Goal: Task Accomplishment & Management: Complete application form

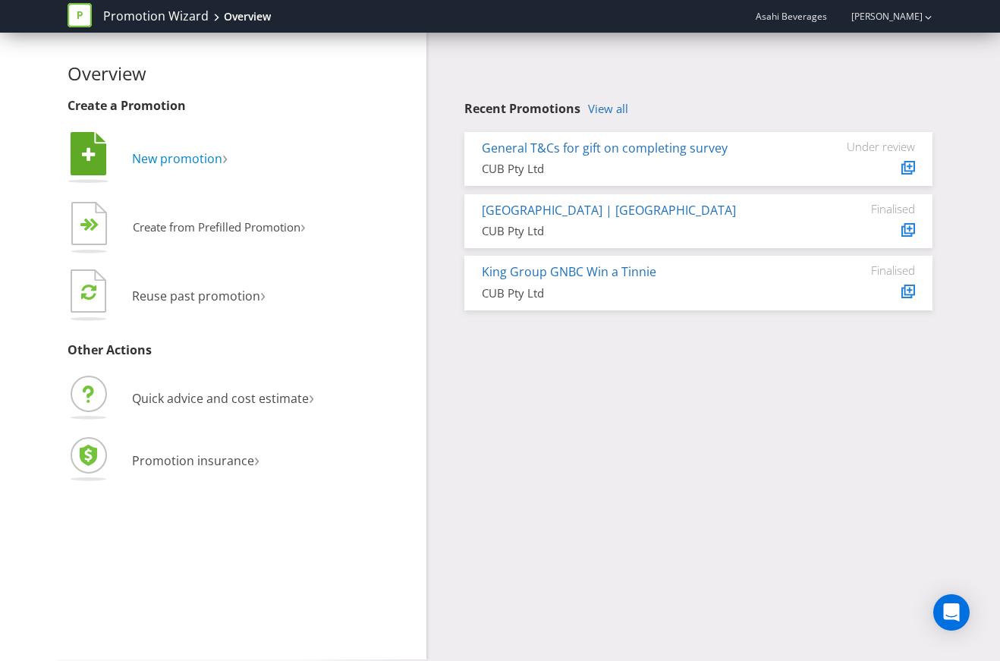
click at [220, 159] on span "New promotion" at bounding box center [177, 158] width 90 height 17
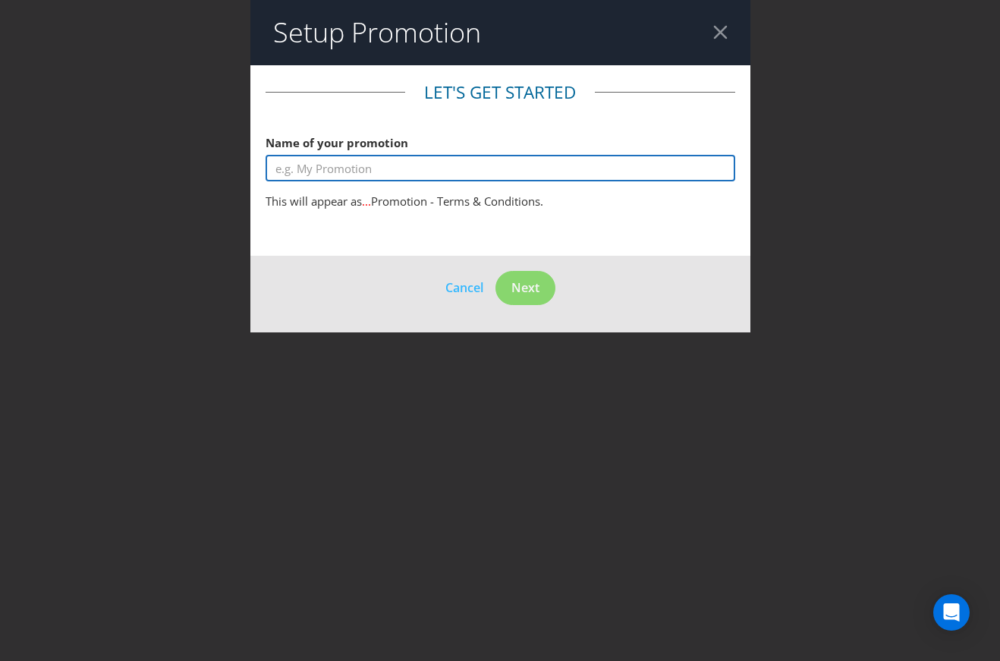
click at [365, 165] on input "text" at bounding box center [501, 168] width 470 height 27
click at [281, 168] on input "Merch" at bounding box center [501, 168] width 470 height 27
click at [269, 168] on input "Merch" at bounding box center [501, 168] width 470 height 27
click at [395, 156] on input "Hard Rated Merch" at bounding box center [501, 168] width 470 height 27
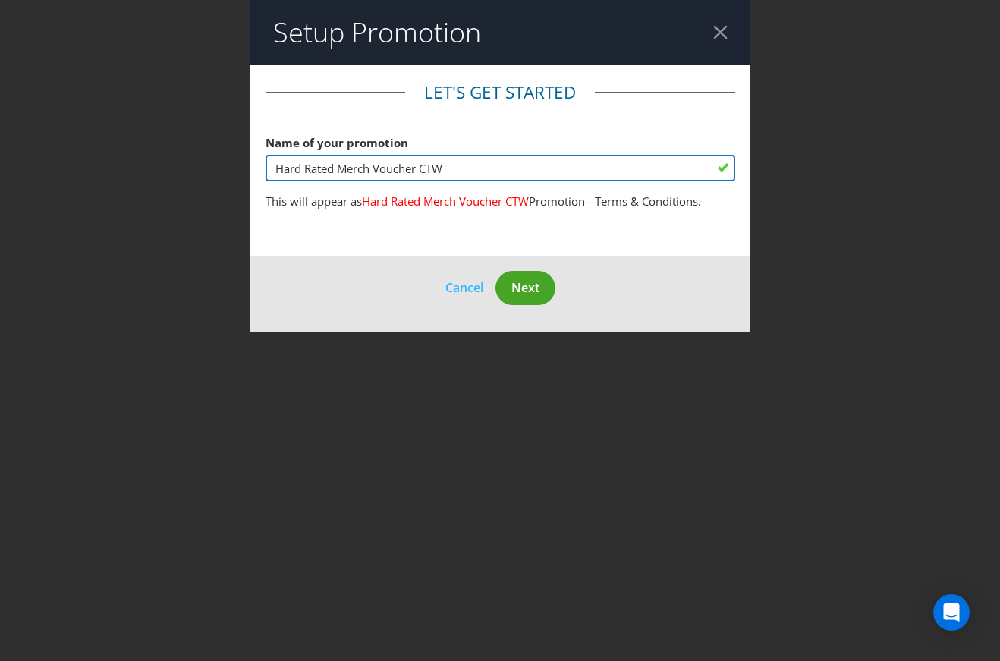
type input "Hard Rated Merch Voucher CTW"
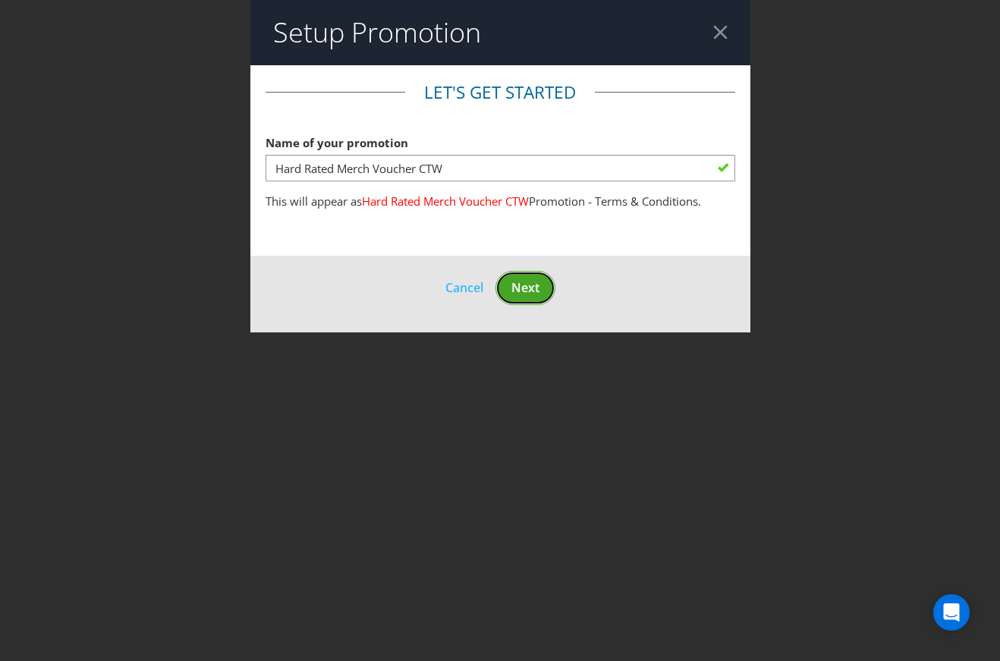
click at [519, 276] on button "Next" at bounding box center [526, 288] width 60 height 34
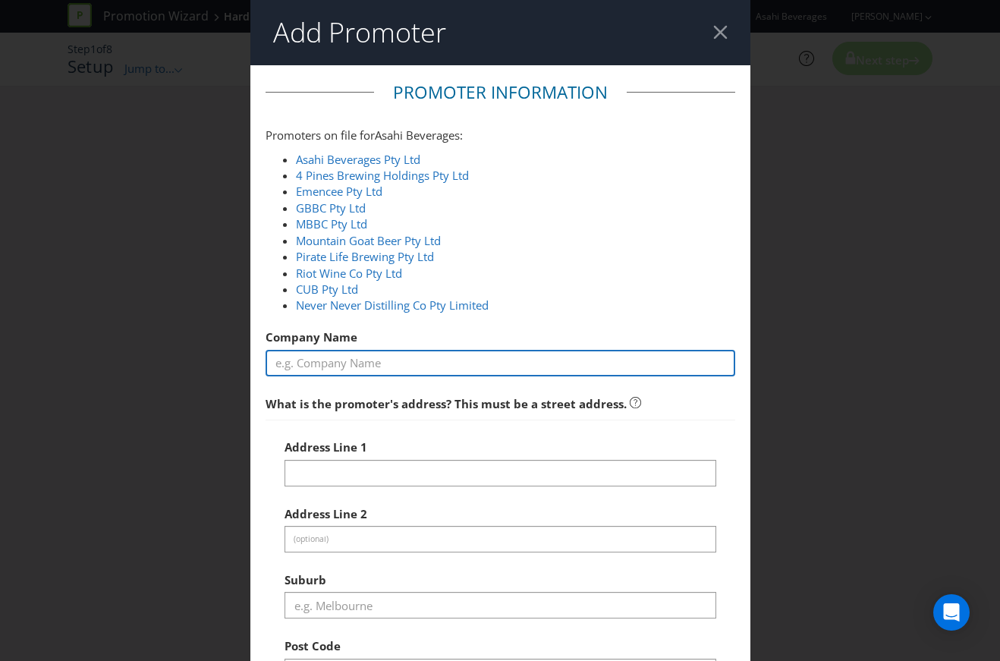
click at [484, 364] on input "text" at bounding box center [501, 363] width 470 height 27
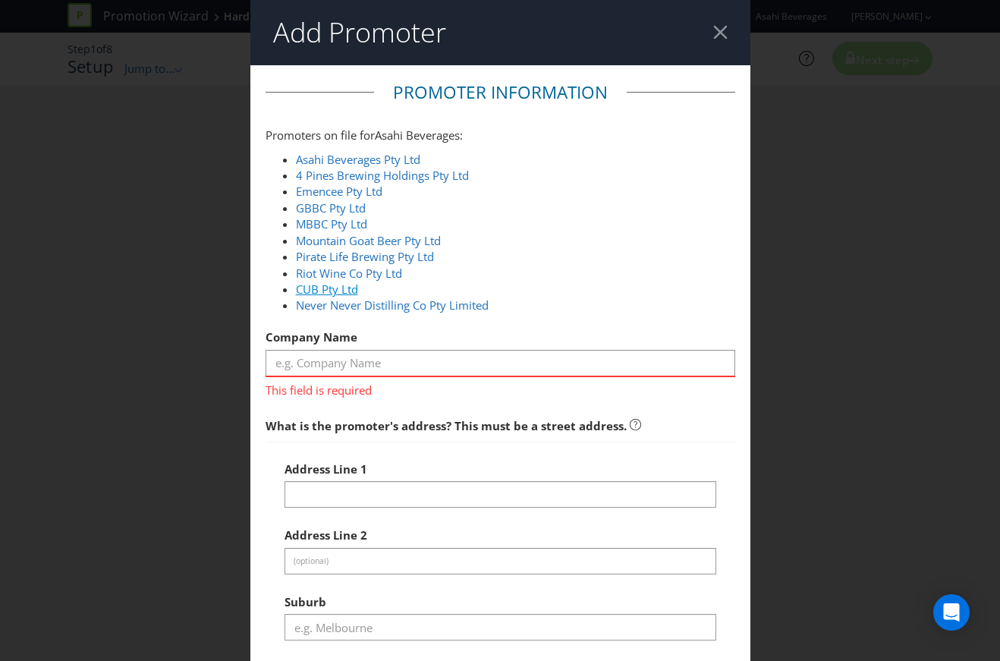
click at [333, 288] on link "CUB Pty Ltd" at bounding box center [327, 289] width 62 height 15
type input "CUB Pty Ltd"
type input "[STREET_ADDRESS]"
type input "Southbank"
type input "3006"
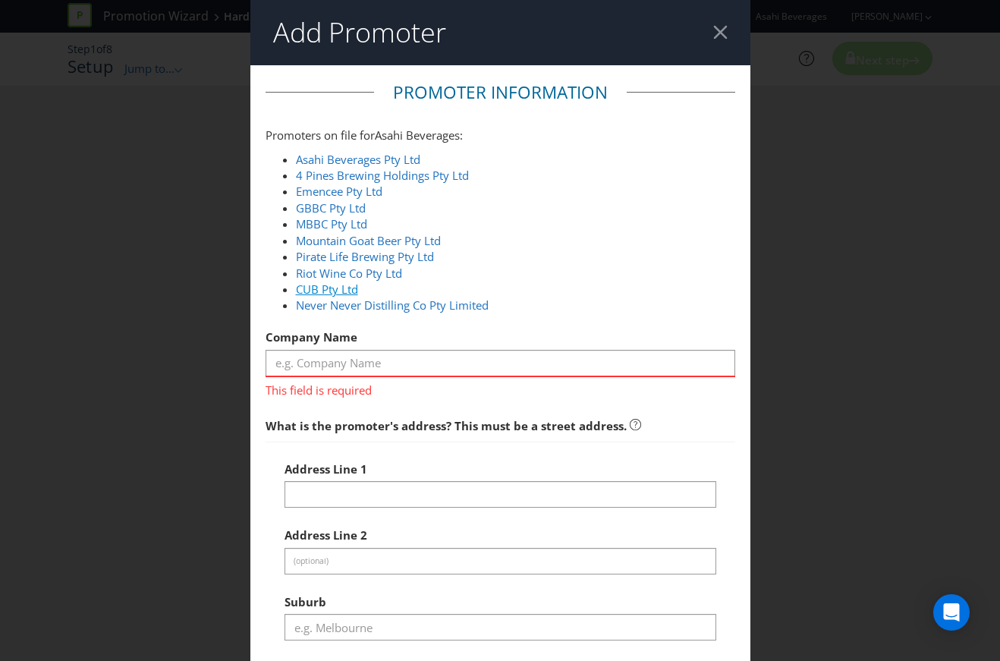
select select "AU"
type input "1800 244 054"
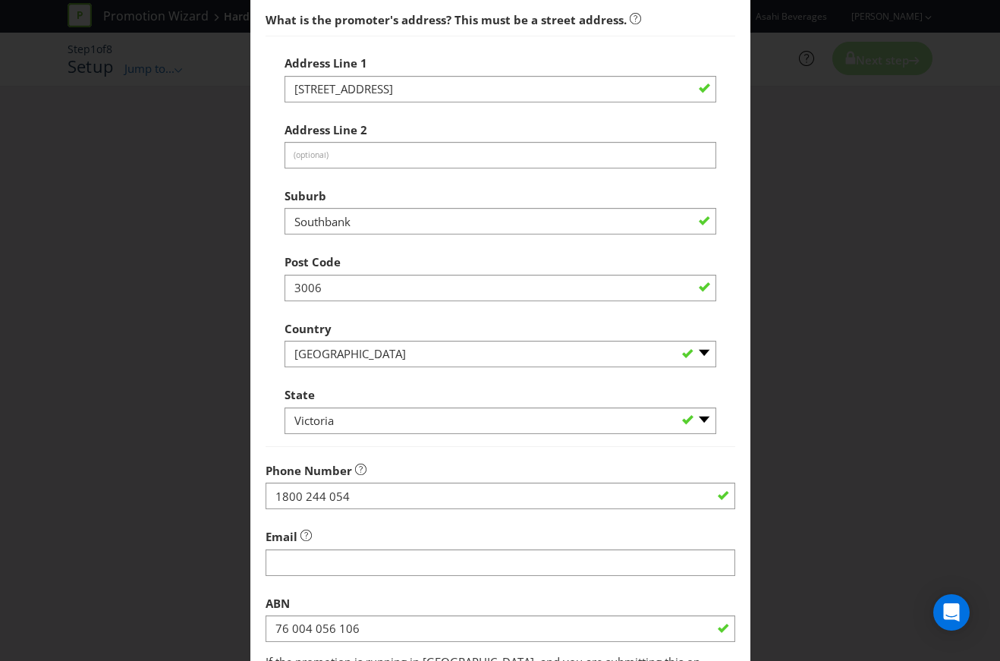
scroll to position [523, 0]
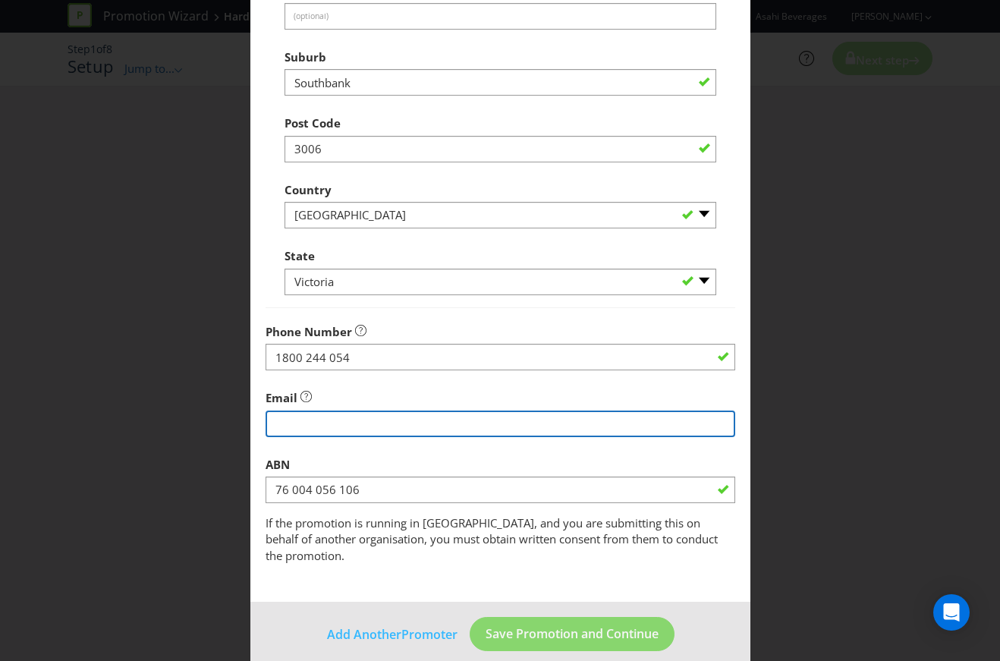
click at [539, 423] on input "string" at bounding box center [501, 424] width 470 height 27
type input "[EMAIL_ADDRESS][DOMAIN_NAME]"
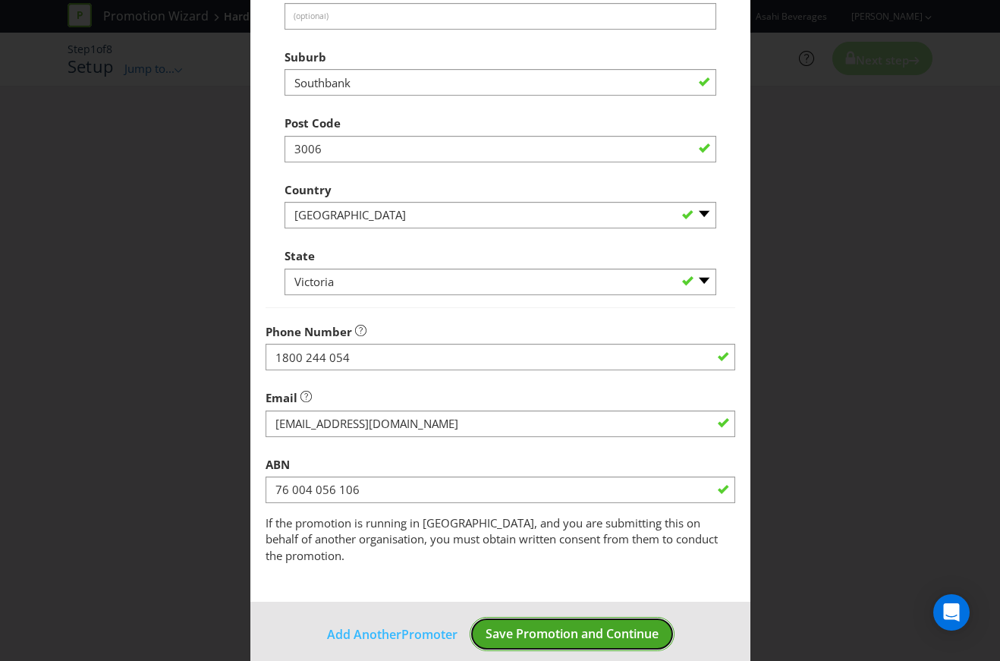
click at [597, 625] on span "Save Promotion and Continue" at bounding box center [572, 633] width 173 height 17
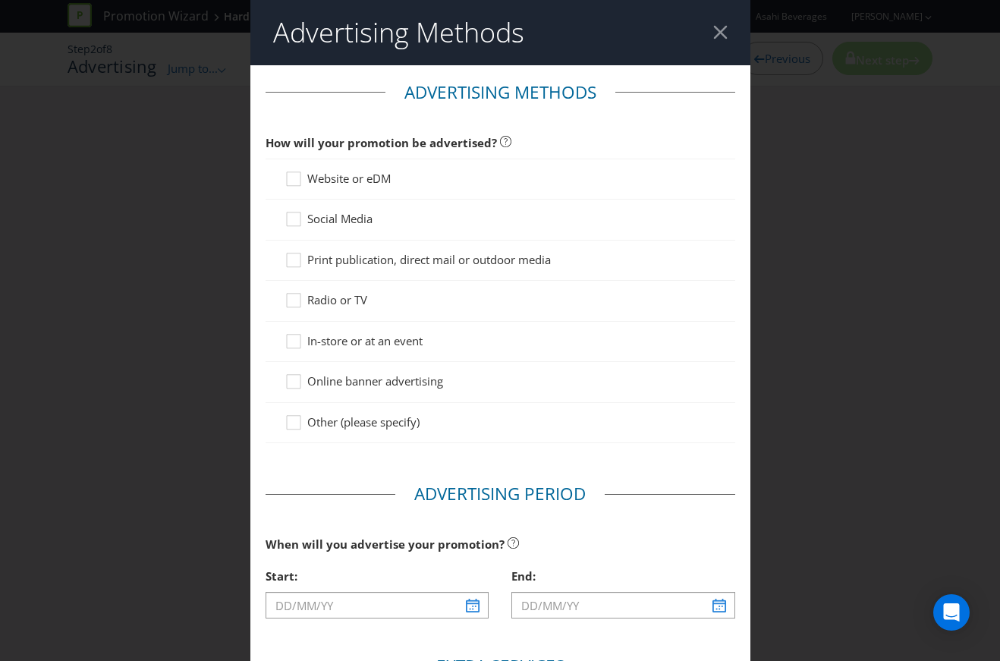
click at [332, 172] on span "Website or eDM" at bounding box center [348, 178] width 83 height 15
click at [0, 0] on input "Website or eDM" at bounding box center [0, 0] width 0 height 0
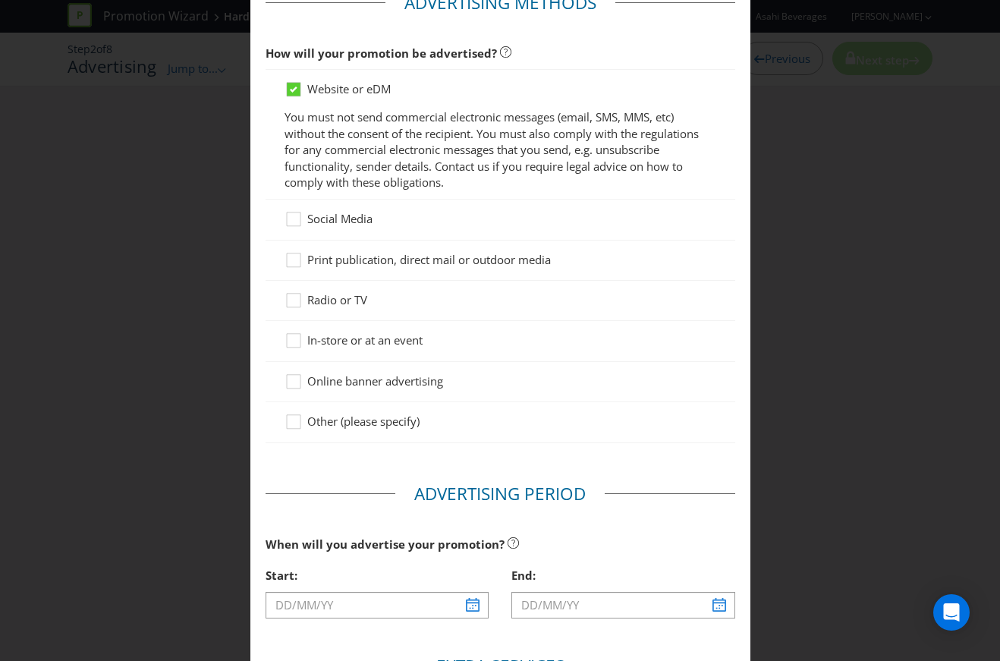
scroll to position [76, 0]
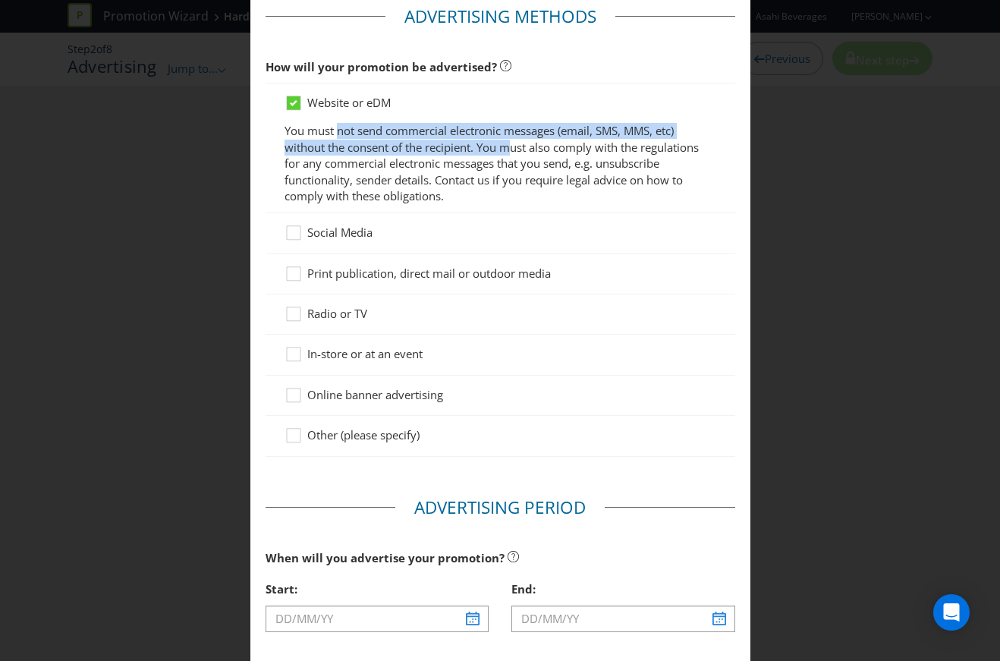
drag, startPoint x: 335, startPoint y: 129, endPoint x: 505, endPoint y: 148, distance: 171.8
click at [505, 148] on p "You must not send commercial electronic messages (email, SMS, MMS, etc) without…" at bounding box center [501, 163] width 432 height 81
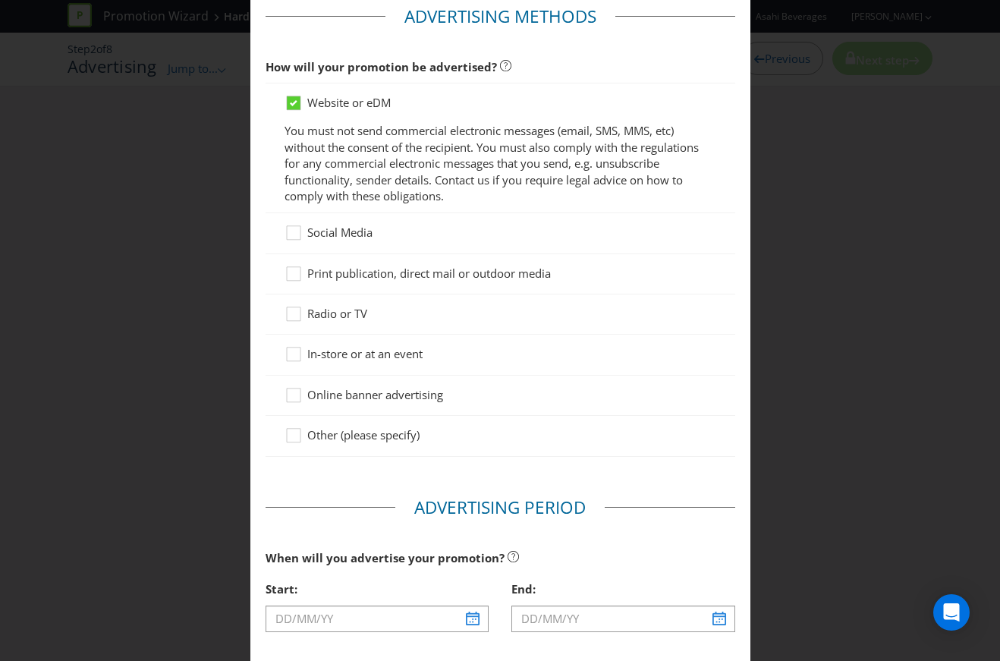
drag, startPoint x: 505, startPoint y: 148, endPoint x: 522, endPoint y: 148, distance: 16.7
click at [522, 148] on p "You must not send commercial electronic messages (email, SMS, MMS, etc) without…" at bounding box center [501, 163] width 432 height 81
click at [445, 161] on p "You must not send commercial electronic messages (email, SMS, MMS, etc) without…" at bounding box center [501, 163] width 432 height 81
drag, startPoint x: 445, startPoint y: 161, endPoint x: 343, endPoint y: 165, distance: 102.6
click at [345, 165] on p "You must not send commercial electronic messages (email, SMS, MMS, etc) without…" at bounding box center [501, 163] width 432 height 81
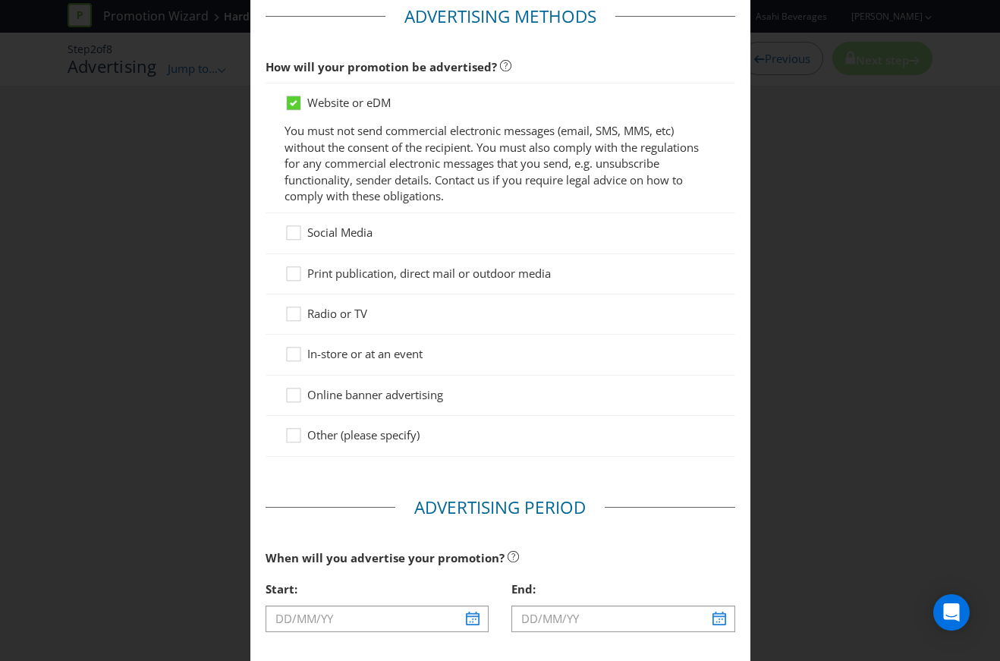
click at [340, 396] on span "Online banner advertising" at bounding box center [375, 394] width 136 height 15
click at [0, 0] on input "Online banner advertising" at bounding box center [0, 0] width 0 height 0
click at [304, 105] on icon at bounding box center [296, 106] width 23 height 23
click at [0, 0] on input "Website or eDM" at bounding box center [0, 0] width 0 height 0
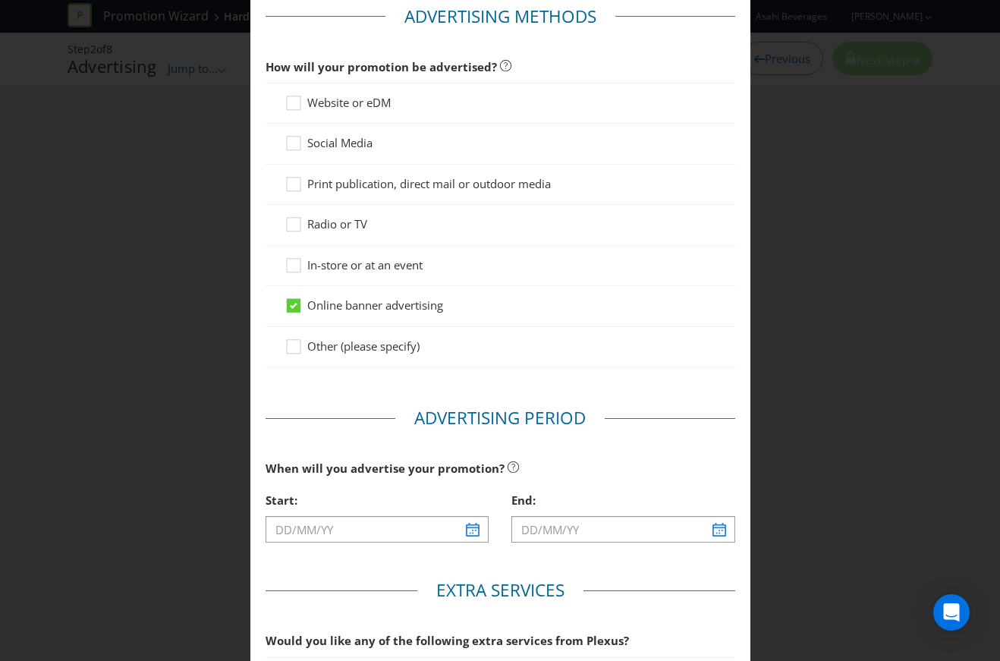
click at [330, 102] on span "Website or eDM" at bounding box center [348, 102] width 83 height 15
click at [0, 0] on input "Website or eDM" at bounding box center [0, 0] width 0 height 0
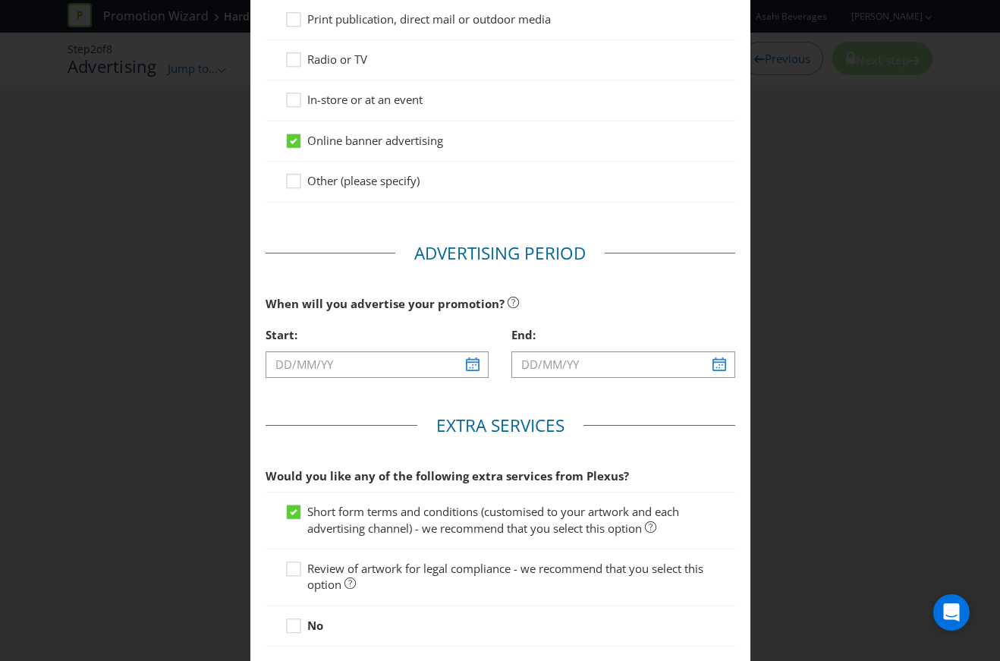
scroll to position [379, 0]
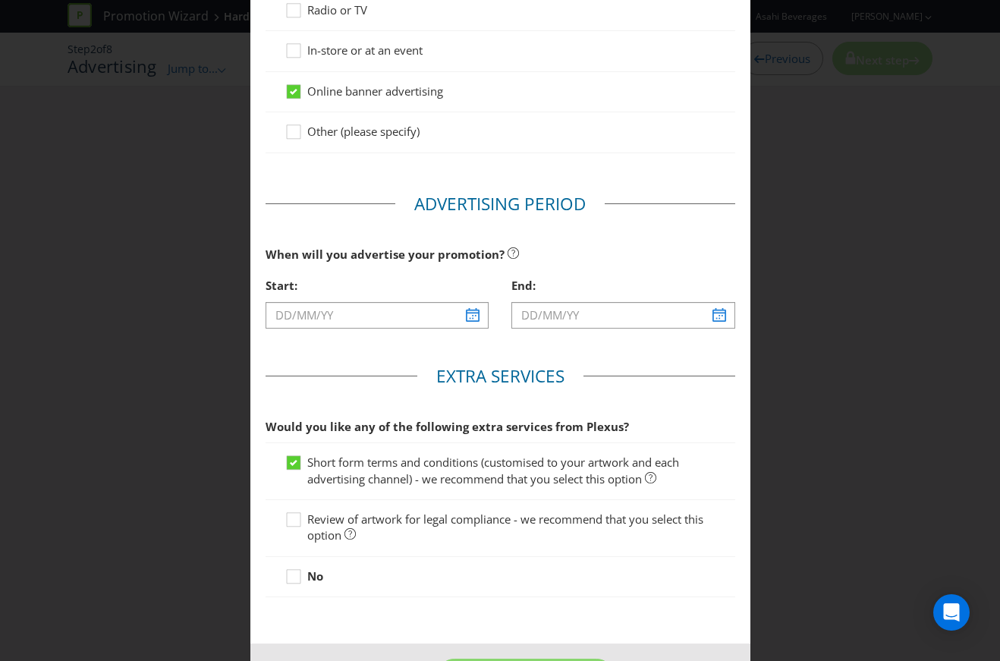
click at [473, 327] on div "Start:" at bounding box center [377, 305] width 247 height 70
click at [471, 312] on input "text" at bounding box center [378, 315] width 224 height 27
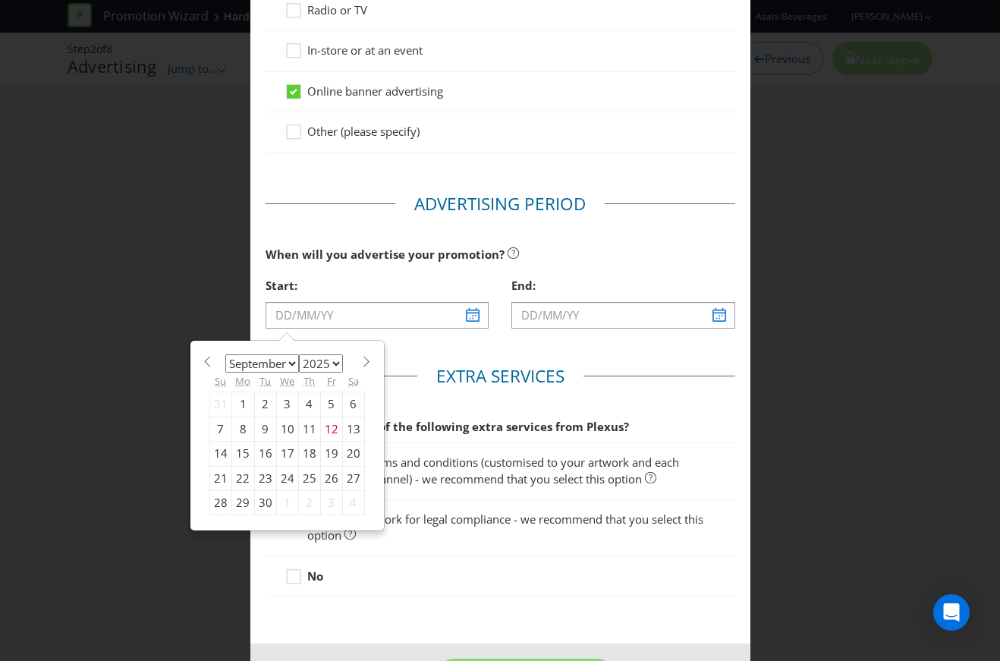
click at [264, 360] on select "January February March April May June July August September October November De…" at bounding box center [262, 363] width 74 height 18
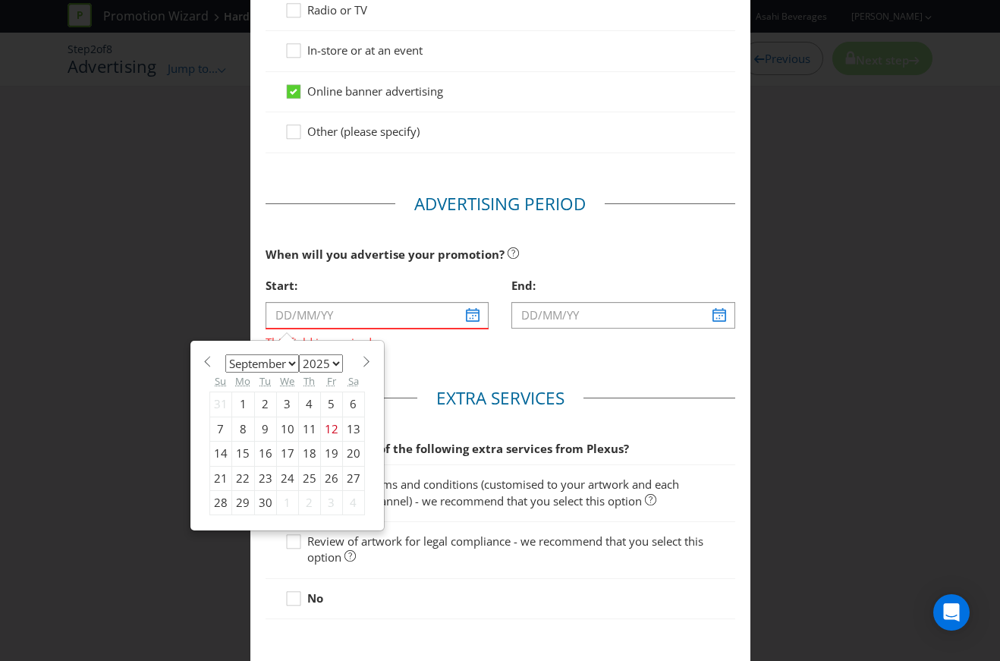
select select "10"
click at [225, 354] on select "January February March April May June July August September October November De…" at bounding box center [262, 363] width 74 height 18
click at [241, 597] on div "Advertising Methods Advertising Methods How will your promotion be advertised? …" at bounding box center [500, 330] width 1000 height 661
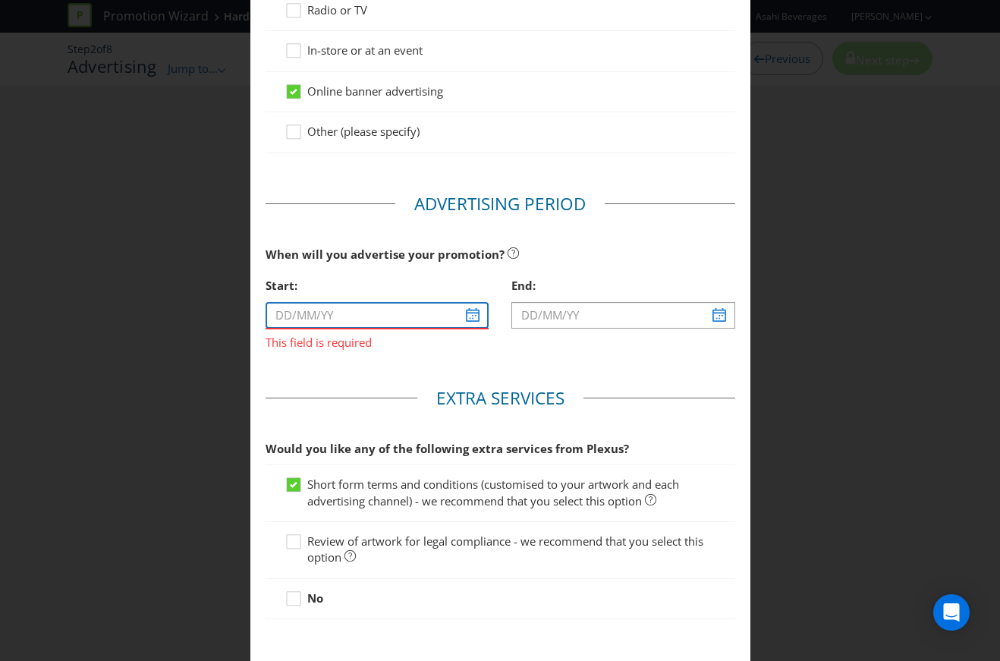
click at [371, 306] on input "text" at bounding box center [378, 315] width 224 height 27
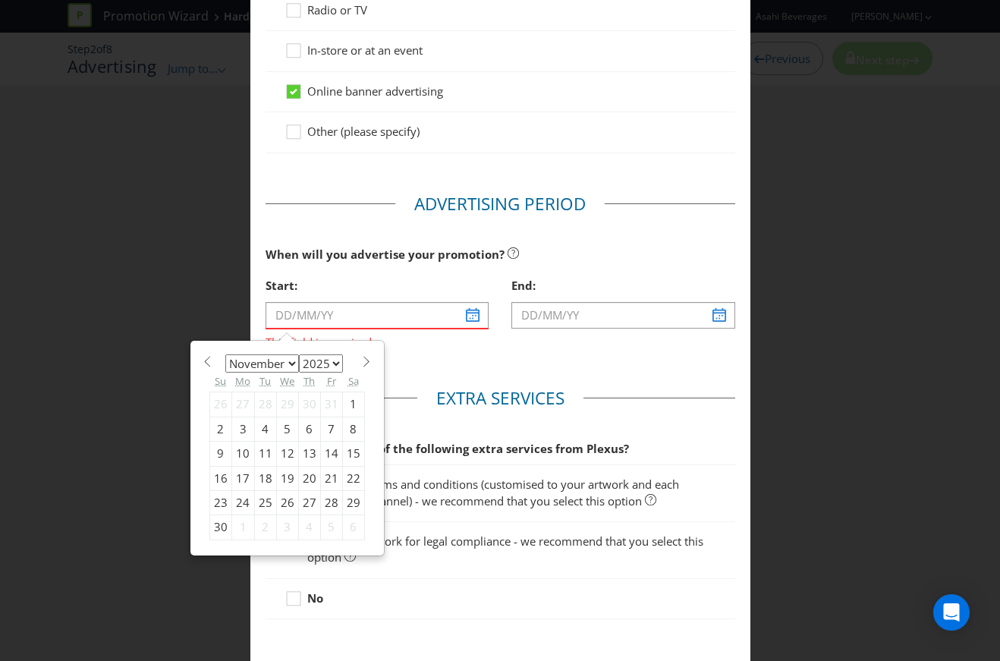
drag, startPoint x: 258, startPoint y: 342, endPoint x: 258, endPoint y: 354, distance: 11.4
click at [258, 342] on div "January February March April May June July August September October November [D…" at bounding box center [287, 448] width 192 height 213
click at [260, 357] on select "January February March April May June July August September October November De…" at bounding box center [262, 363] width 74 height 18
click at [225, 354] on select "January February March April May June July August September October November De…" at bounding box center [262, 363] width 74 height 18
drag, startPoint x: 279, startPoint y: 360, endPoint x: 283, endPoint y: 371, distance: 11.3
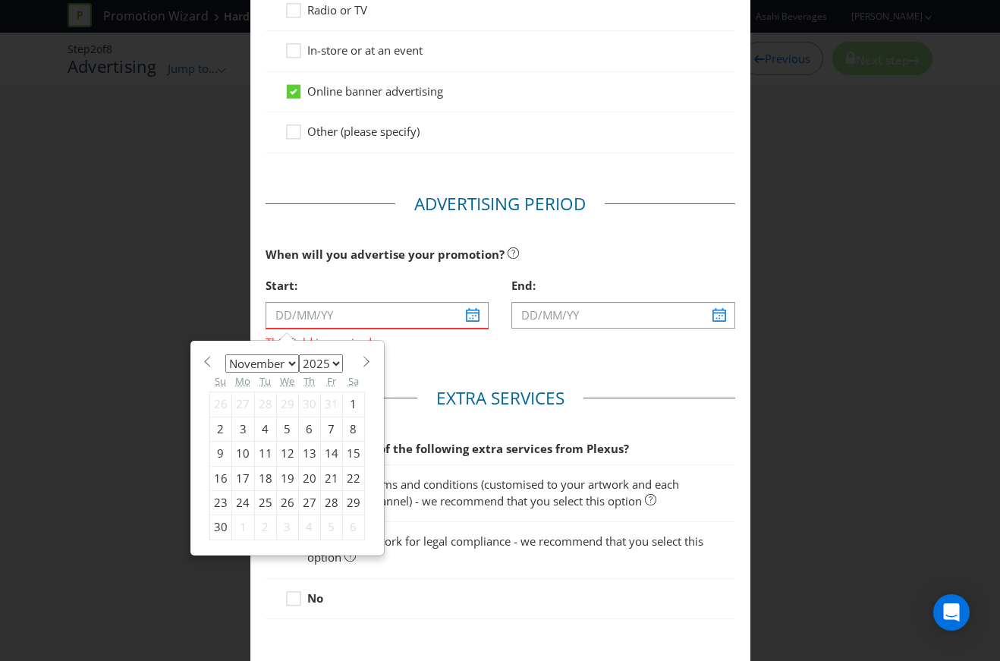
click at [279, 360] on select "January February March April May June July August September October November De…" at bounding box center [262, 363] width 74 height 18
select select "9"
click at [225, 354] on select "January February March April May June July August September October November De…" at bounding box center [262, 363] width 74 height 18
click at [320, 449] on div "17" at bounding box center [331, 454] width 22 height 24
type input "[DATE]"
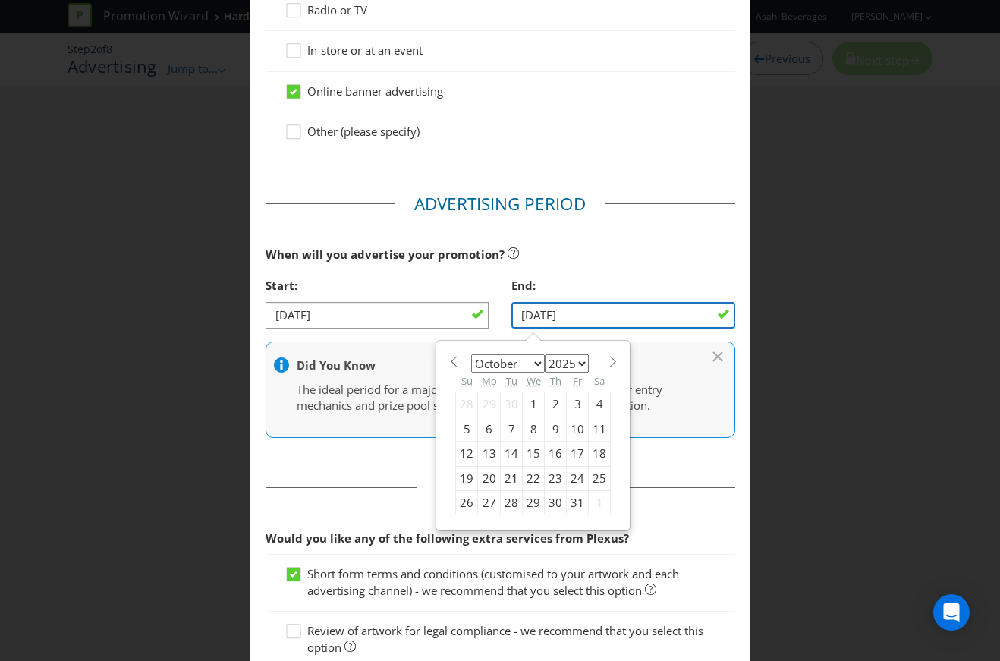
click at [580, 315] on input "[DATE]" at bounding box center [624, 315] width 224 height 27
click at [571, 503] on div "31" at bounding box center [578, 503] width 22 height 24
type input "[DATE]"
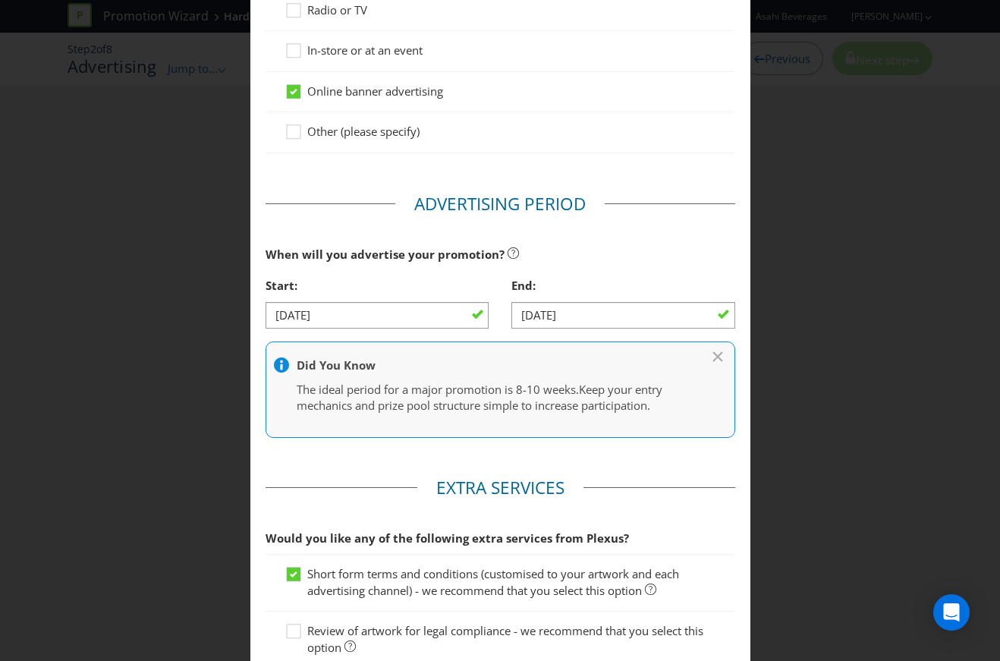
click at [521, 398] on span "Keep your entry mechanics and prize pool structure simple to increase participa…" at bounding box center [480, 397] width 366 height 31
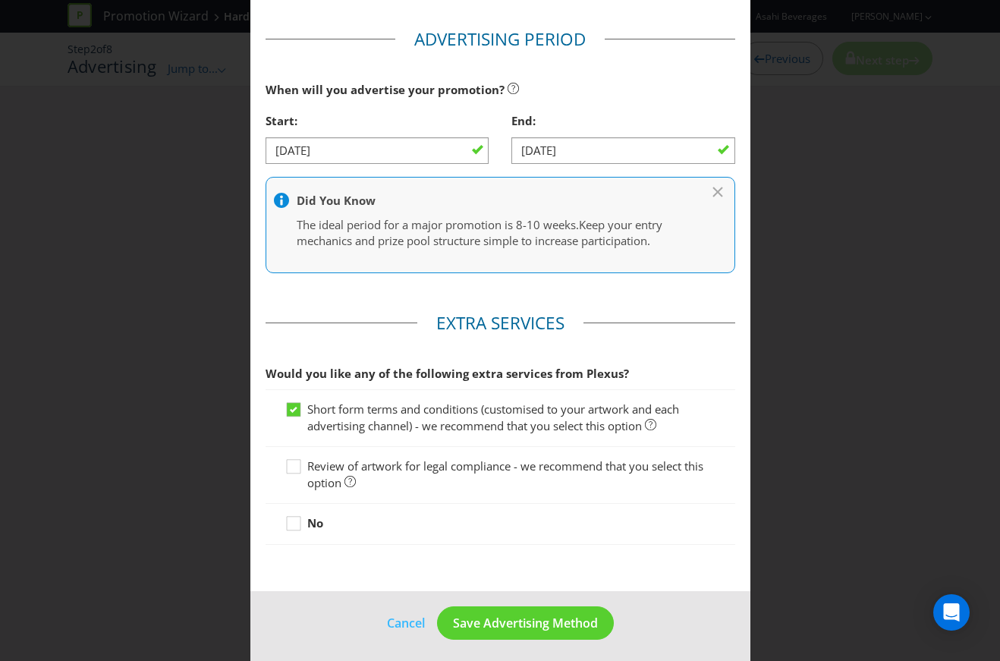
scroll to position [546, 0]
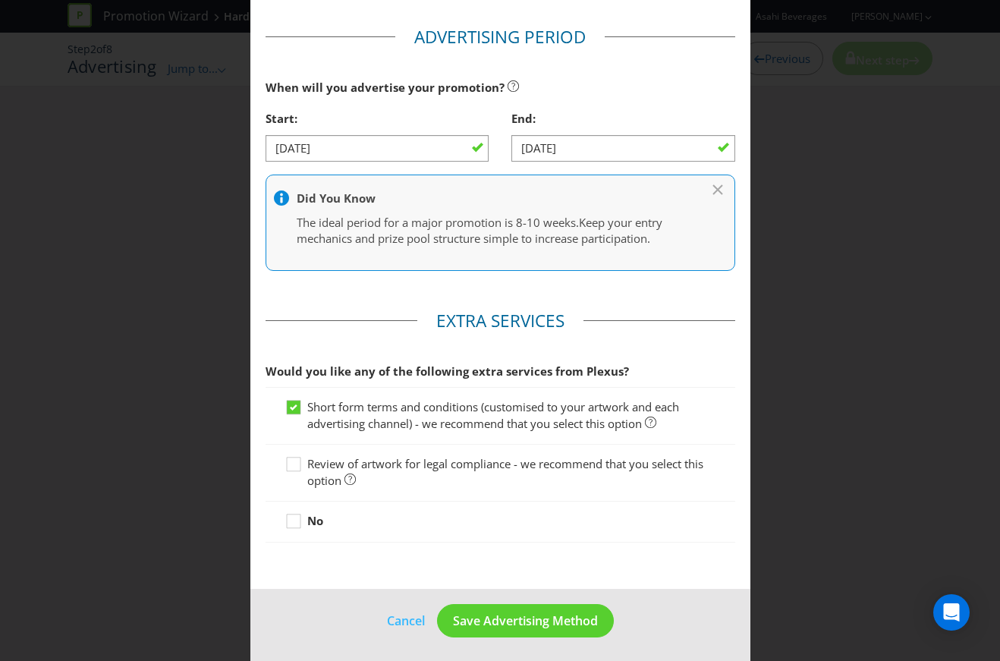
click at [625, 408] on span "Short form terms and conditions (customised to your artwork and each advertisin…" at bounding box center [493, 414] width 372 height 31
click at [0, 0] on input "Short form terms and conditions (customised to your artwork and each advertisin…" at bounding box center [0, 0] width 0 height 0
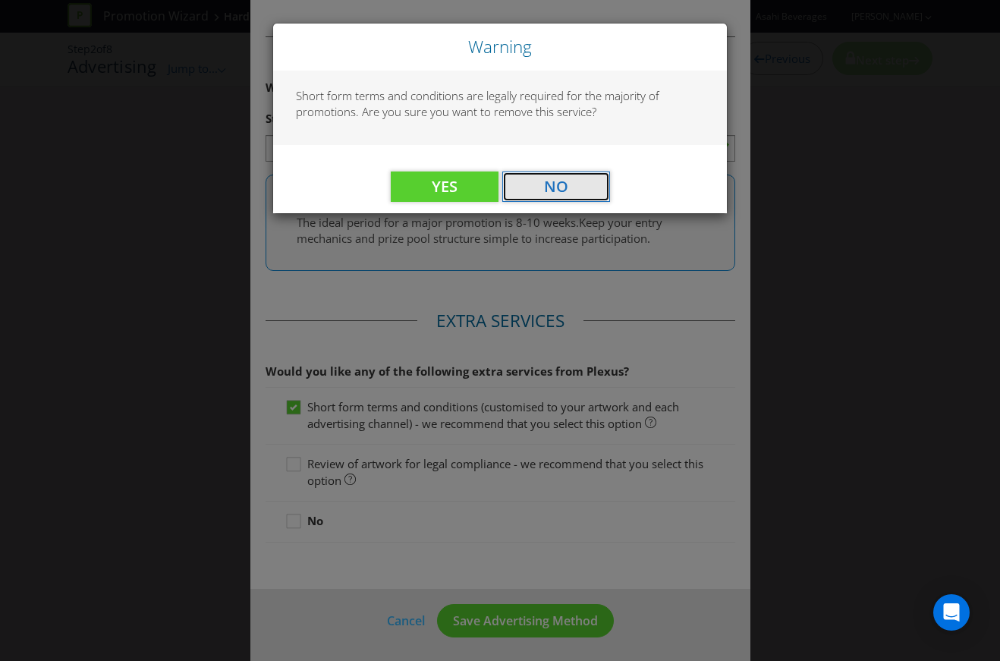
click at [554, 183] on span "No" at bounding box center [556, 186] width 24 height 20
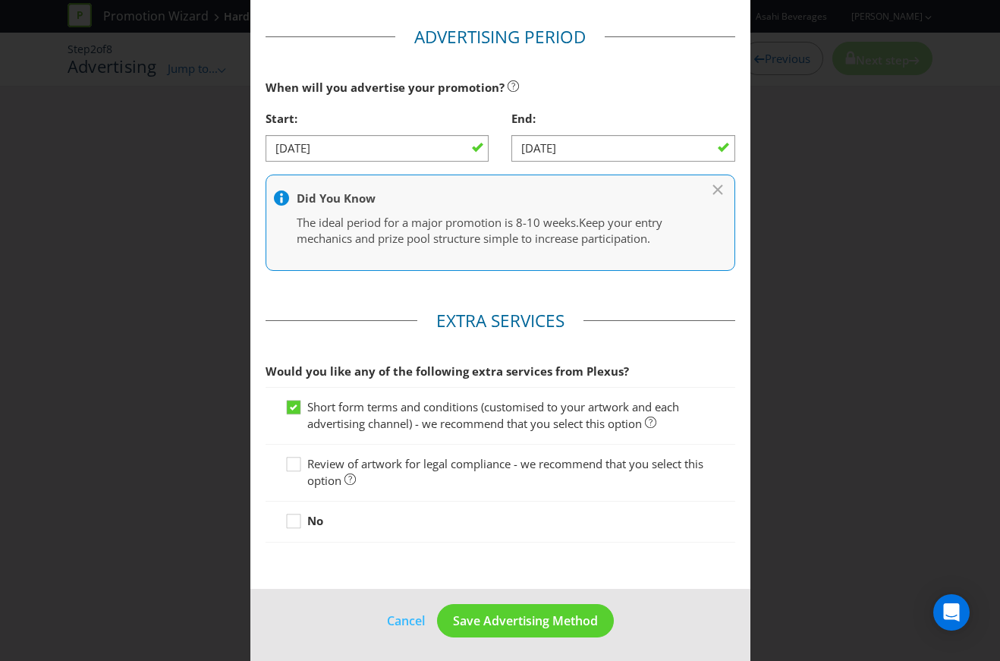
click at [384, 420] on span "Short form terms and conditions (customised to your artwork and each advertisin…" at bounding box center [493, 414] width 372 height 31
click at [0, 0] on input "Short form terms and conditions (customised to your artwork and each advertisin…" at bounding box center [0, 0] width 0 height 0
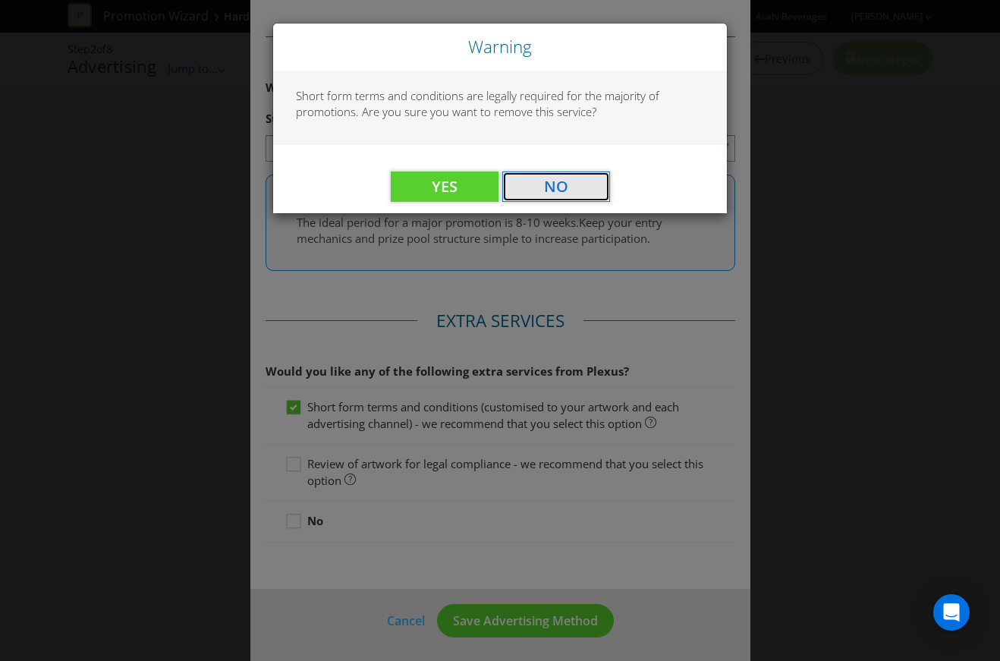
click at [544, 185] on span "No" at bounding box center [556, 186] width 24 height 20
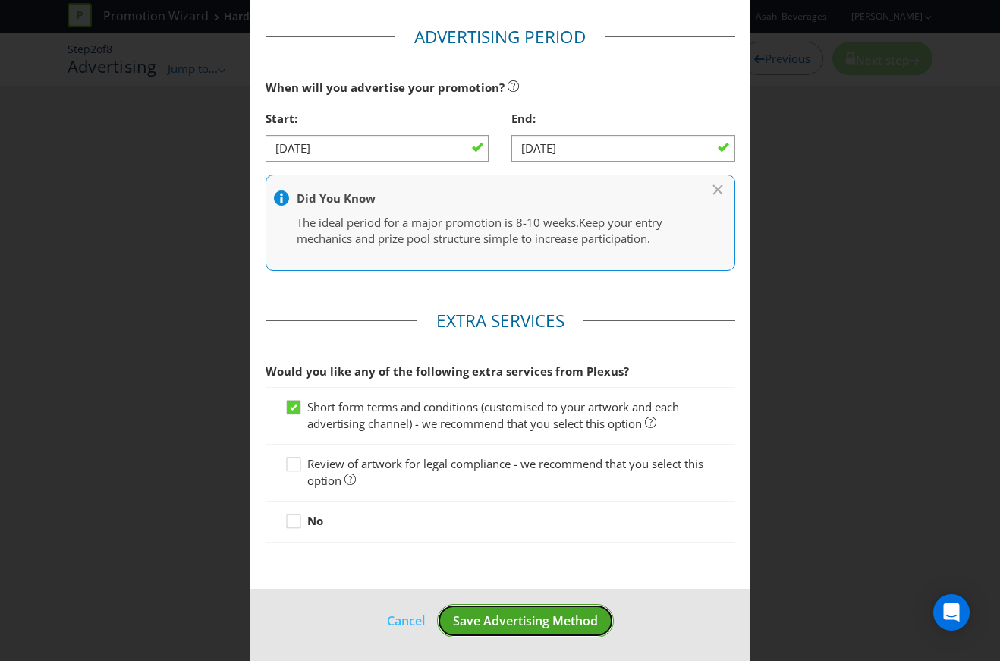
click at [556, 614] on span "Save Advertising Method" at bounding box center [525, 620] width 145 height 17
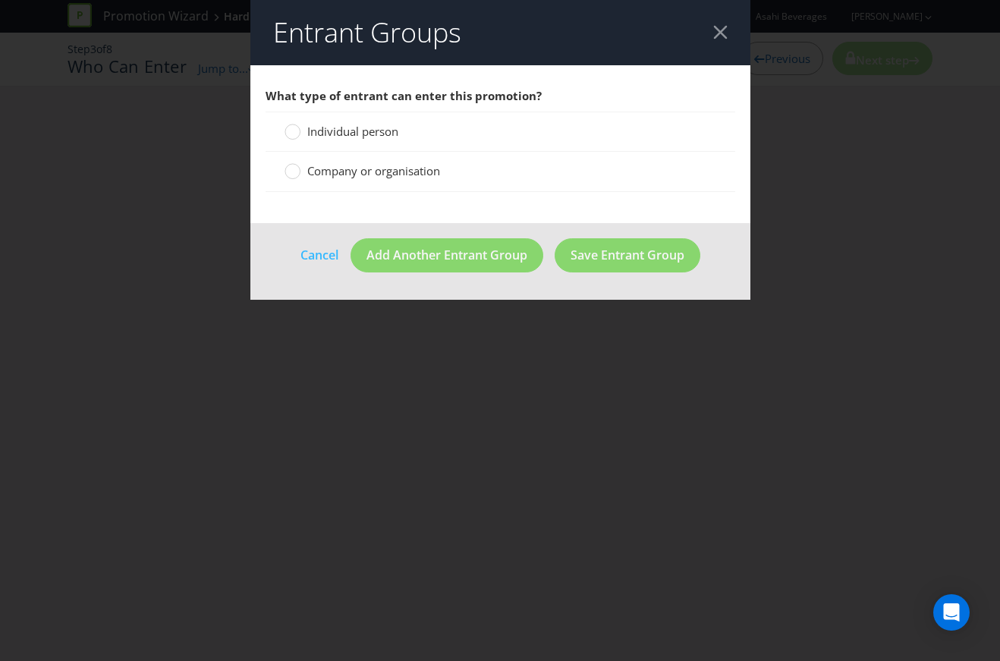
click at [335, 129] on span "Individual person" at bounding box center [352, 131] width 91 height 15
click at [0, 0] on input "Individual person" at bounding box center [0, 0] width 0 height 0
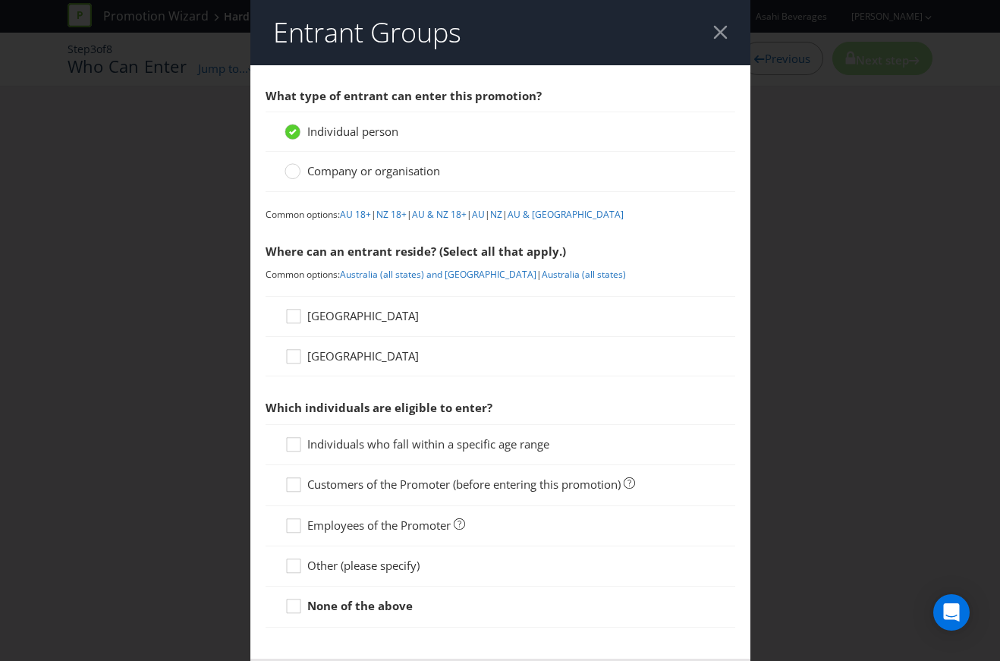
click at [323, 305] on div "[GEOGRAPHIC_DATA]" at bounding box center [501, 316] width 470 height 40
click at [320, 316] on span "[GEOGRAPHIC_DATA]" at bounding box center [363, 315] width 112 height 15
click at [0, 0] on input "[GEOGRAPHIC_DATA]" at bounding box center [0, 0] width 0 height 0
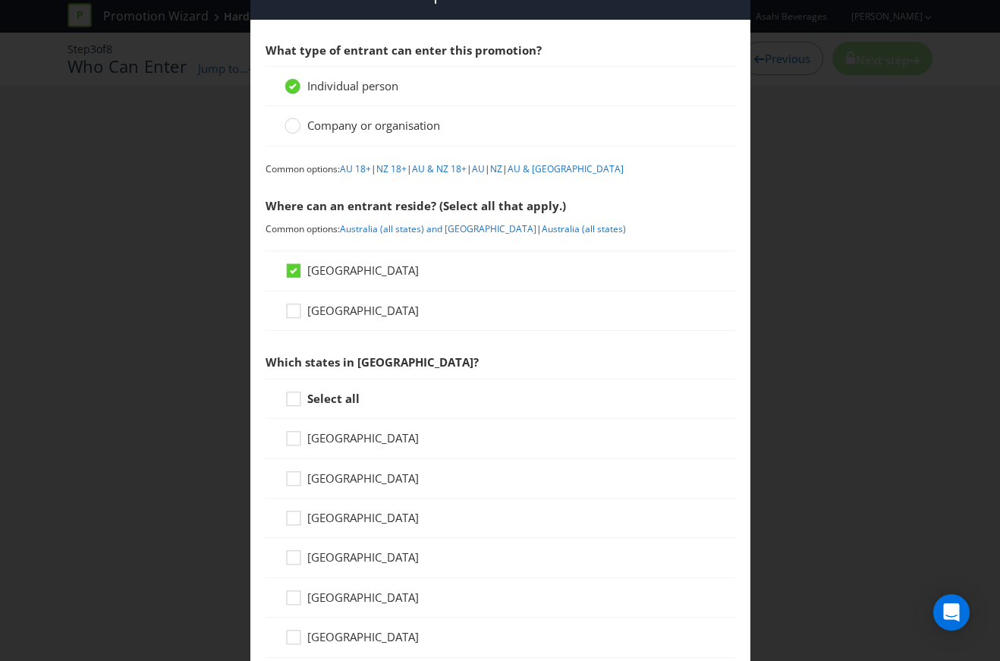
scroll to position [152, 0]
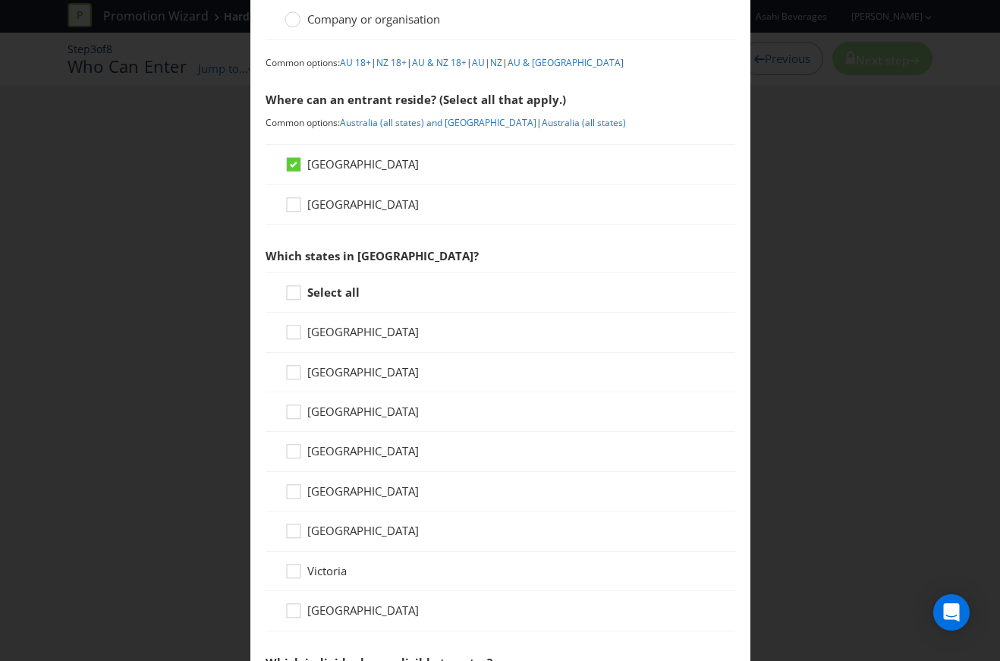
click at [333, 292] on strong "Select all" at bounding box center [333, 292] width 52 height 15
click at [0, 0] on input "Select all" at bounding box center [0, 0] width 0 height 0
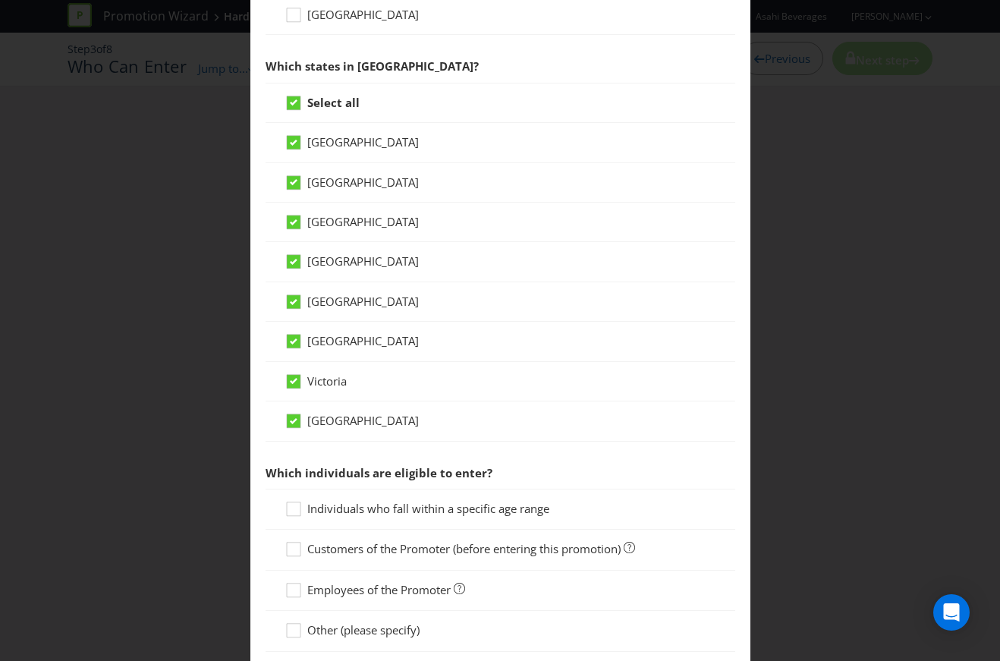
scroll to position [474, 0]
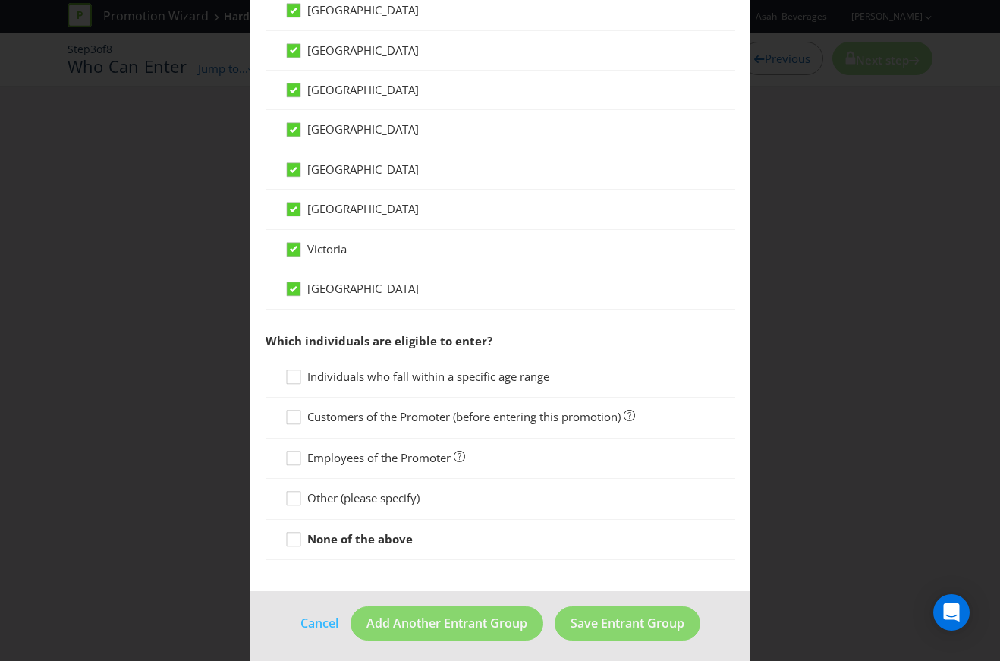
click at [384, 376] on span "Individuals who fall within a specific age range" at bounding box center [428, 376] width 242 height 15
click at [0, 0] on input "Individuals who fall within a specific age range" at bounding box center [0, 0] width 0 height 0
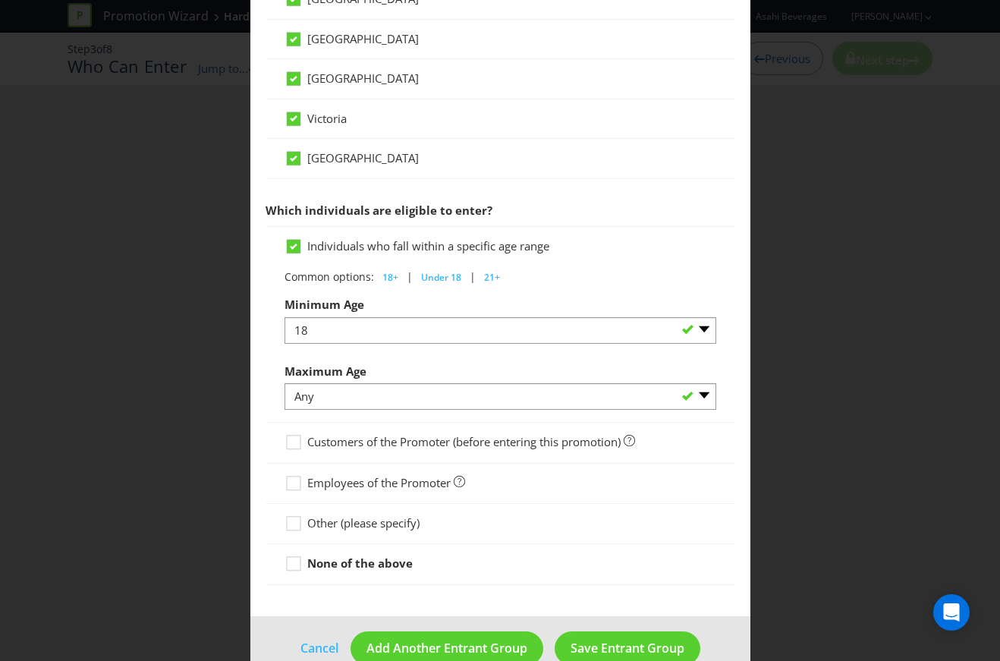
scroll to position [625, 0]
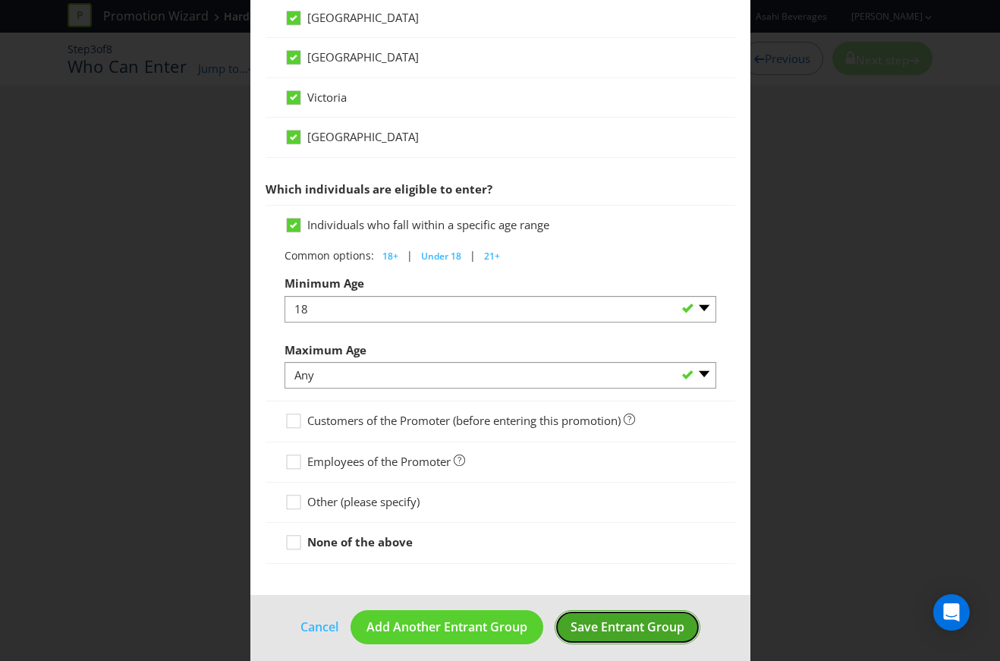
click at [637, 621] on span "Save Entrant Group" at bounding box center [628, 627] width 114 height 17
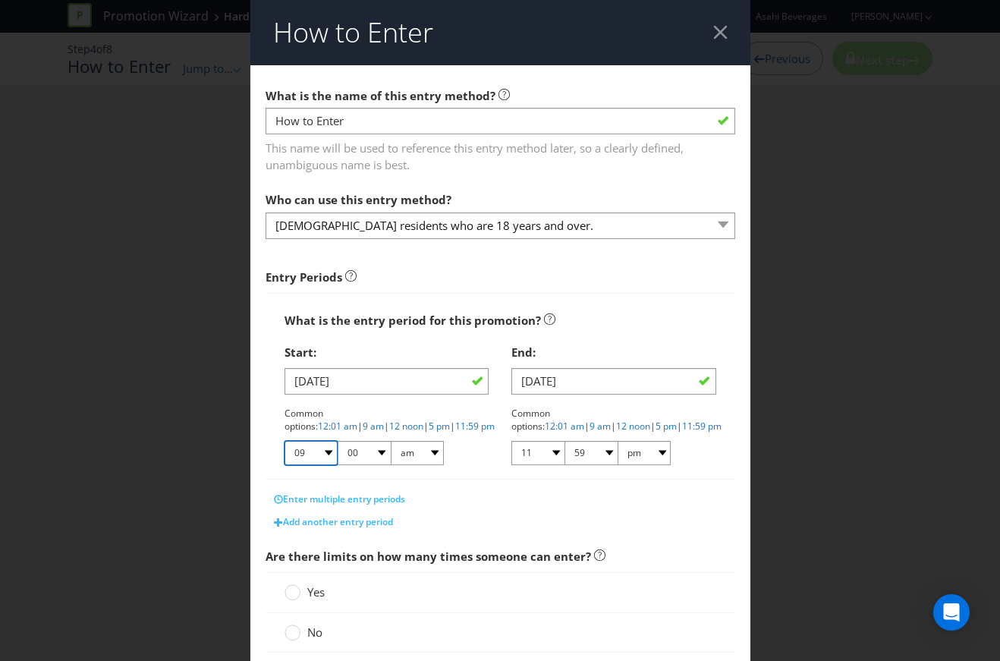
click at [324, 449] on select "01 02 03 04 05 06 07 08 09 10 11 12" at bounding box center [311, 453] width 53 height 24
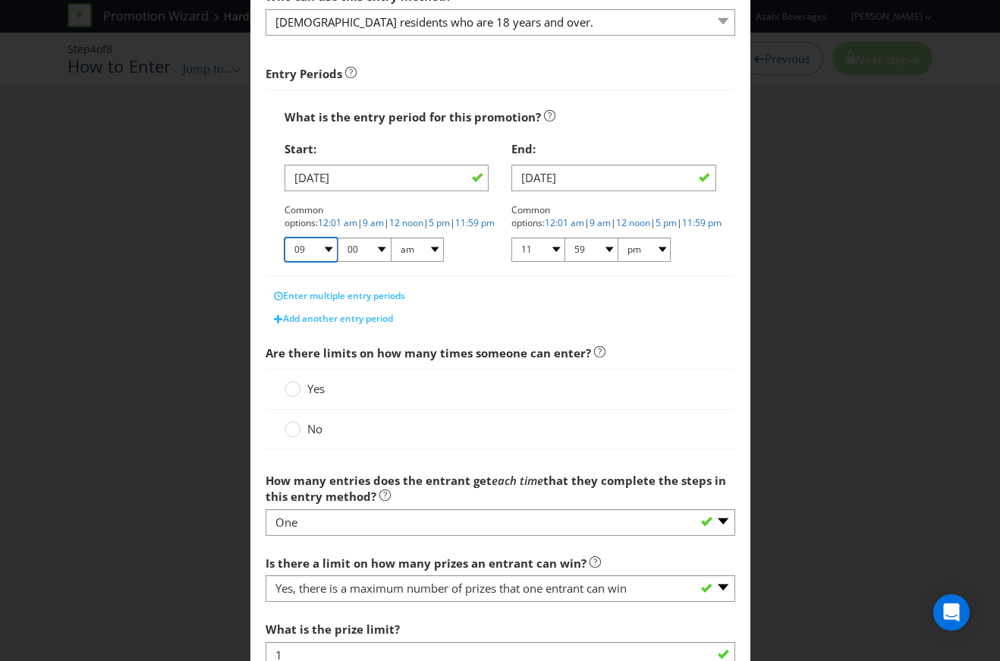
scroll to position [228, 0]
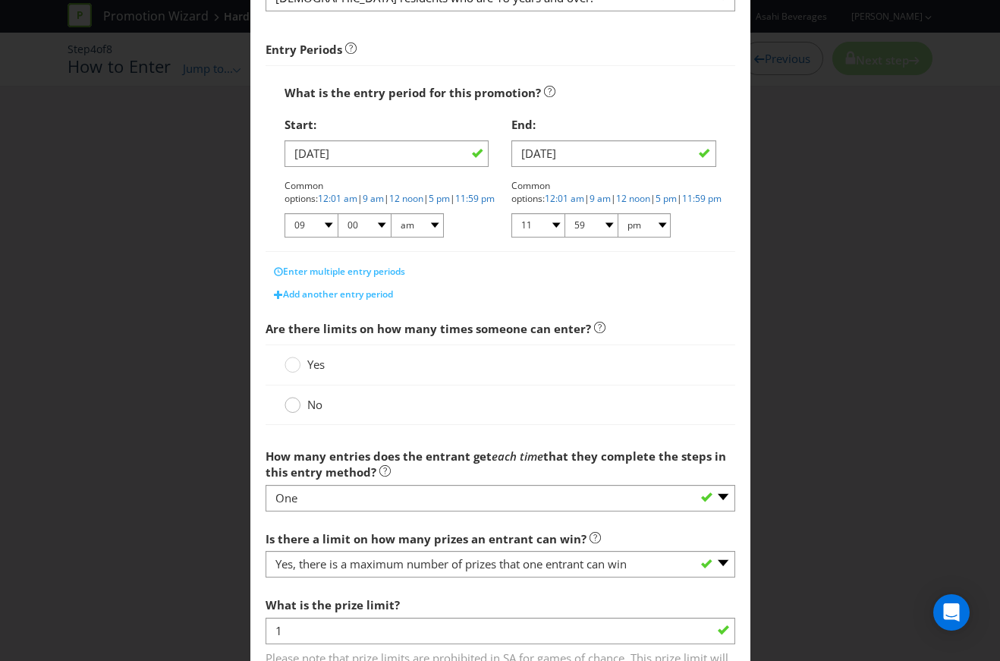
click at [288, 402] on circle at bounding box center [292, 405] width 15 height 15
click at [0, 0] on input "No" at bounding box center [0, 0] width 0 height 0
click at [297, 371] on div "Yes" at bounding box center [501, 365] width 470 height 40
click at [297, 365] on icon at bounding box center [293, 365] width 16 height 16
click at [0, 0] on input "Yes" at bounding box center [0, 0] width 0 height 0
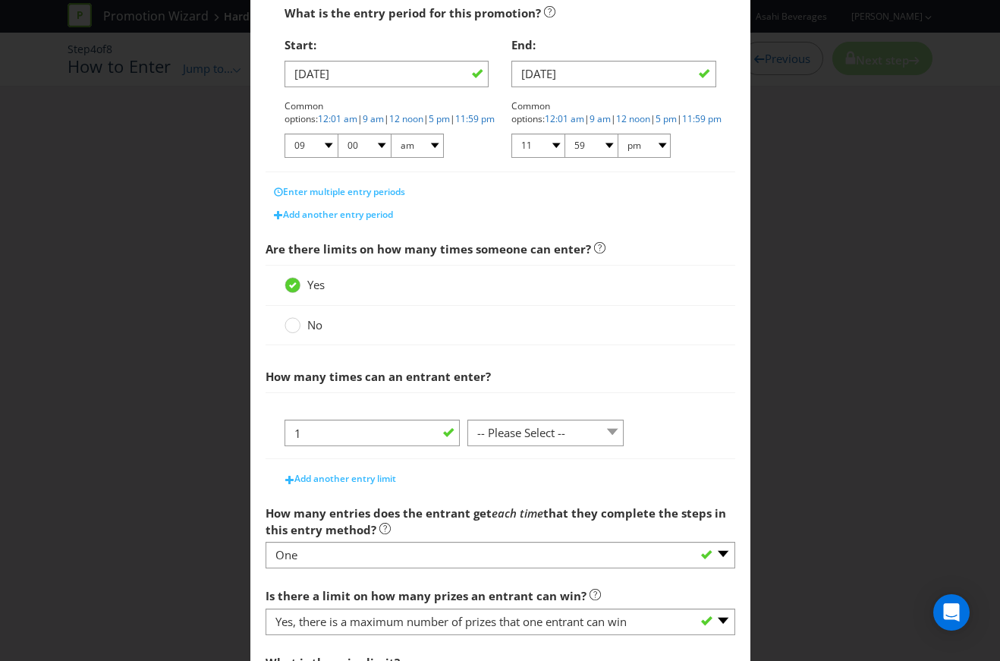
scroll to position [455, 0]
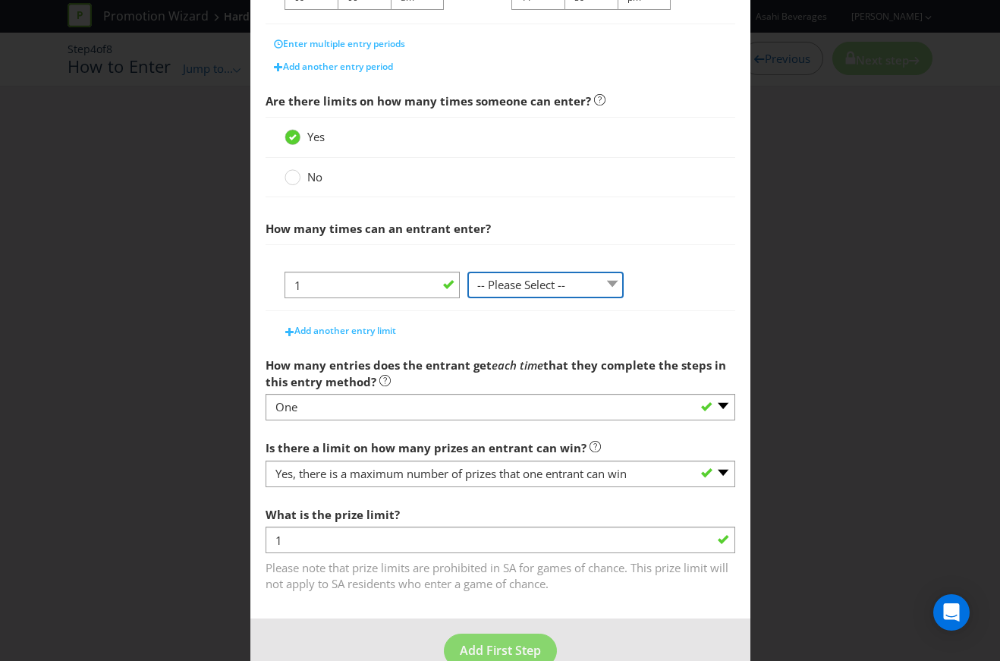
click at [562, 278] on select "-- Please Select -- per person per day per purchase per transaction Other (plea…" at bounding box center [545, 285] width 156 height 27
select select "PER_PERSON"
click at [467, 298] on select "-- Please Select -- per person per day per purchase per transaction Other (plea…" at bounding box center [545, 285] width 156 height 27
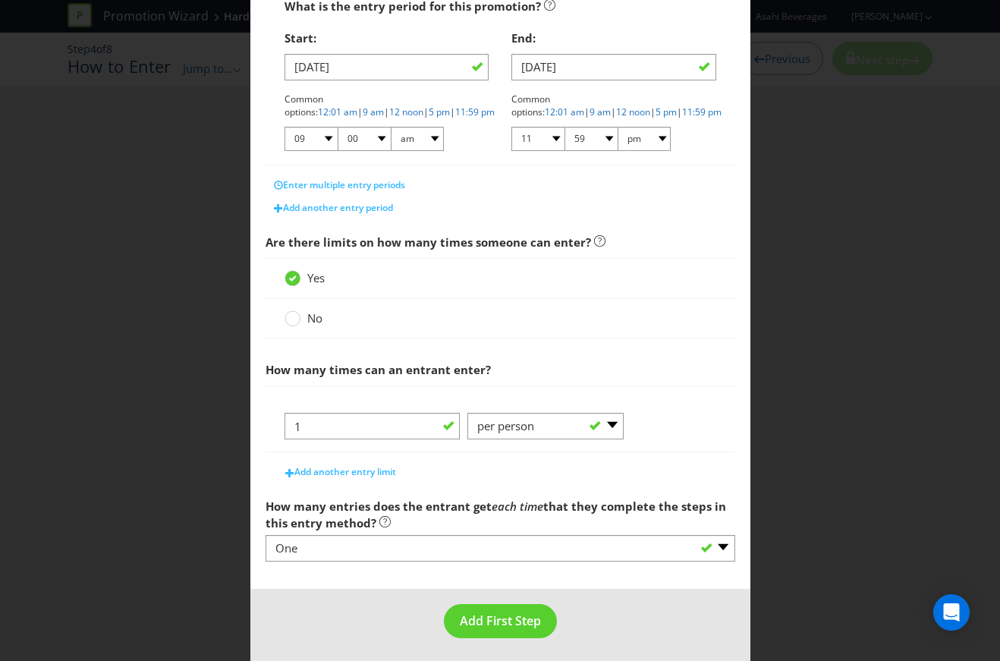
click at [302, 509] on span "How many entries does the entrant get" at bounding box center [379, 506] width 226 height 15
click at [433, 506] on span "How many entries does the entrant get" at bounding box center [379, 506] width 226 height 15
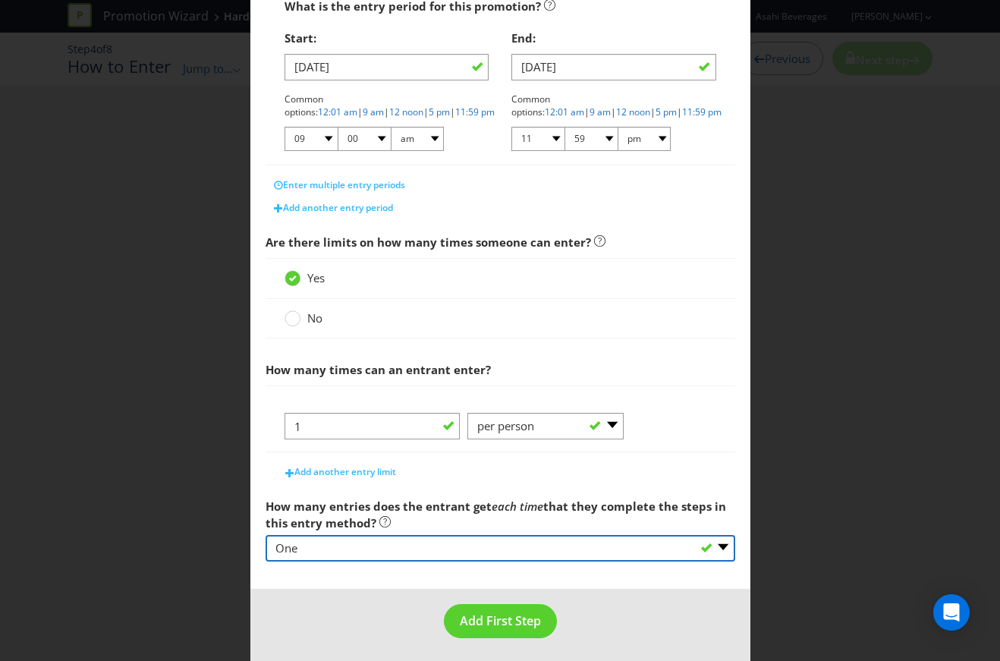
click at [448, 550] on select "-- Please select -- One More than one Other (please specify) Not applicable - g…" at bounding box center [501, 548] width 470 height 27
click at [448, 549] on select "-- Please select -- One More than one Other (please specify) Not applicable - g…" at bounding box center [501, 548] width 470 height 27
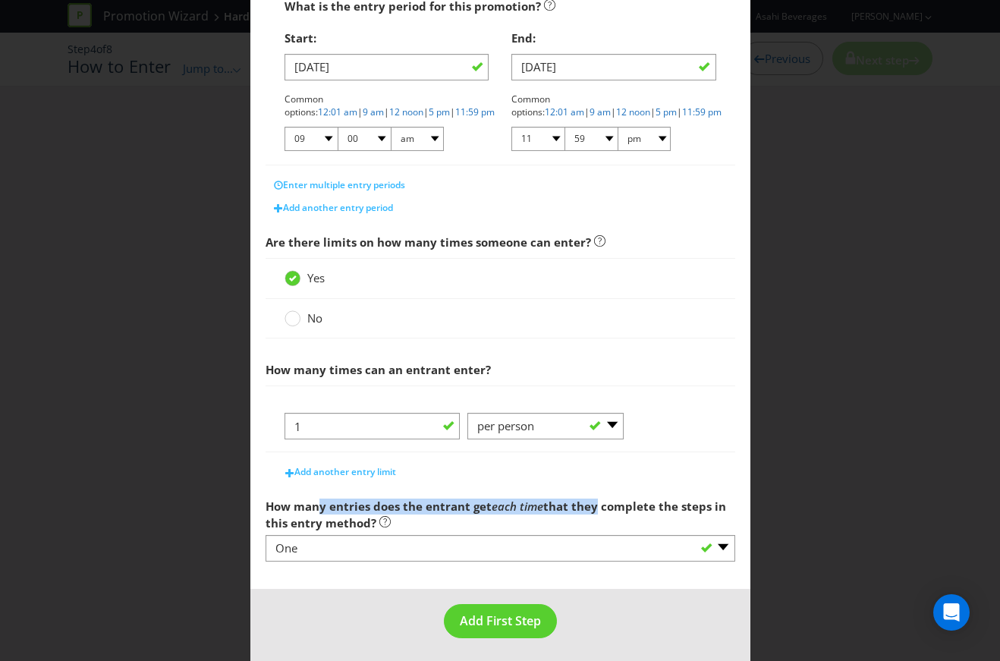
drag, startPoint x: 313, startPoint y: 503, endPoint x: 586, endPoint y: 502, distance: 272.5
click at [586, 502] on span "How many entries does the entrant get each time that they complete the steps in…" at bounding box center [496, 514] width 461 height 31
drag, startPoint x: 586, startPoint y: 502, endPoint x: 489, endPoint y: 517, distance: 98.3
click at [489, 517] on label "How many entries does the entrant get each time that they complete the steps in…" at bounding box center [501, 511] width 470 height 40
click at [486, 500] on span "How many entries does the entrant get" at bounding box center [379, 506] width 226 height 15
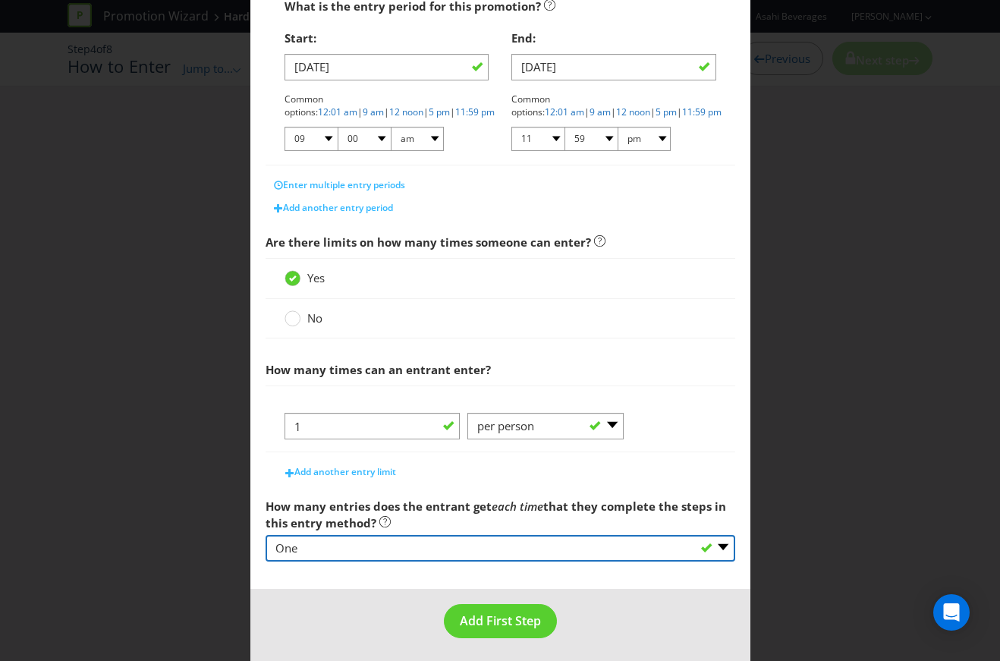
click at [574, 553] on select "-- Please select -- One More than one Other (please specify) Not applicable - g…" at bounding box center [501, 548] width 470 height 27
click at [266, 535] on select "-- Please select -- One More than one Other (please specify) Not applicable - g…" at bounding box center [501, 548] width 470 height 27
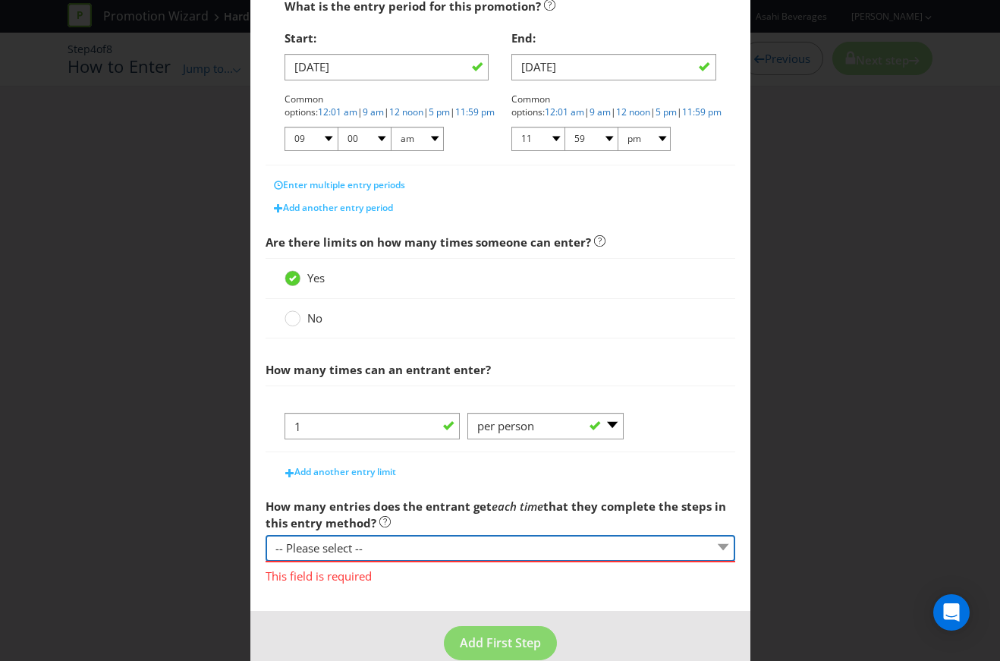
click at [442, 547] on select "-- Please select -- One More than one Other (please specify) Not applicable - g…" at bounding box center [501, 548] width 470 height 27
select select "ONE"
click at [266, 535] on select "-- Please select -- One More than one Other (please specify) Not applicable - g…" at bounding box center [501, 548] width 470 height 27
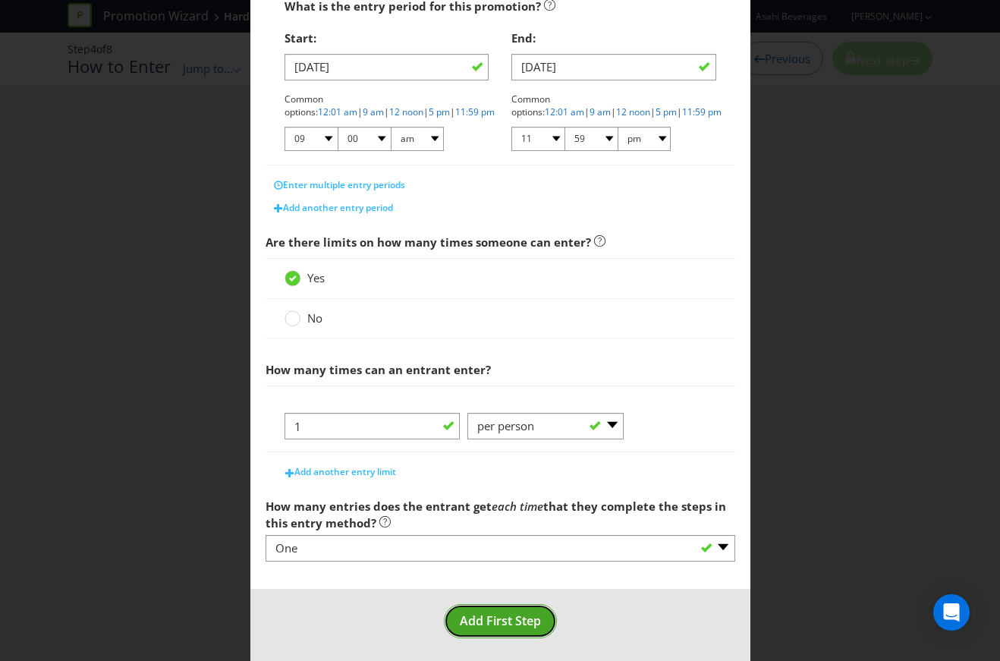
click at [504, 606] on button "Add First Step" at bounding box center [500, 621] width 113 height 34
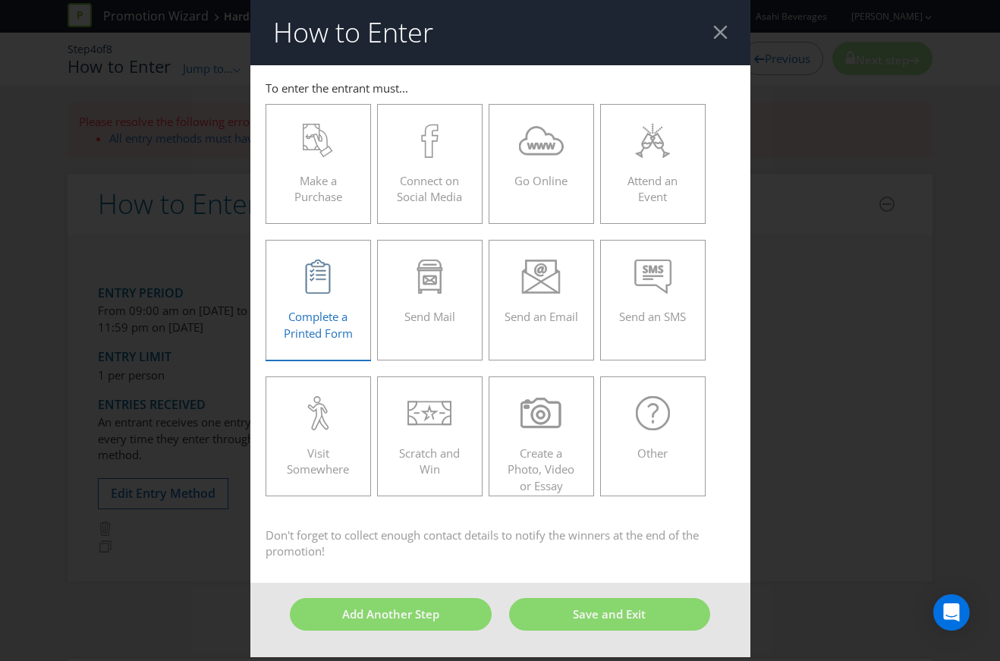
click at [319, 286] on icon at bounding box center [318, 277] width 29 height 34
click at [0, 0] on input "Complete a Printed Form" at bounding box center [0, 0] width 0 height 0
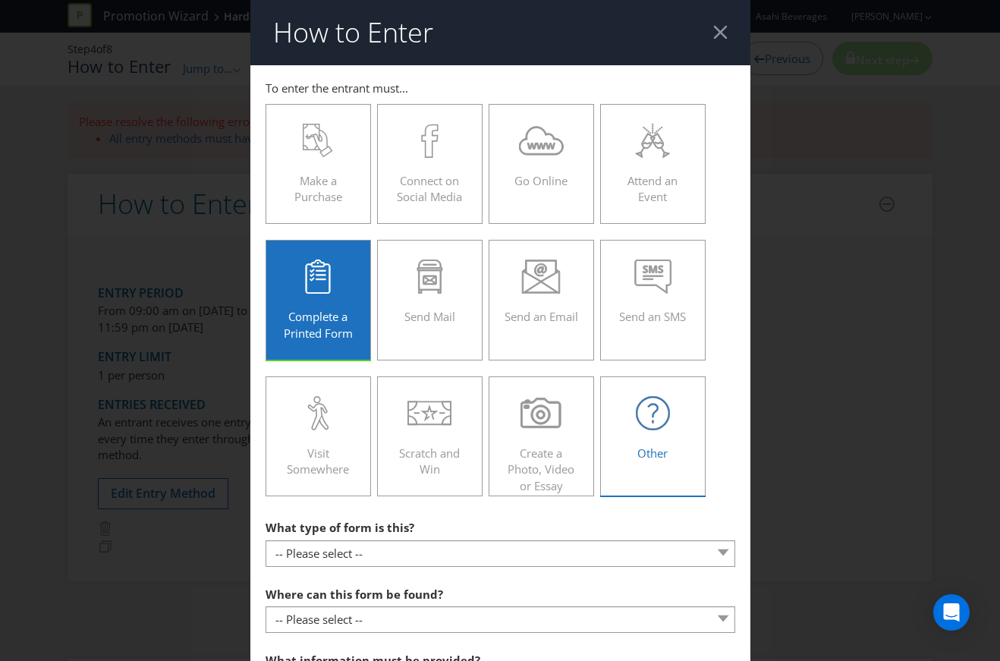
click at [657, 420] on icon at bounding box center [653, 413] width 34 height 34
click at [0, 0] on input "Other" at bounding box center [0, 0] width 0 height 0
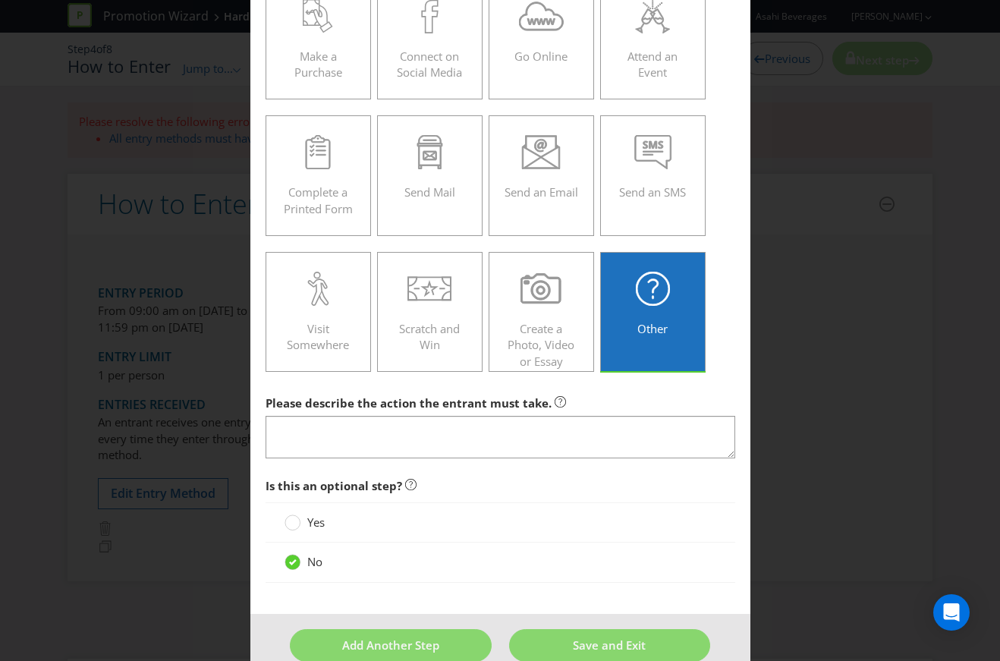
scroll to position [148, 0]
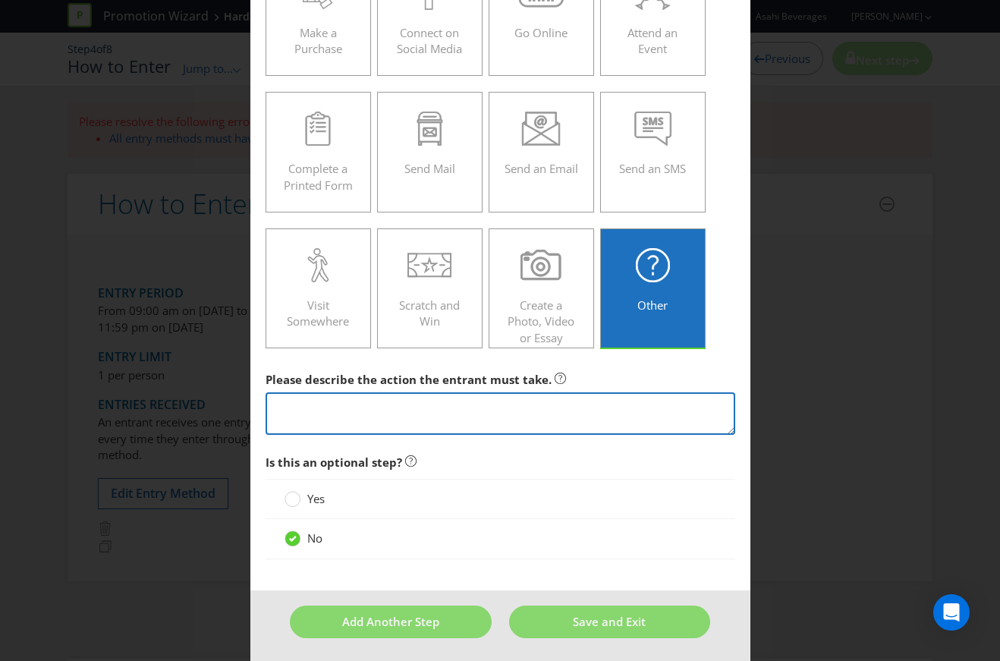
click at [531, 406] on textarea at bounding box center [501, 413] width 470 height 43
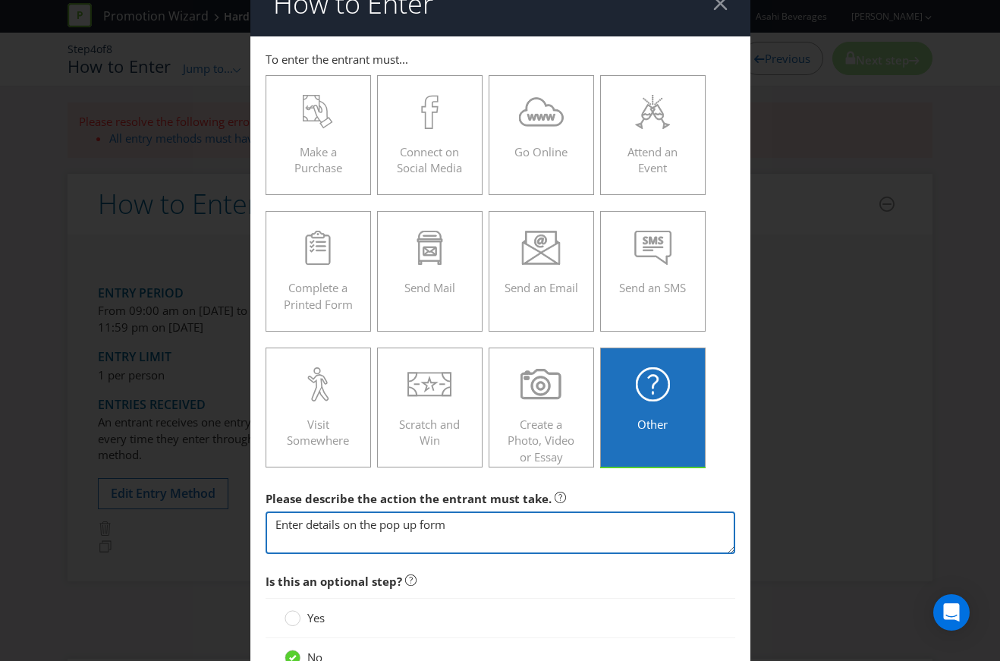
scroll to position [27, 0]
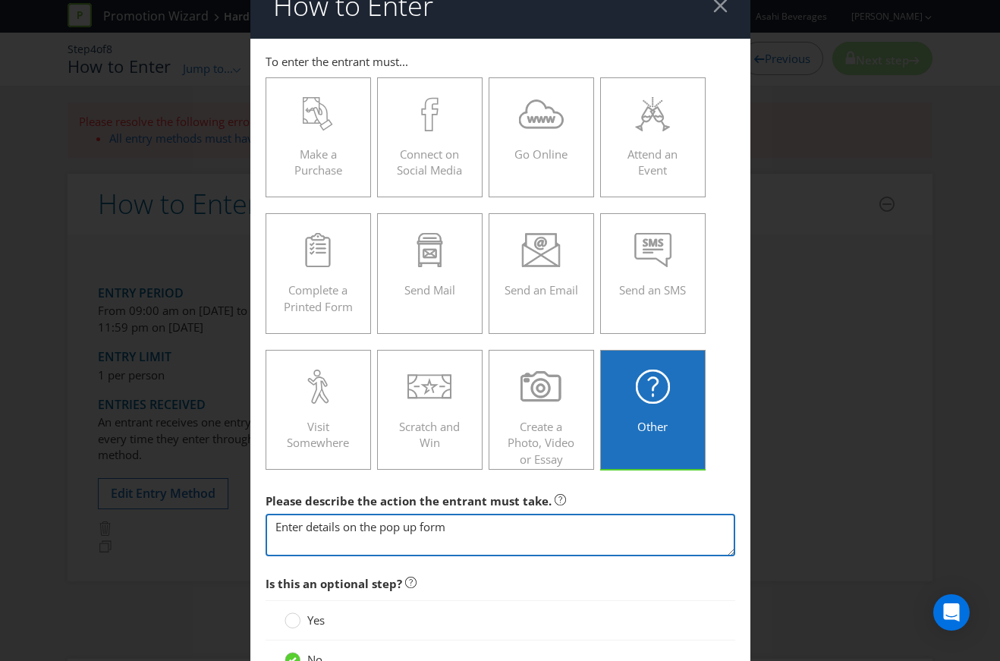
click at [373, 526] on textarea "Enter details on the pop up form" at bounding box center [501, 535] width 470 height 43
click at [385, 526] on textarea "Enter details on the online pop up form" at bounding box center [501, 535] width 470 height 43
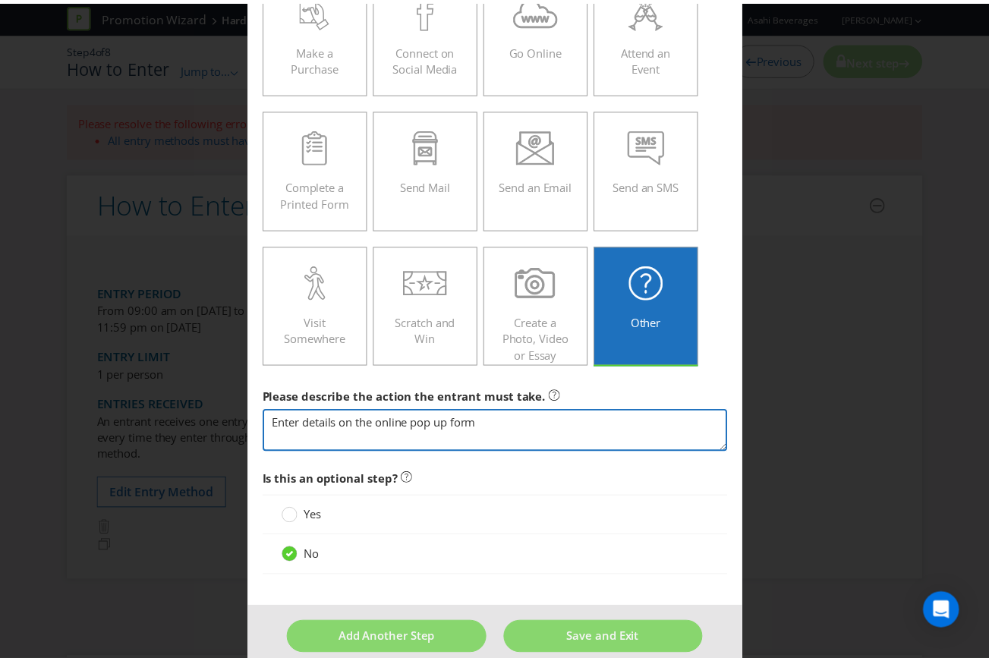
scroll to position [148, 0]
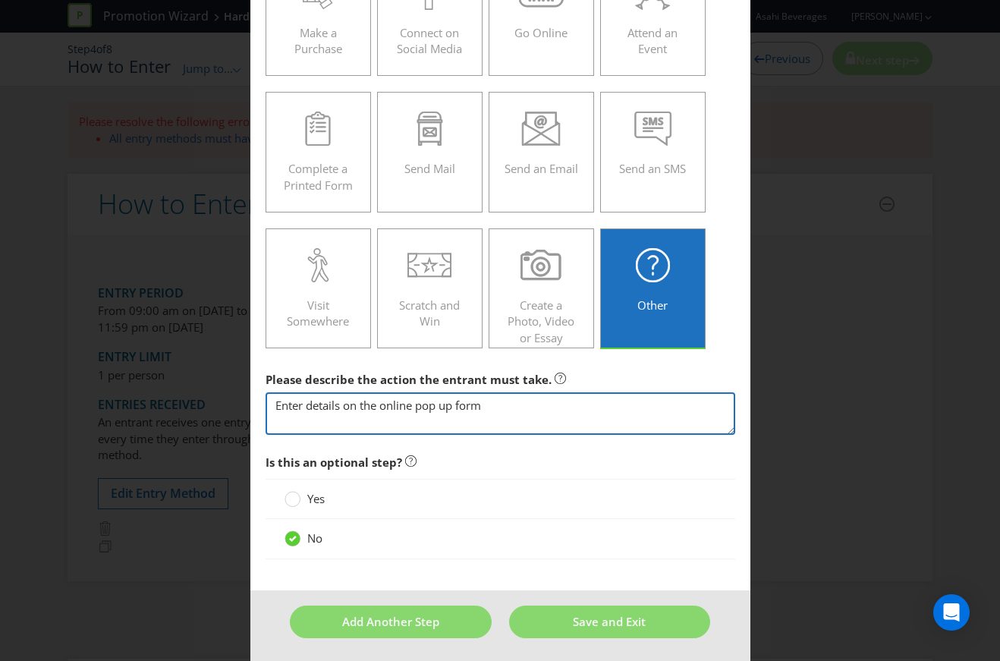
type textarea "Enter details on the online pop up form"
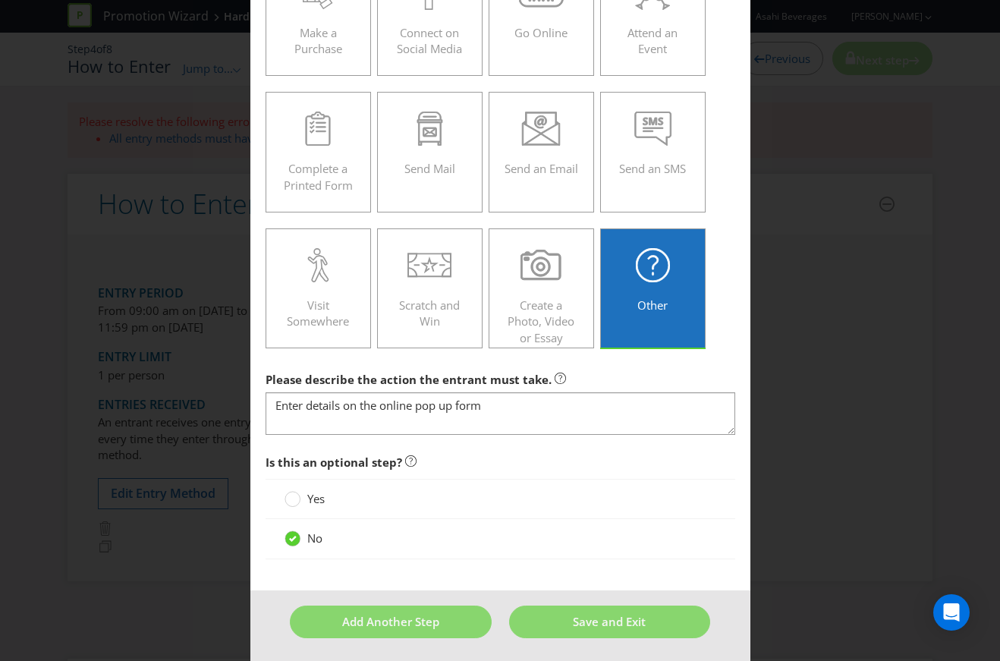
click at [545, 573] on main "To enter the entrant must... Make a Purchase Connect on Social Media Go Online …" at bounding box center [500, 253] width 500 height 673
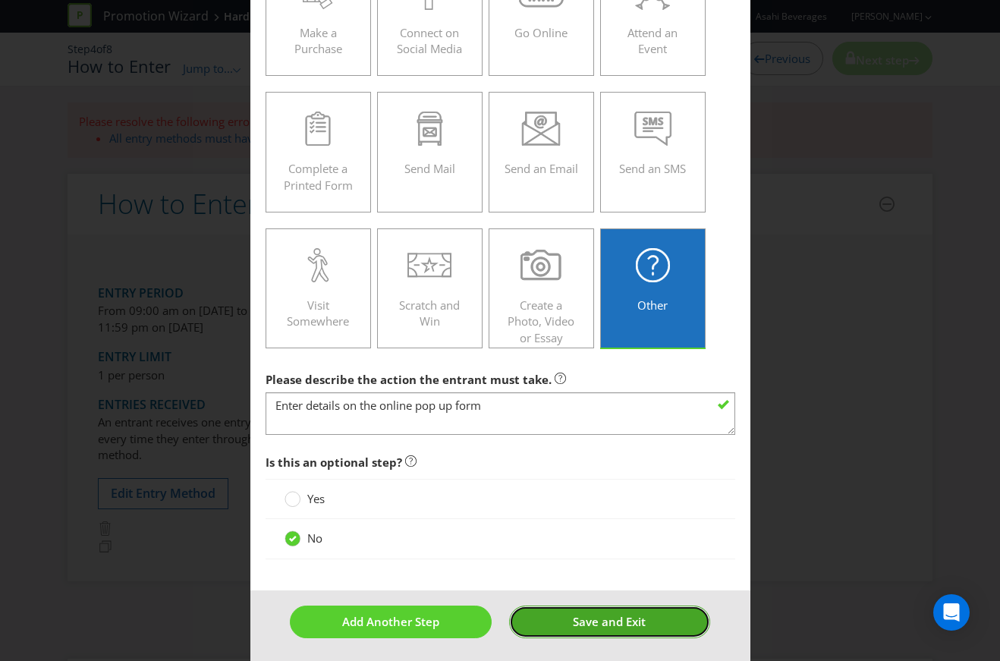
click at [624, 631] on button "Save and Exit" at bounding box center [609, 622] width 201 height 33
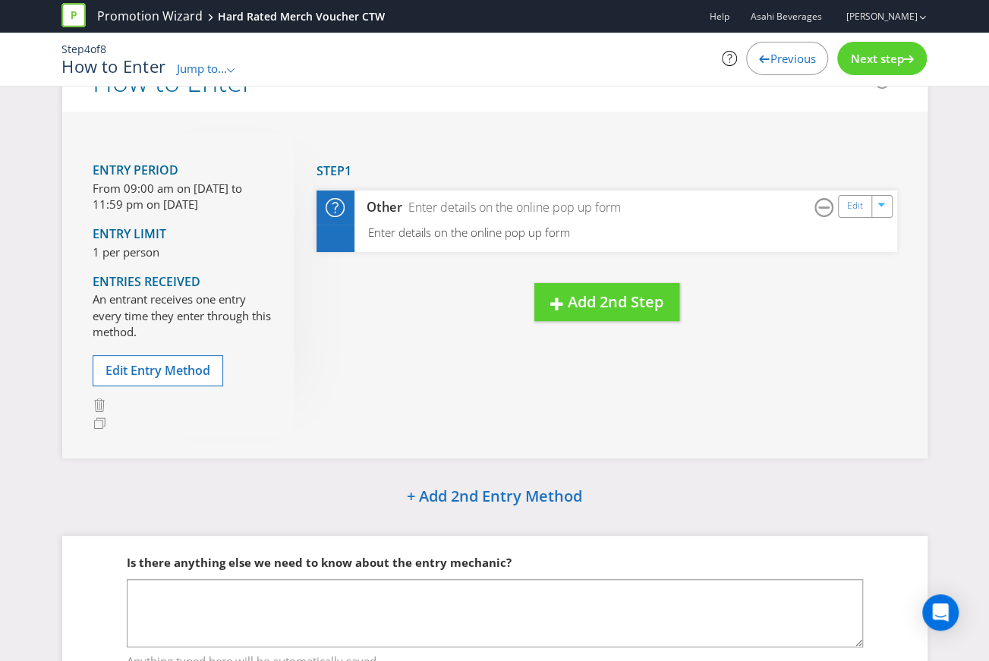
scroll to position [133, 0]
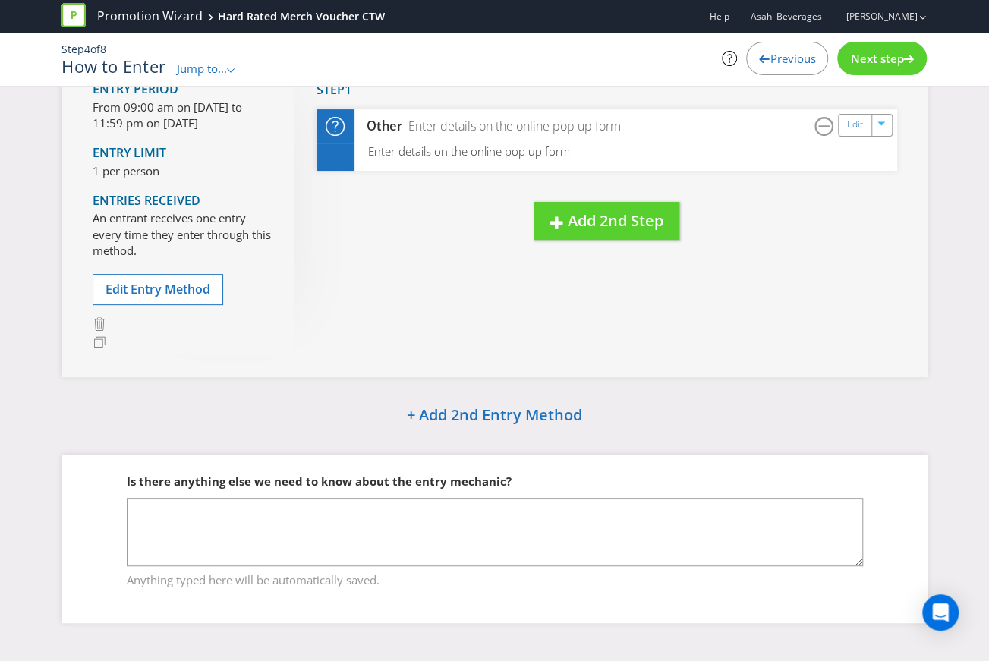
click at [865, 69] on div "Next step" at bounding box center [882, 58] width 90 height 33
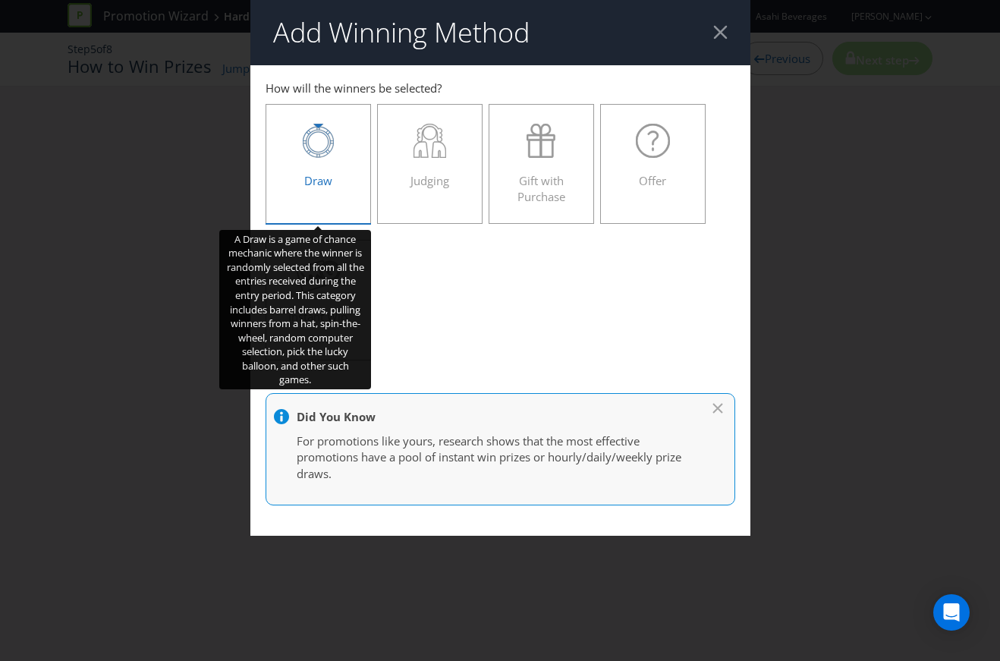
click at [340, 150] on div at bounding box center [319, 141] width 74 height 34
click at [0, 0] on input "Draw" at bounding box center [0, 0] width 0 height 0
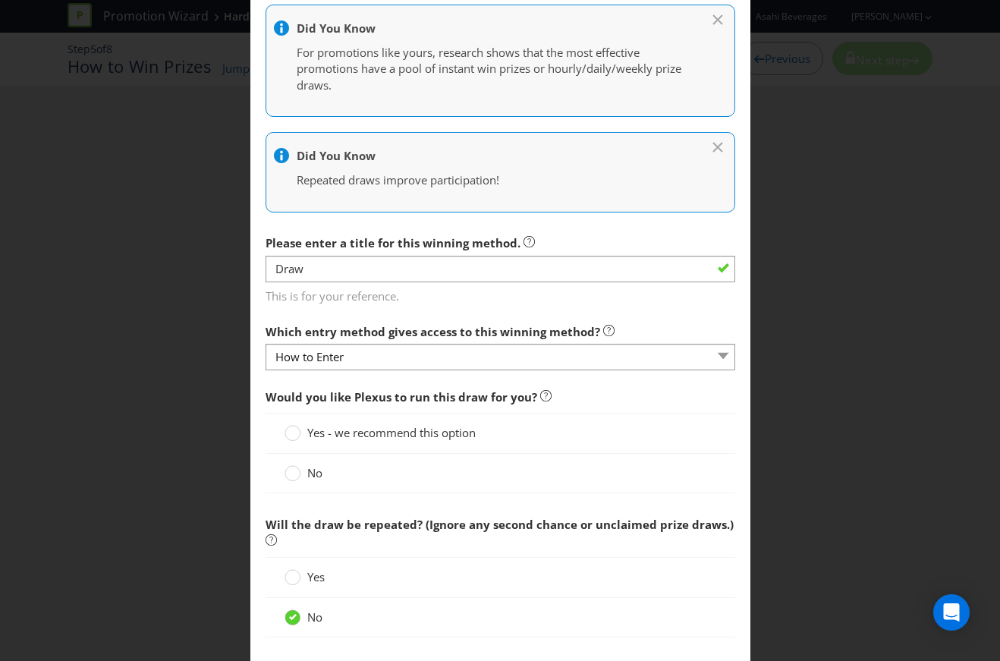
scroll to position [379, 0]
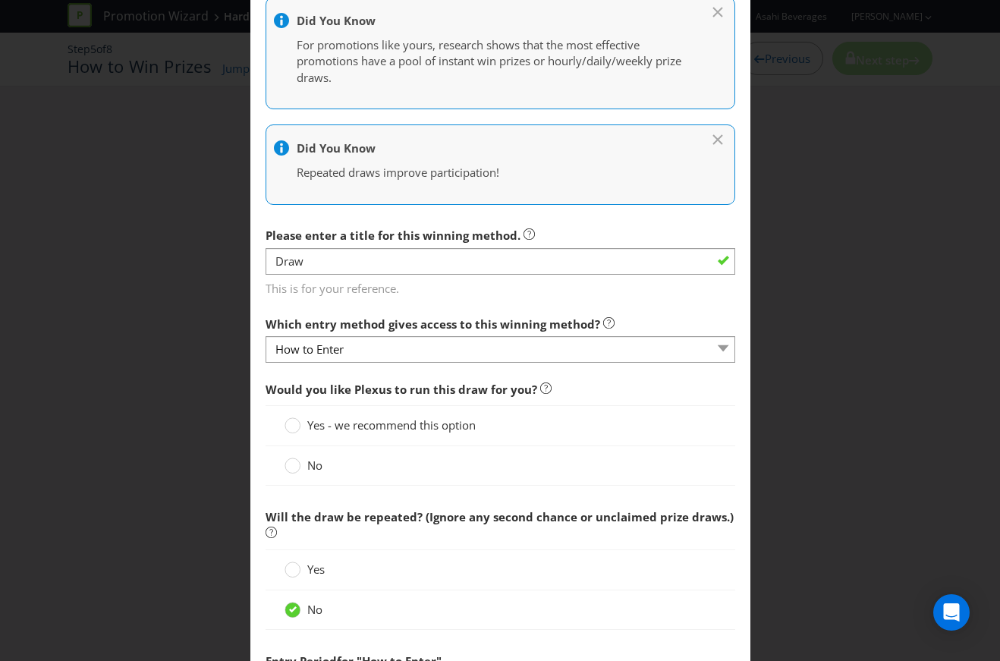
click at [412, 423] on span "Yes - we recommend this option" at bounding box center [391, 424] width 168 height 15
click at [0, 0] on input "Yes - we recommend this option" at bounding box center [0, 0] width 0 height 0
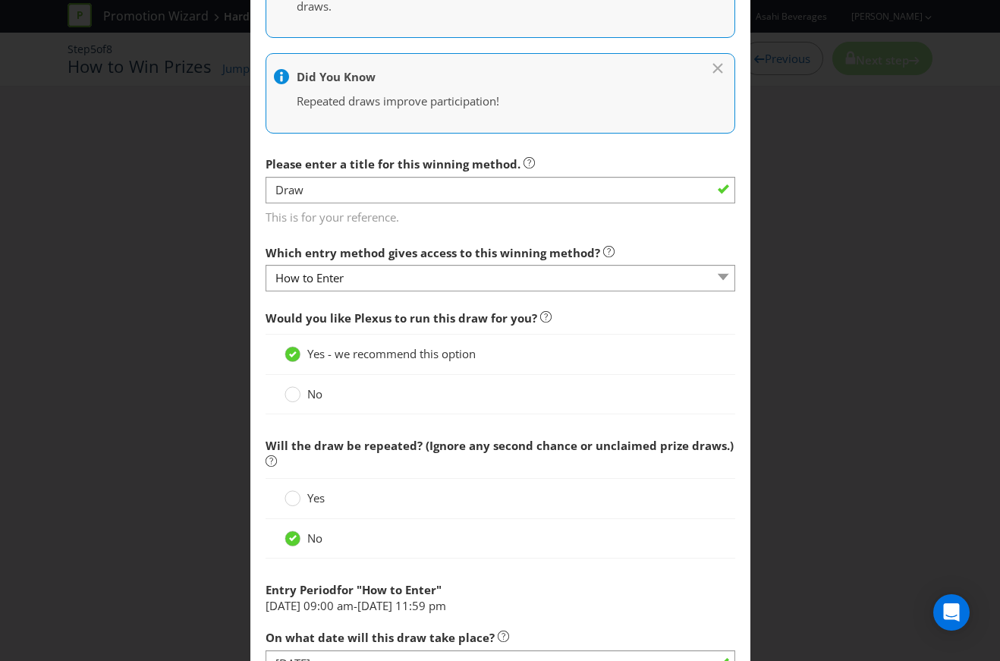
scroll to position [531, 0]
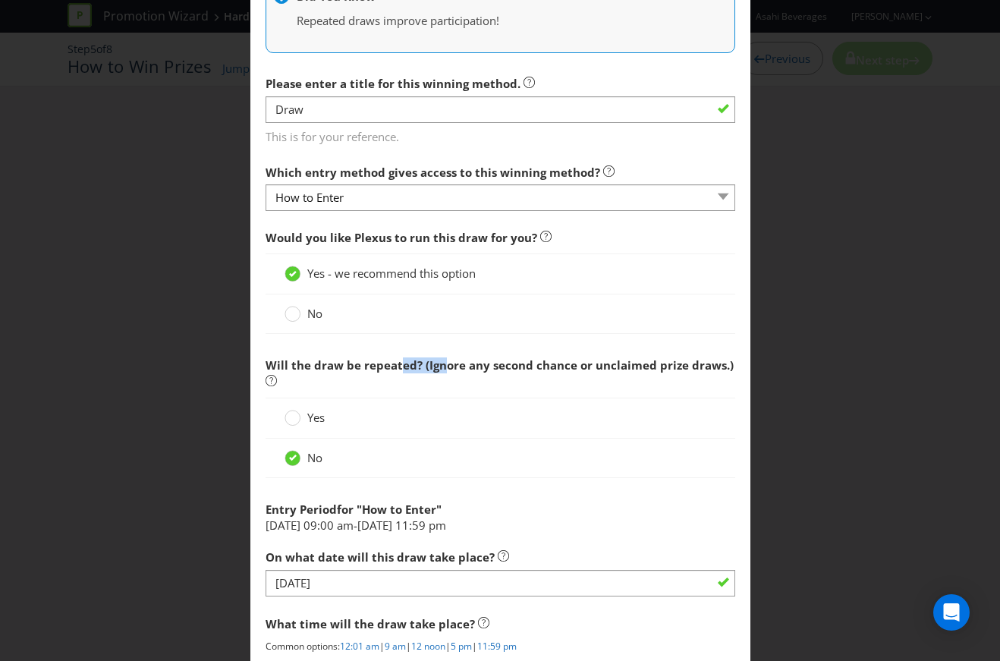
drag, startPoint x: 395, startPoint y: 357, endPoint x: 439, endPoint y: 364, distance: 43.9
click at [439, 364] on span "Will the draw be repeated? (Ignore any second chance or unclaimed prize draws.)" at bounding box center [500, 364] width 468 height 15
drag, startPoint x: 439, startPoint y: 364, endPoint x: 461, endPoint y: 366, distance: 22.1
click at [461, 366] on span "Will the draw be repeated? (Ignore any second chance or unclaimed prize draws.)" at bounding box center [500, 364] width 468 height 15
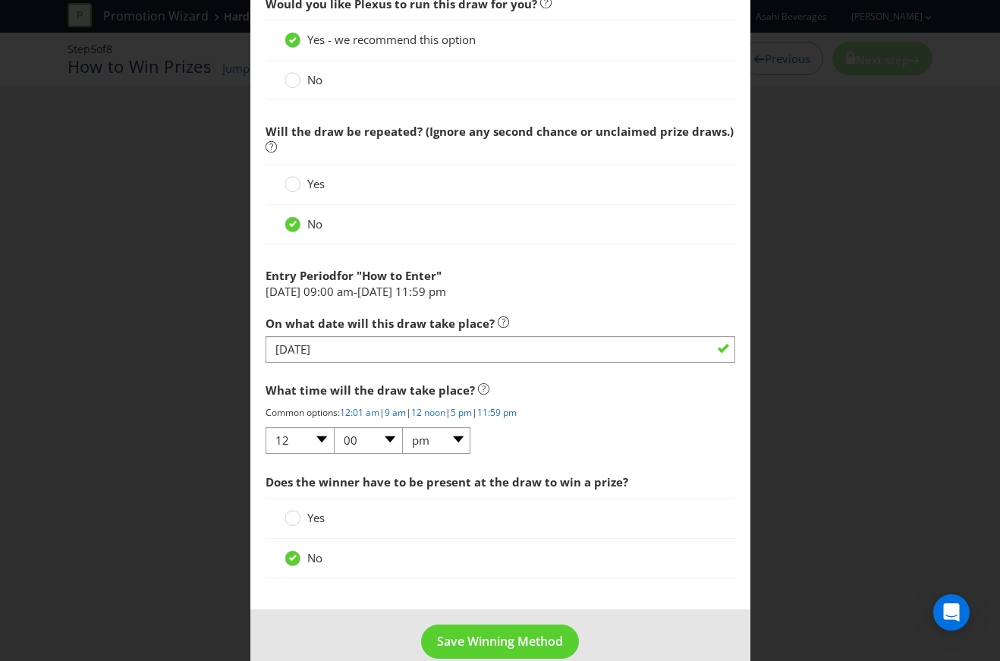
scroll to position [785, 0]
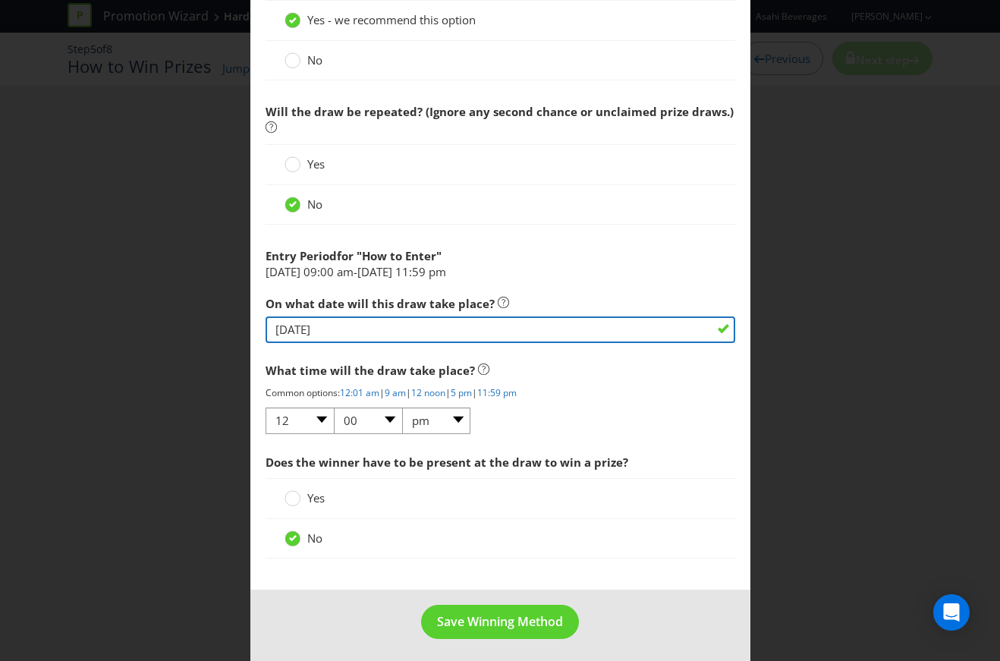
click at [344, 323] on input "[DATE]" at bounding box center [501, 329] width 470 height 27
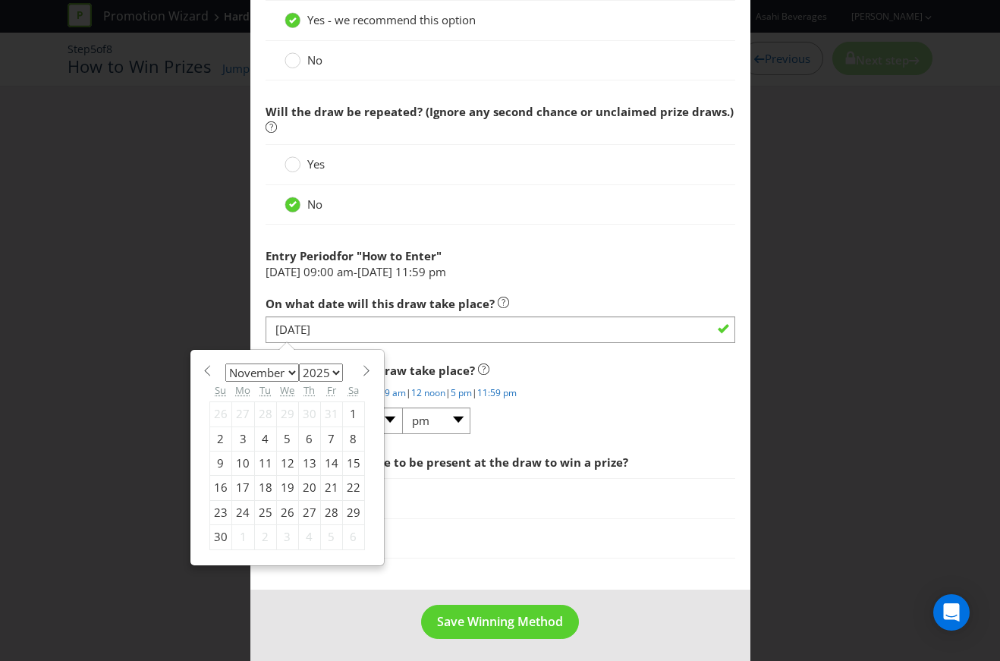
click at [272, 373] on select "January February March April May June July August September October November De…" at bounding box center [262, 373] width 74 height 18
click at [225, 364] on select "January February March April May June July August September October November De…" at bounding box center [262, 373] width 74 height 18
click at [281, 367] on select "January February March April May June July August September October November De…" at bounding box center [262, 373] width 74 height 18
select select "10"
click at [225, 364] on select "January February March April May June July August September October November De…" at bounding box center [262, 373] width 74 height 18
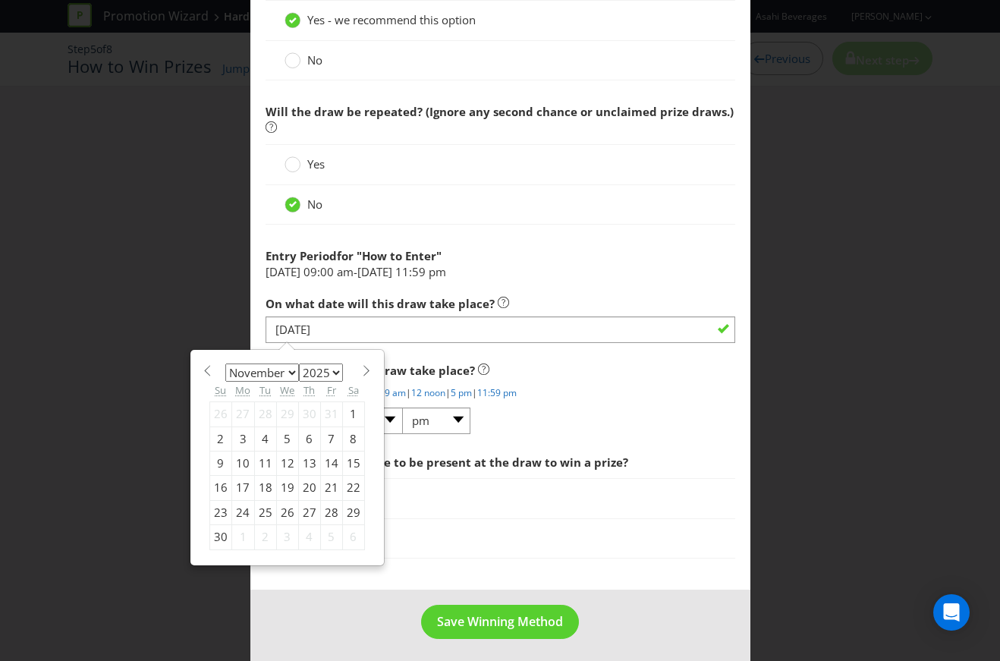
click at [246, 436] on div "3" at bounding box center [242, 439] width 23 height 24
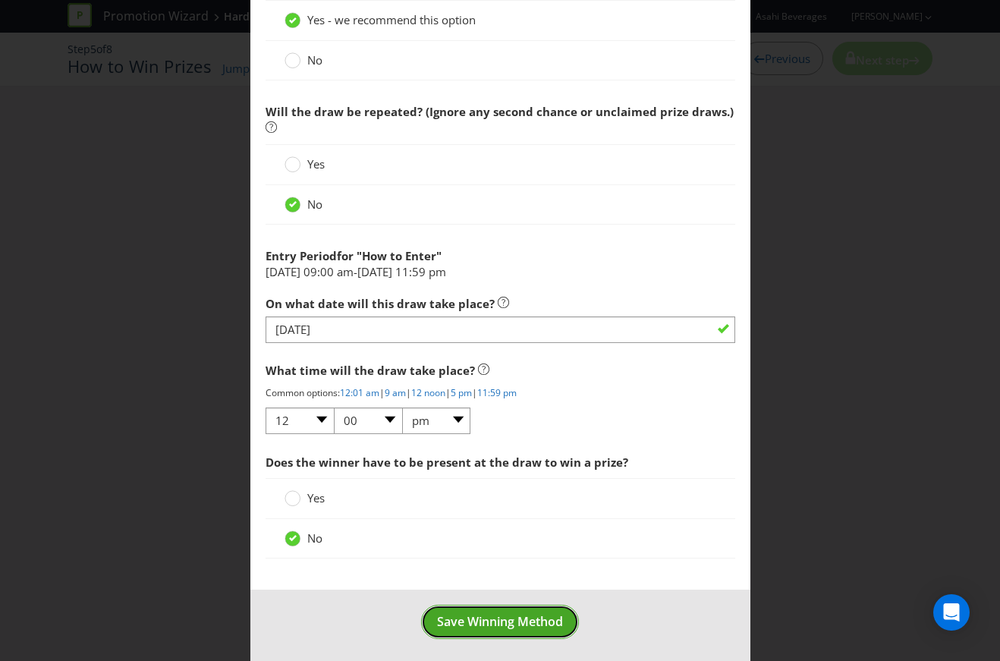
click at [461, 620] on span "Save Winning Method" at bounding box center [500, 621] width 126 height 17
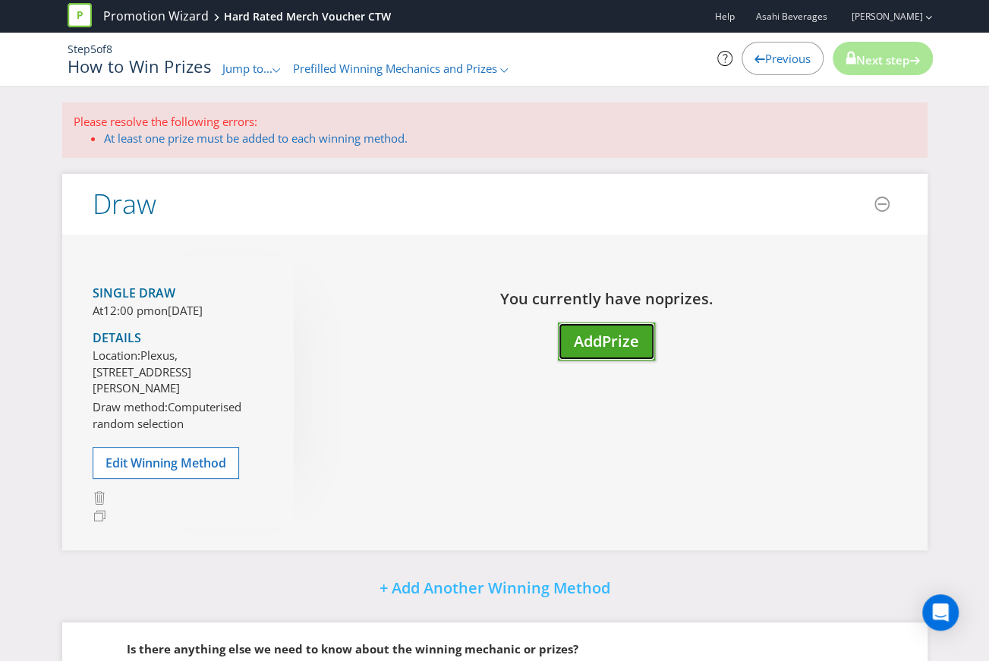
click at [568, 338] on button "Add Prize" at bounding box center [606, 342] width 97 height 39
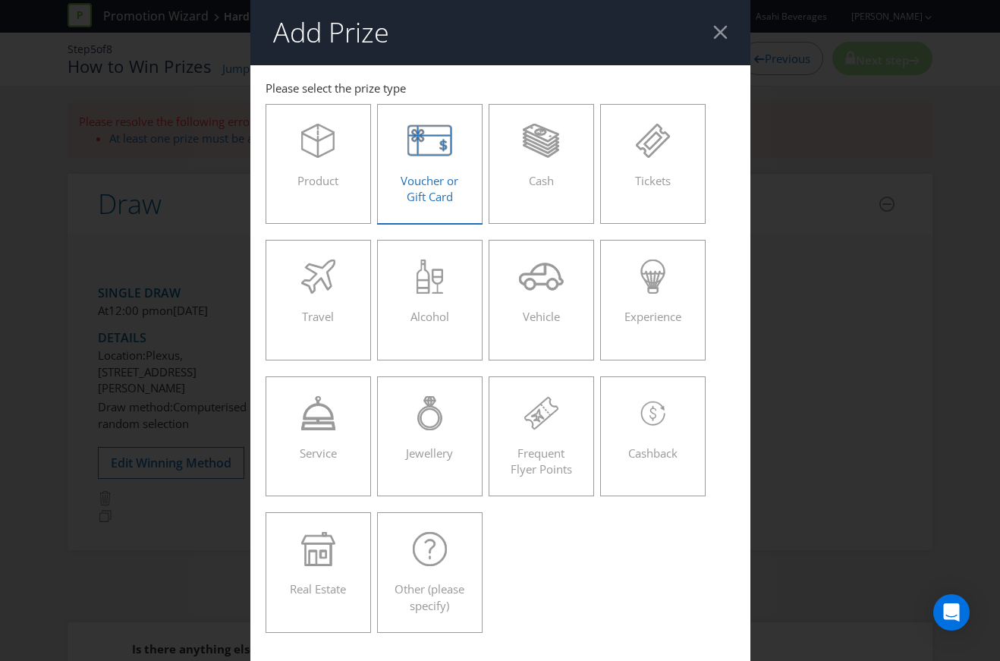
click at [454, 190] on div "Voucher or Gift Card" at bounding box center [430, 158] width 74 height 68
click at [0, 0] on input "Voucher or Gift Card" at bounding box center [0, 0] width 0 height 0
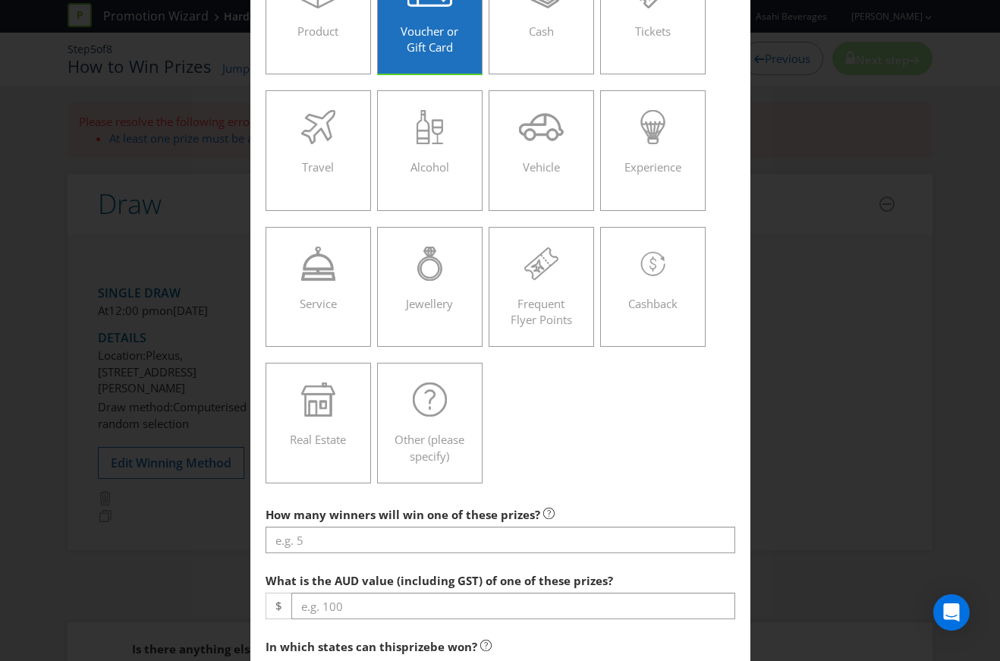
scroll to position [455, 0]
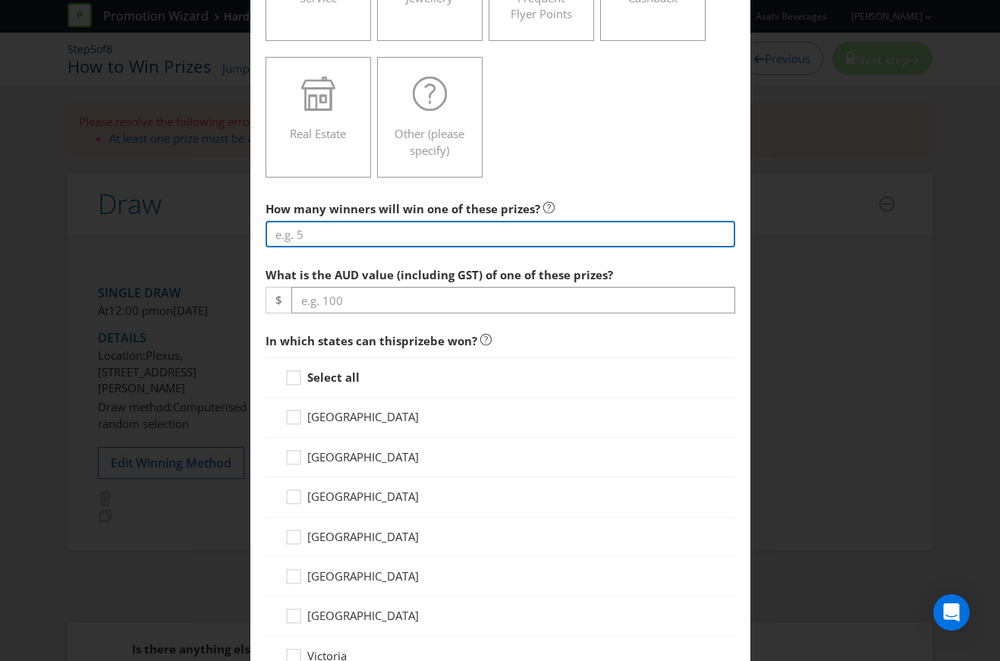
click at [402, 229] on input "number" at bounding box center [501, 234] width 470 height 27
type input "10"
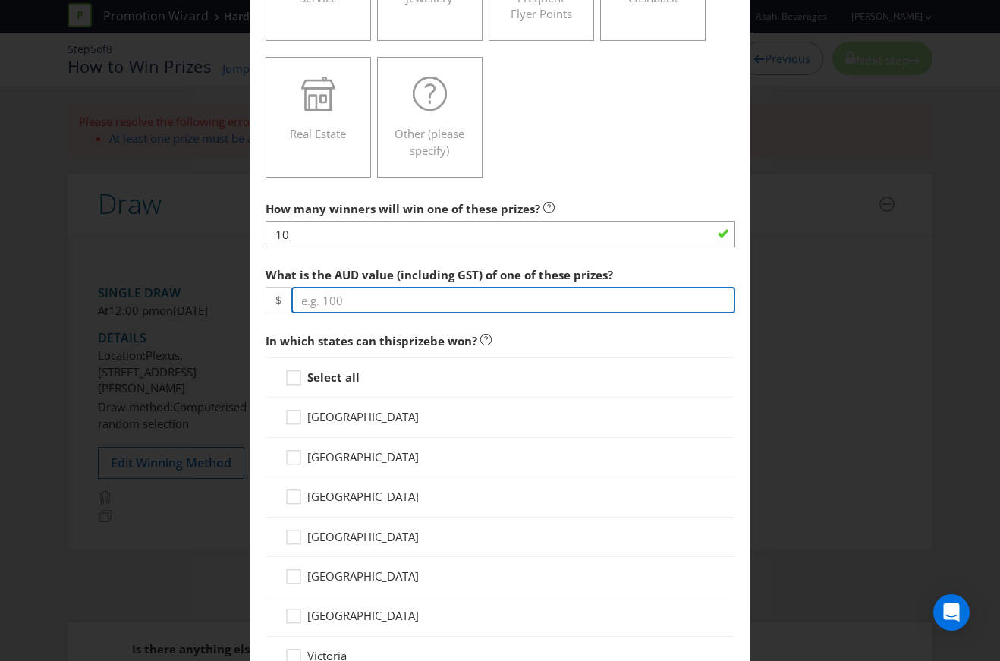
click at [389, 291] on input "number" at bounding box center [513, 300] width 444 height 27
type input "50"
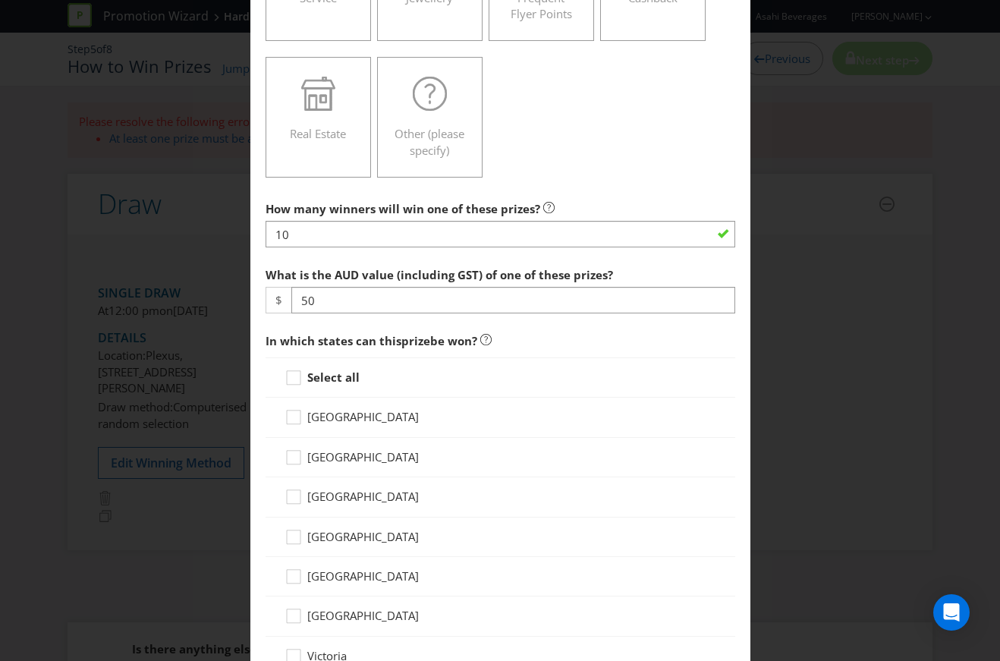
click at [343, 374] on strong "Select all" at bounding box center [333, 377] width 52 height 15
click at [0, 0] on input "Select all" at bounding box center [0, 0] width 0 height 0
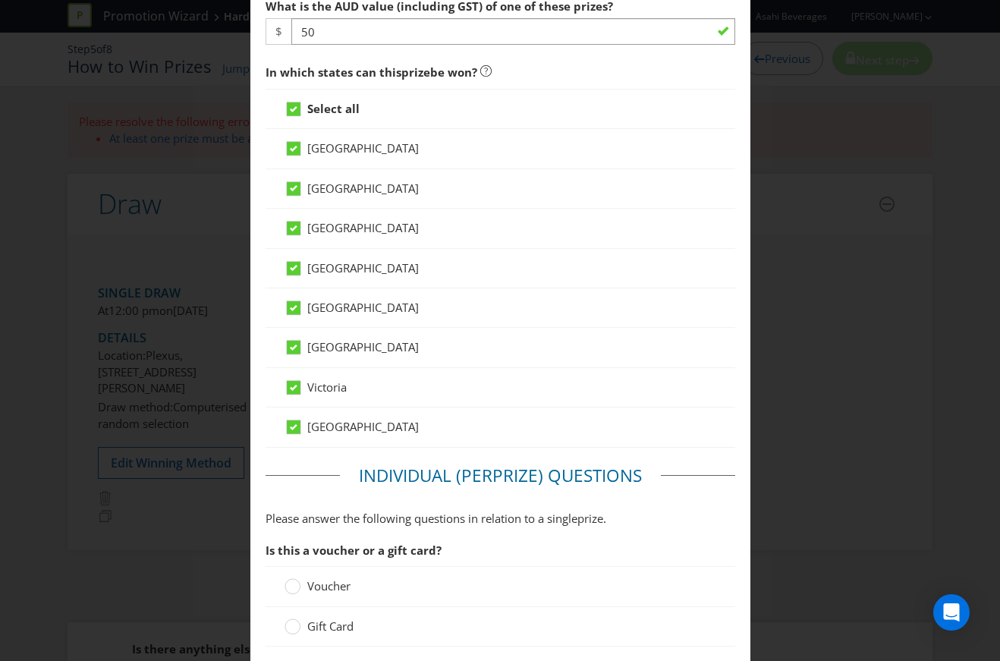
scroll to position [987, 0]
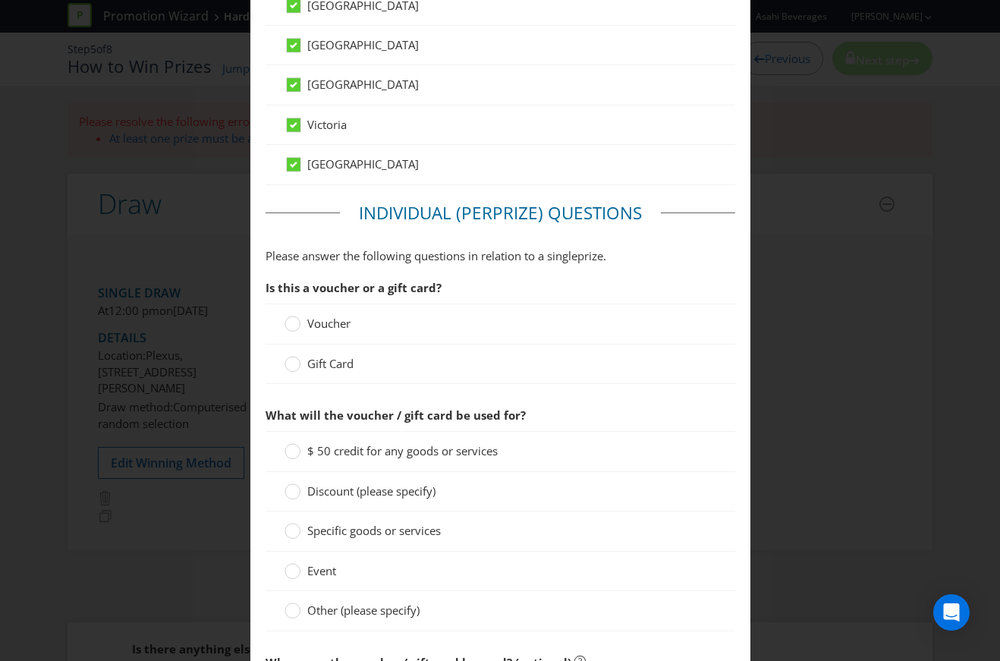
click at [333, 322] on span "Voucher" at bounding box center [328, 323] width 43 height 15
click at [0, 0] on input "Voucher" at bounding box center [0, 0] width 0 height 0
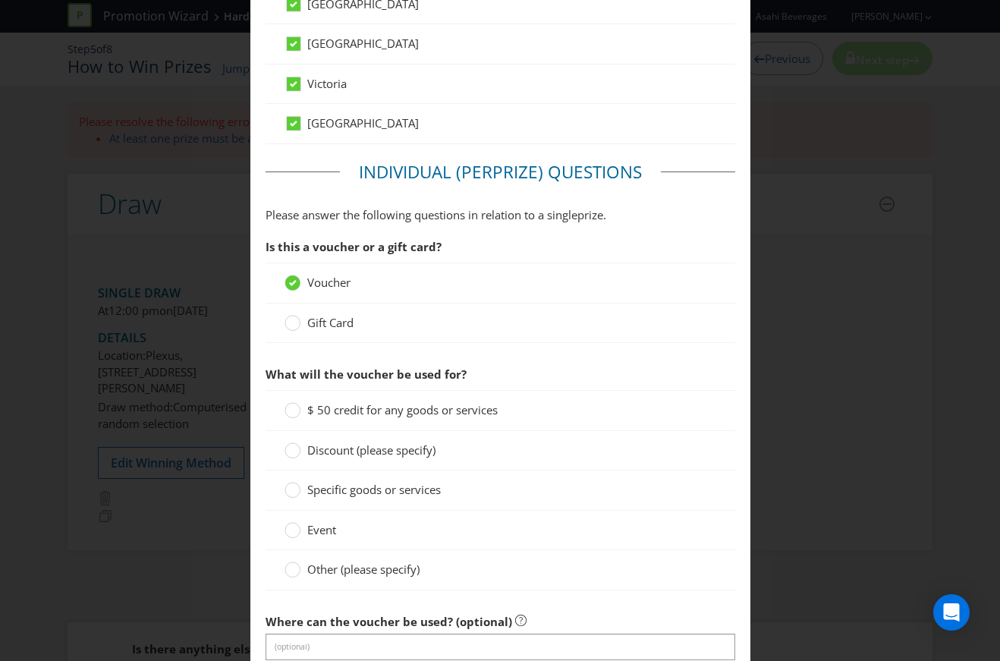
scroll to position [1062, 0]
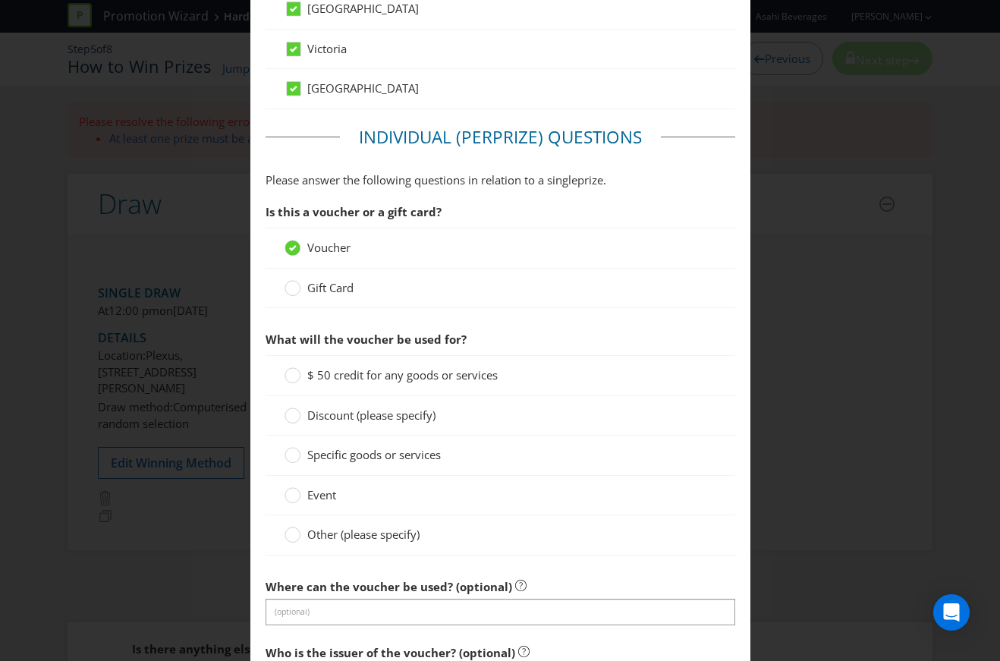
click at [327, 449] on span "Specific goods or services" at bounding box center [374, 454] width 134 height 15
click at [0, 0] on input "Specific goods or services" at bounding box center [0, 0] width 0 height 0
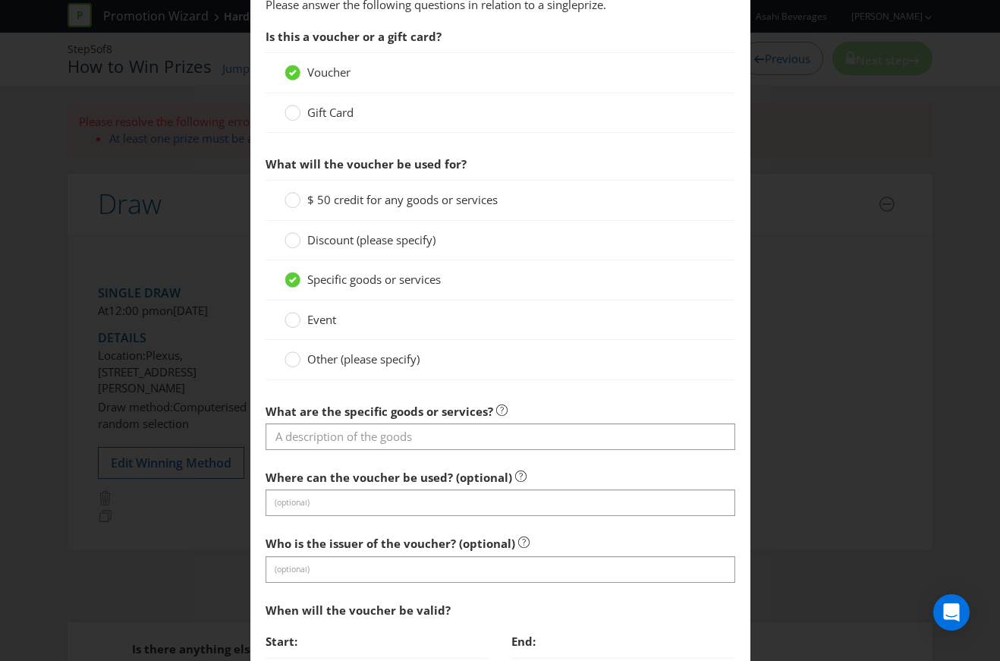
scroll to position [1290, 0]
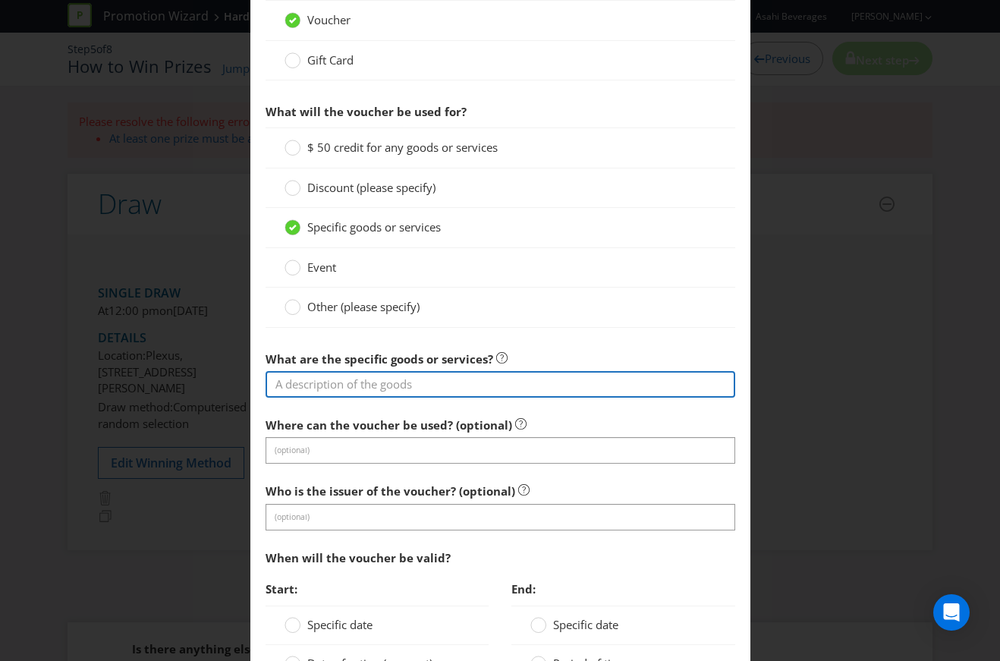
click at [437, 385] on input "text" at bounding box center [501, 384] width 470 height 27
type input "M"
type input "Hard Rated Merch Voucher"
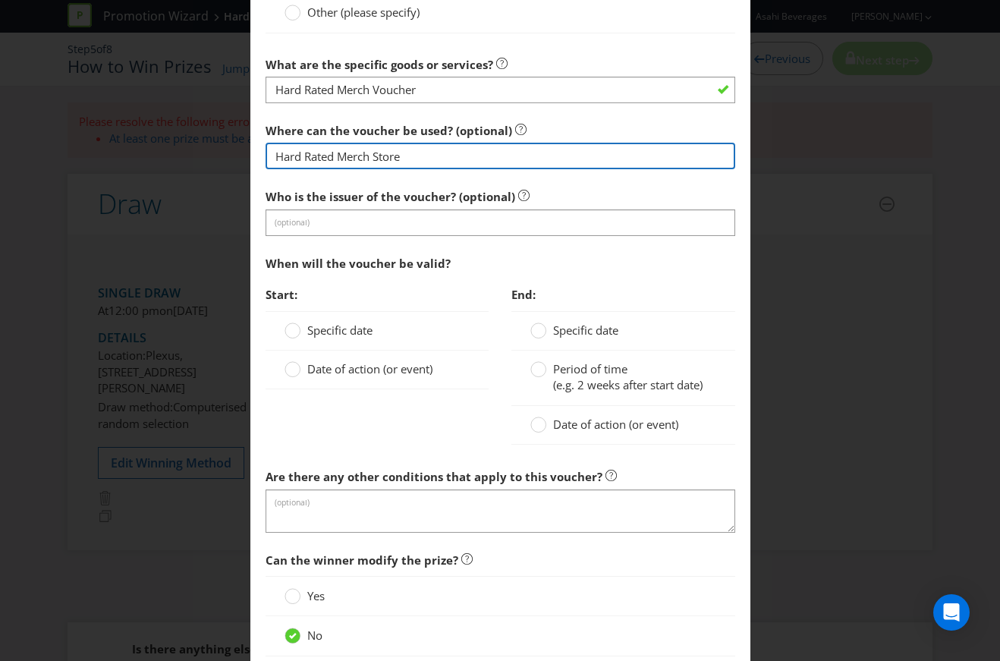
scroll to position [1585, 0]
type input "Hard Rated Merch Store"
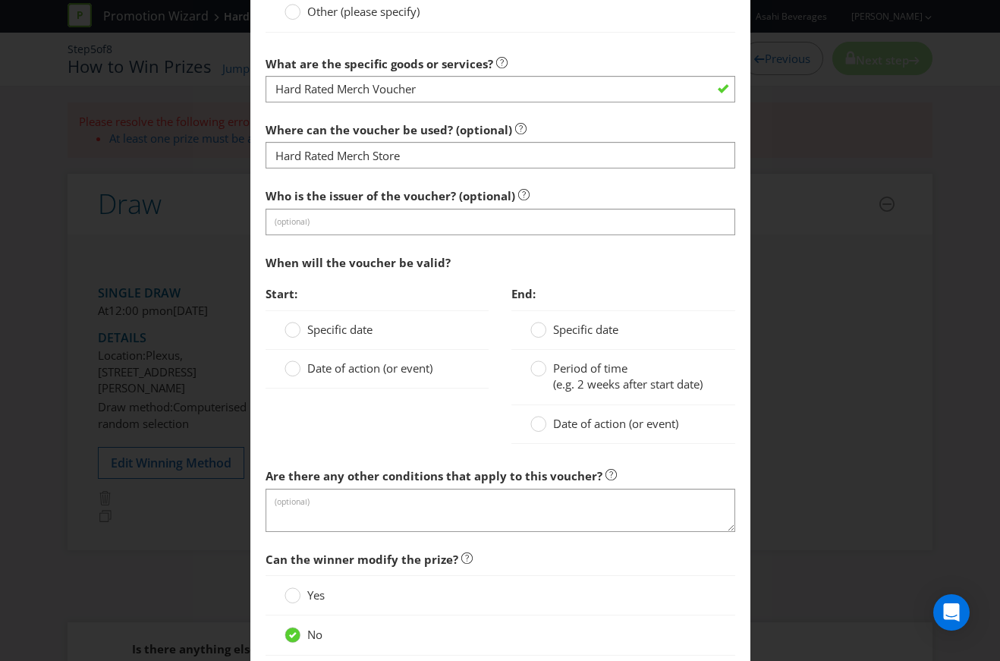
click at [326, 327] on span "Specific date" at bounding box center [339, 329] width 65 height 15
click at [0, 0] on input "Specific date" at bounding box center [0, 0] width 0 height 0
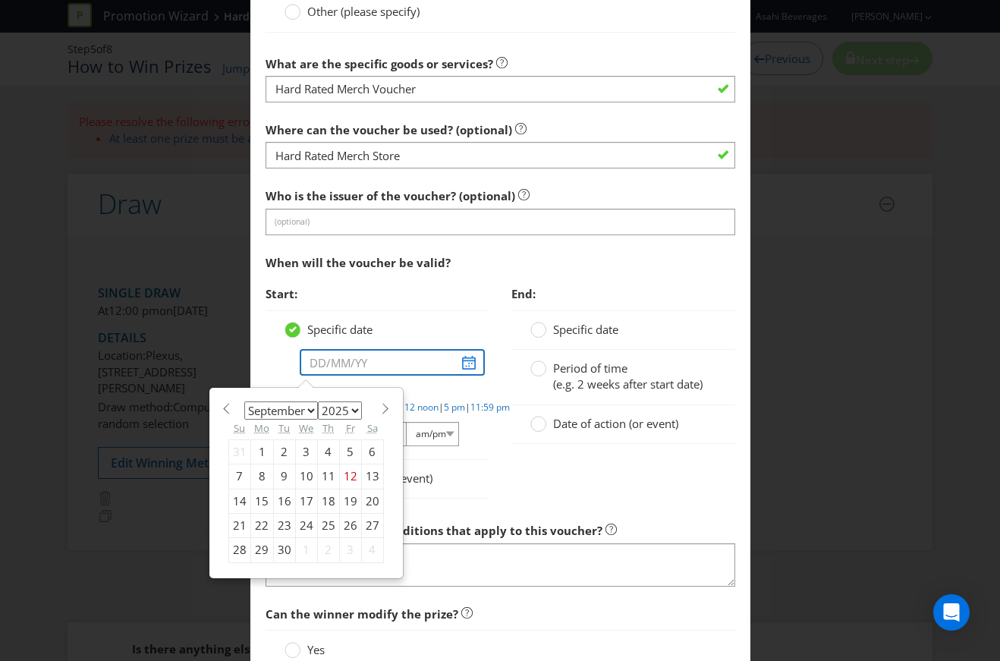
click at [464, 356] on input "text" at bounding box center [393, 362] width 186 height 27
click at [380, 403] on span at bounding box center [385, 408] width 11 height 11
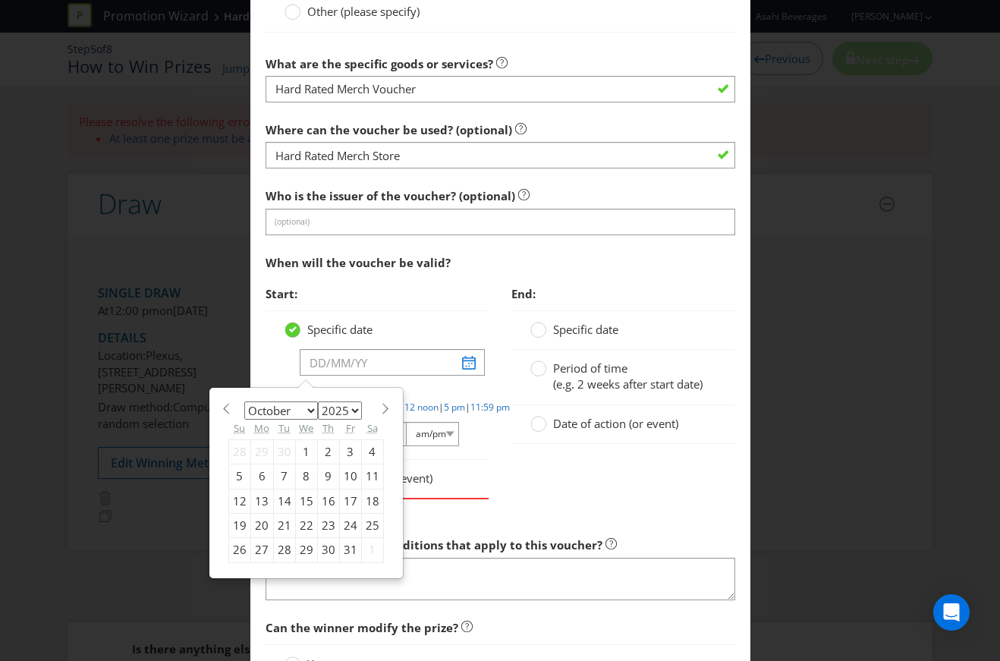
click at [380, 403] on span at bounding box center [385, 408] width 11 height 11
select select "10"
click at [265, 467] on div "3" at bounding box center [261, 476] width 23 height 24
type input "[DATE]"
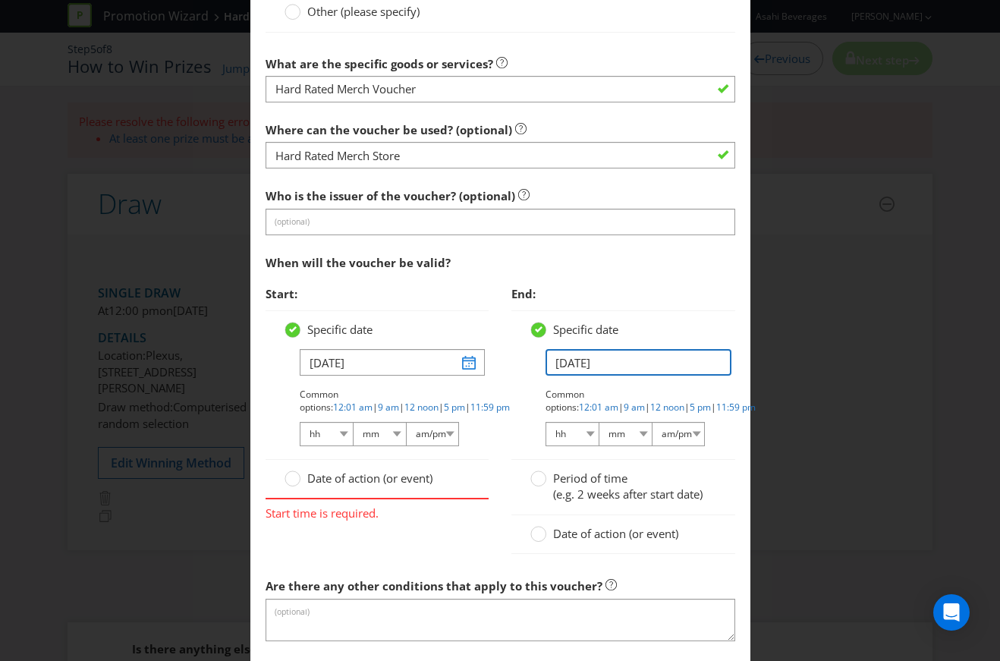
click at [609, 349] on input "[DATE]" at bounding box center [639, 362] width 186 height 27
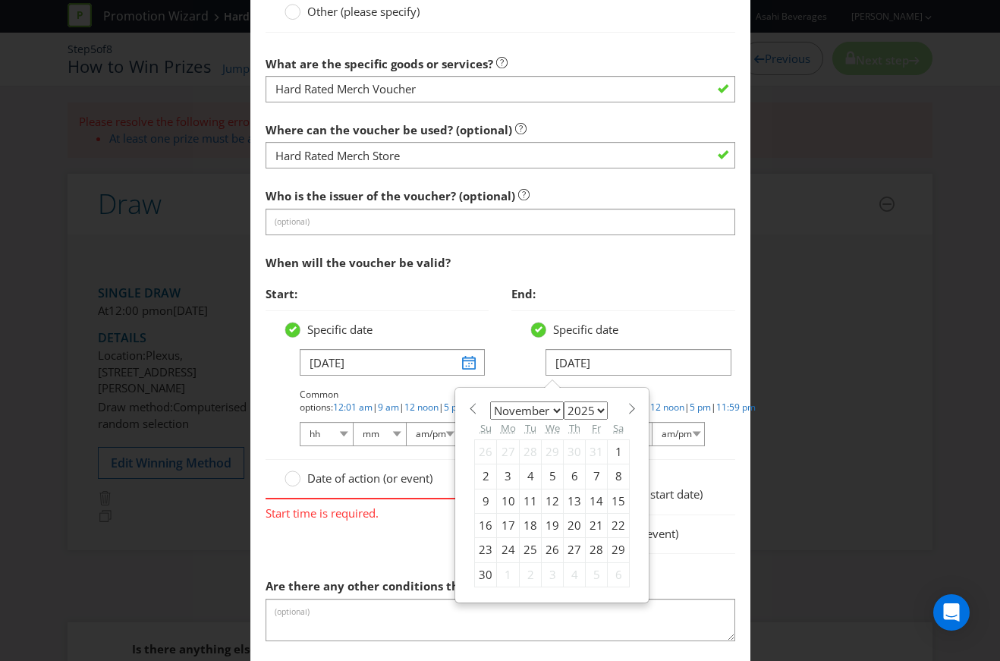
click at [552, 408] on select "January February March April May June July August September October November De…" at bounding box center [527, 410] width 74 height 18
select select "11"
click at [490, 401] on select "January February March April May June July August September October November De…" at bounding box center [527, 410] width 74 height 18
click at [545, 538] on div "31" at bounding box center [553, 550] width 22 height 24
type input "[DATE]"
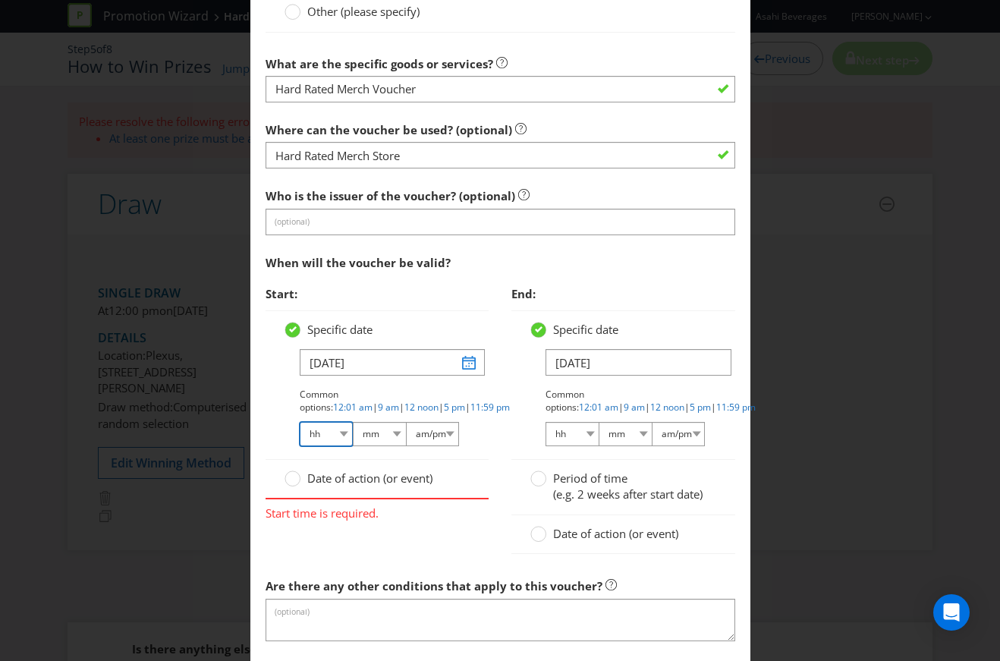
click at [331, 426] on select "hh 01 02 03 04 05 06 07 08 09 10 11 12" at bounding box center [326, 434] width 53 height 24
select select "12"
click at [300, 422] on select "hh 01 02 03 04 05 06 07 08 09 10 11 12" at bounding box center [326, 434] width 53 height 24
click at [374, 429] on select "mm 00 01 05 10 15 20 25 29 30 35 40 45 50 55 59" at bounding box center [379, 434] width 53 height 24
select select "00"
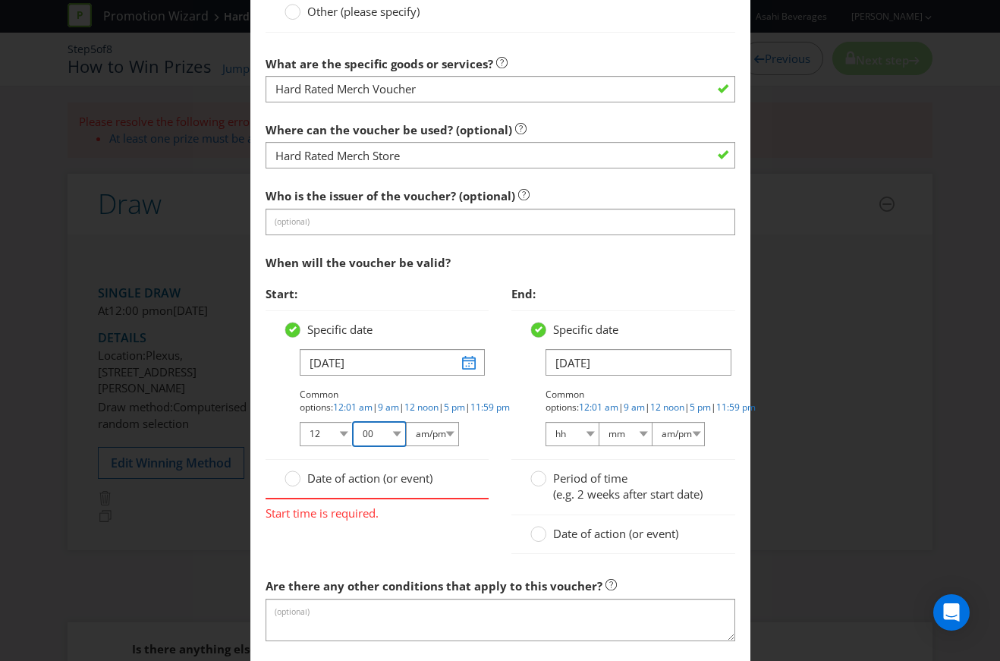
click at [353, 422] on select "mm 00 01 05 10 15 20 25 29 30 35 40 45 50 55 59" at bounding box center [379, 434] width 53 height 24
click at [420, 440] on div "Specific date [DATE] Common options: 12:01 am | 9 am | 12 noon | 5 pm | 11:59 p…" at bounding box center [378, 385] width 224 height 150
click at [427, 432] on select "am/pm am pm" at bounding box center [432, 434] width 53 height 24
select select "am"
click at [406, 422] on select "am/pm am pm" at bounding box center [432, 434] width 53 height 24
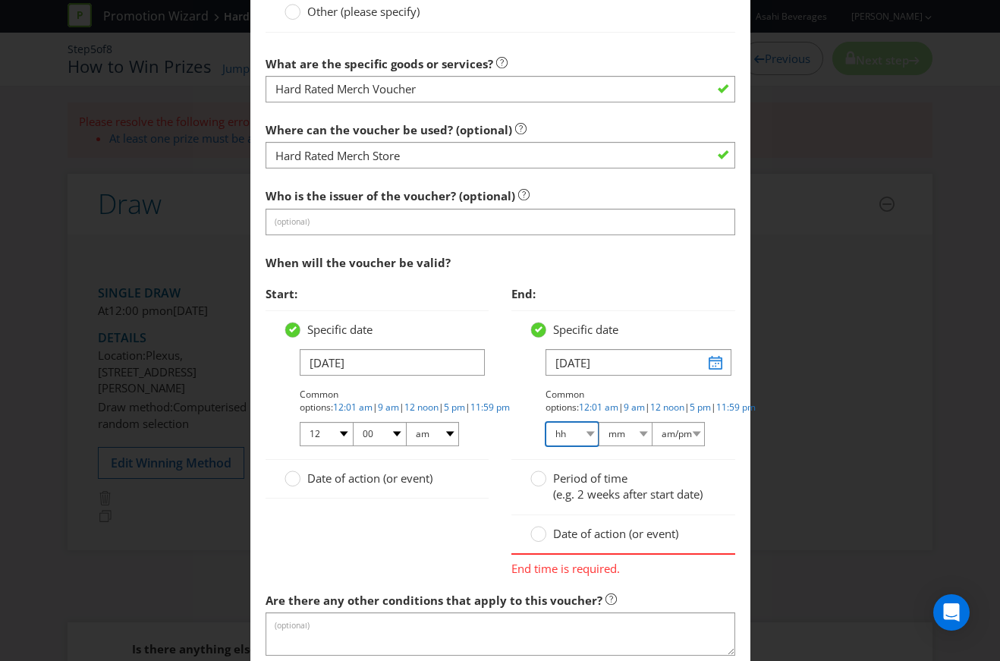
click at [565, 430] on select "hh 01 02 03 04 05 06 07 08 09 10 11 12" at bounding box center [572, 434] width 53 height 24
select select "12"
click at [546, 422] on select "hh 01 02 03 04 05 06 07 08 09 10 11 12" at bounding box center [572, 434] width 53 height 24
click at [609, 422] on select "mm 00 01 05 10 15 20 25 29 30 35 40 45 50 55 59" at bounding box center [625, 434] width 53 height 24
select select "00"
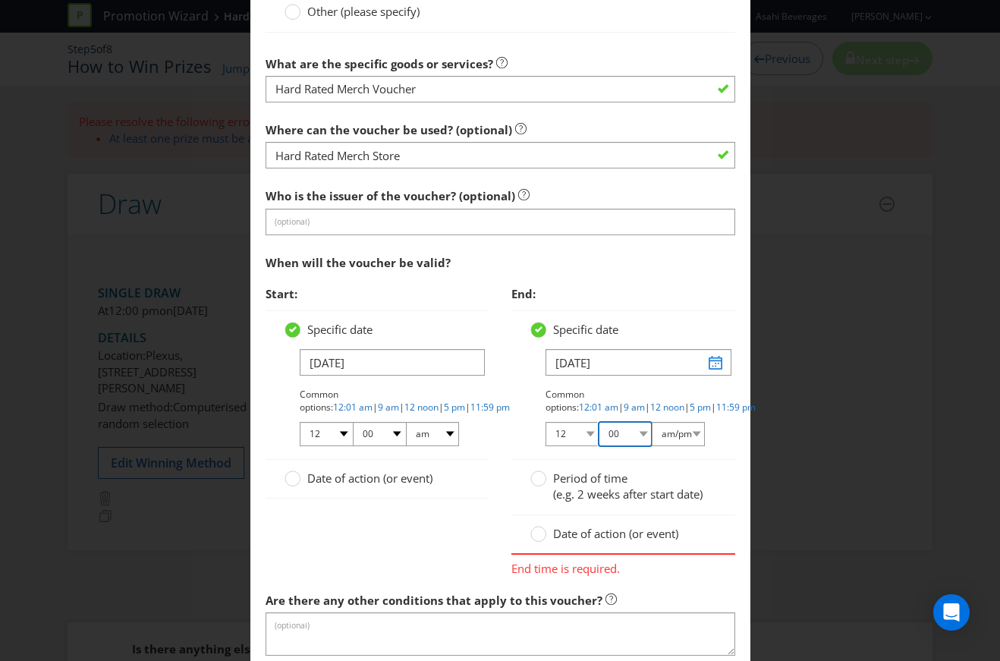
click at [599, 422] on select "mm 00 01 05 10 15 20 25 29 30 35 40 45 50 55 59" at bounding box center [625, 434] width 53 height 24
click at [691, 425] on select "am/pm am pm" at bounding box center [678, 434] width 53 height 24
select select "pm"
click at [652, 422] on select "am/pm am pm" at bounding box center [678, 434] width 53 height 24
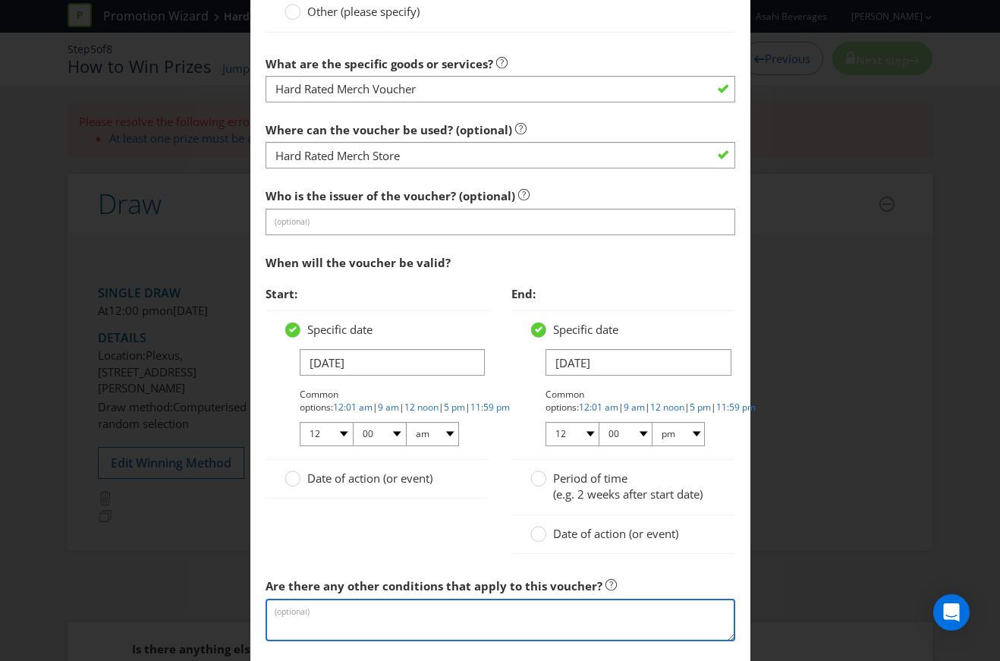
click at [383, 608] on textarea at bounding box center [501, 620] width 470 height 43
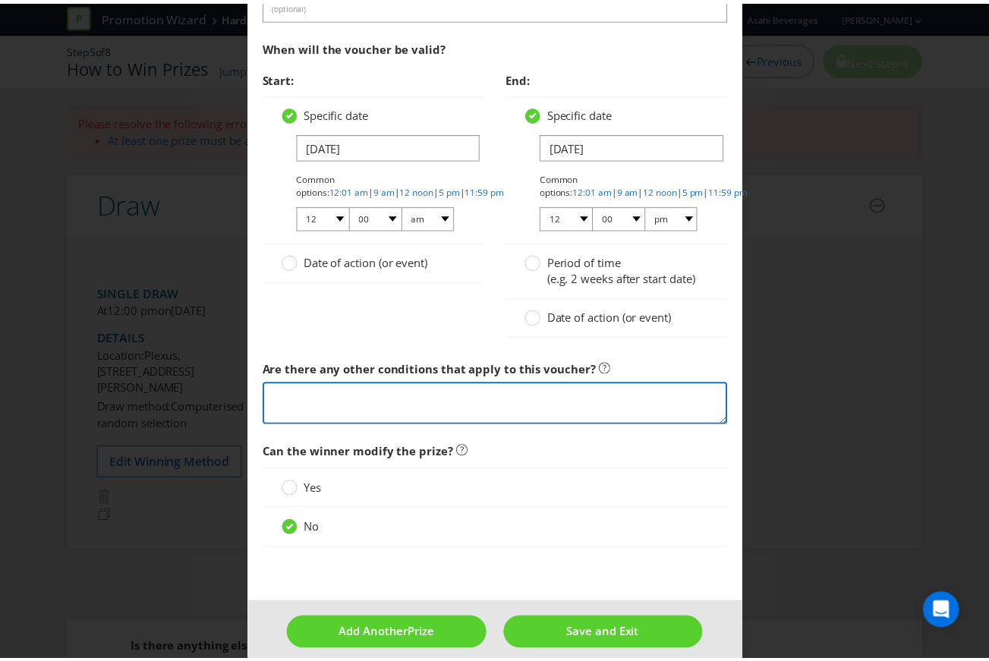
scroll to position [1808, 0]
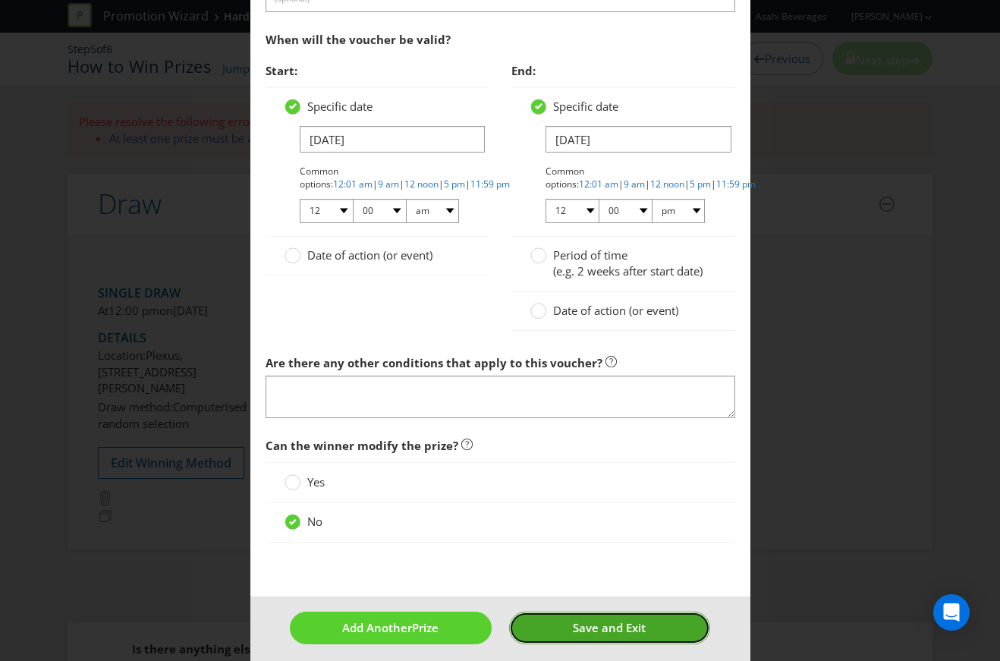
click at [545, 612] on button "Save and Exit" at bounding box center [609, 628] width 201 height 33
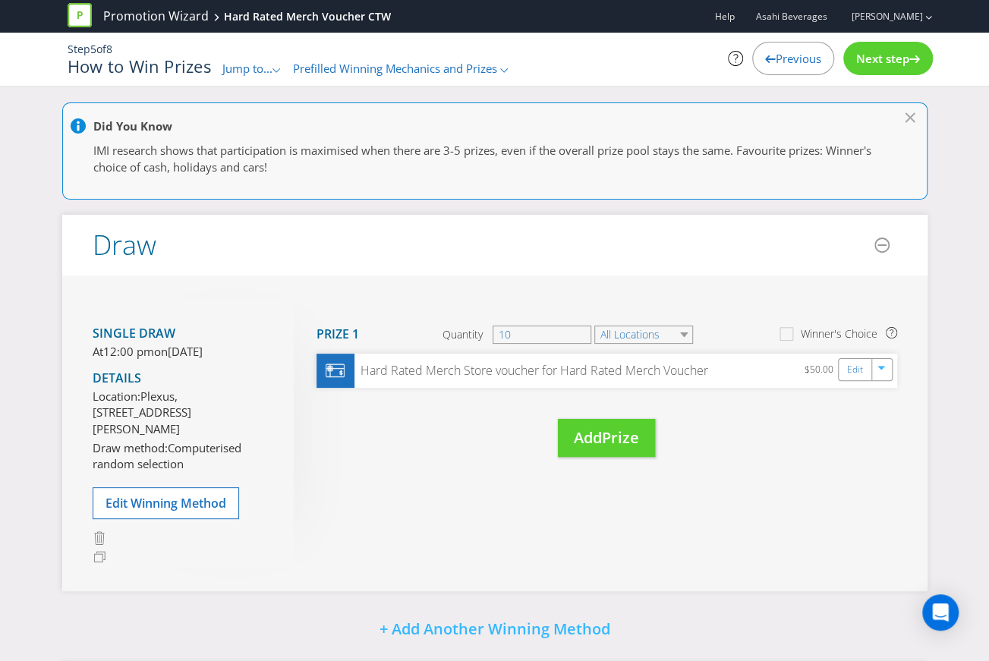
click at [595, 553] on div "Single draw At 12:00 pm [DATE][DATE] Details Location: Plexus, Level 4, [STREET…" at bounding box center [494, 433] width 865 height 316
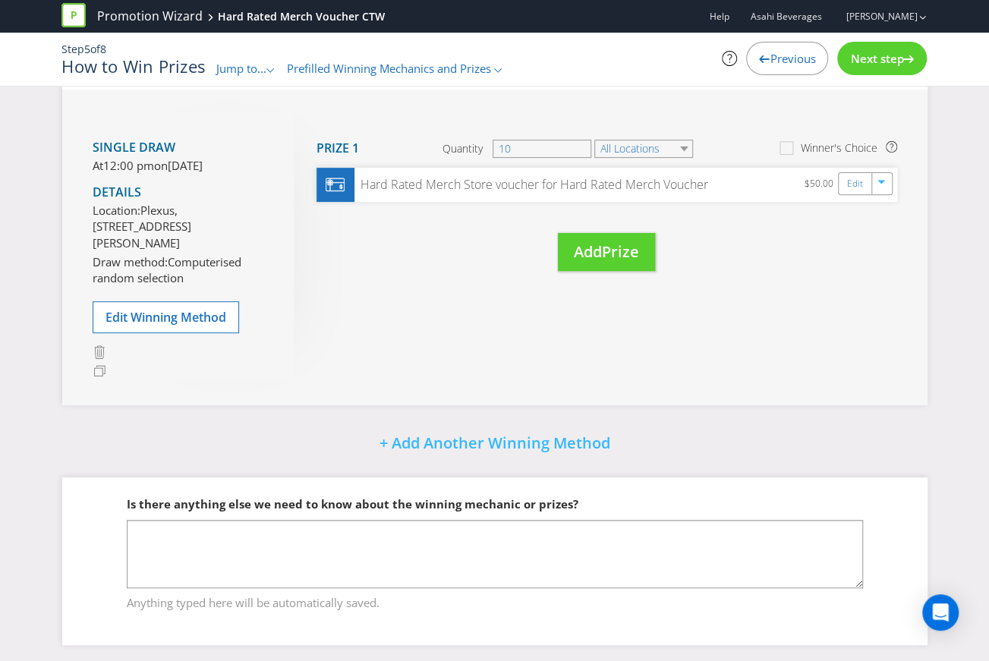
scroll to position [206, 0]
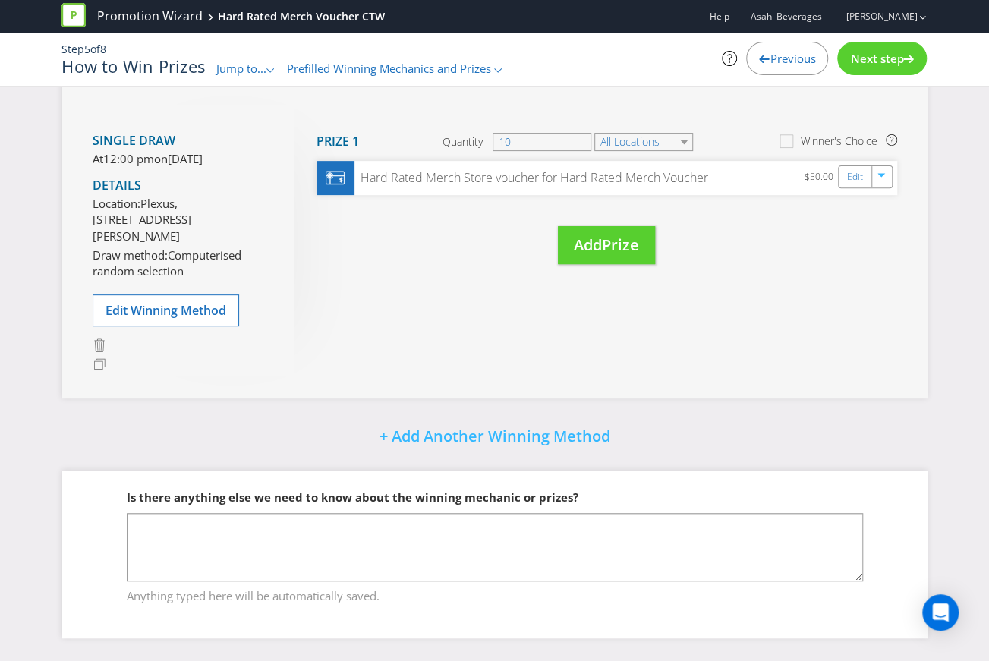
click at [889, 58] on span "Next step" at bounding box center [876, 58] width 53 height 15
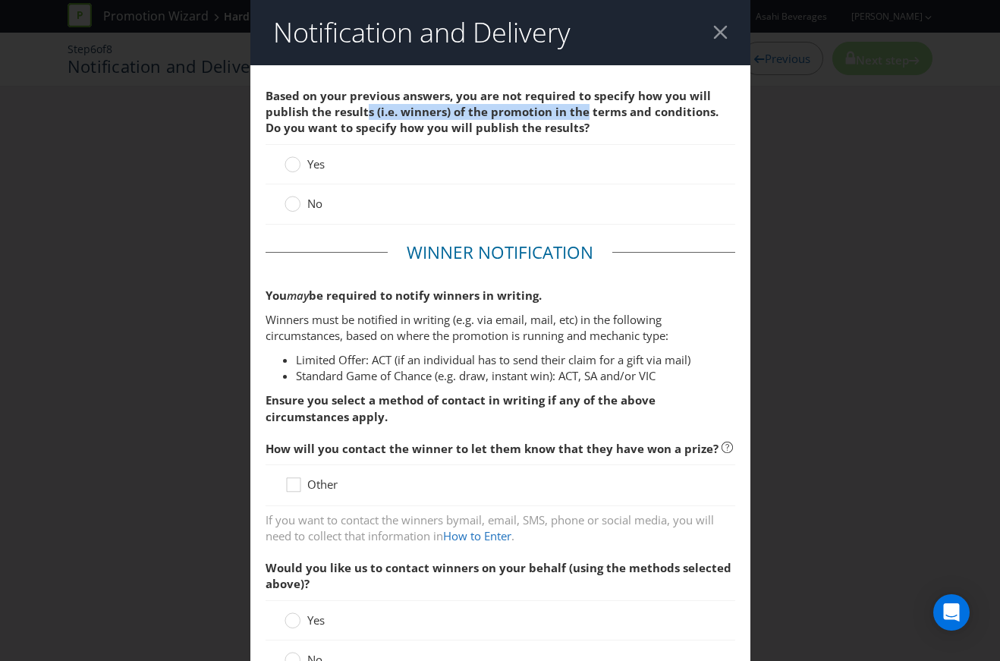
drag, startPoint x: 363, startPoint y: 104, endPoint x: 578, endPoint y: 111, distance: 215.6
click at [578, 111] on span "Based on your previous answers, you are not required to specify how you will pu…" at bounding box center [492, 112] width 453 height 48
click at [394, 92] on span "Based on your previous answers, you are not required to specify how you will pu…" at bounding box center [492, 112] width 453 height 48
click at [288, 207] on circle at bounding box center [292, 204] width 15 height 15
click at [0, 0] on input "No" at bounding box center [0, 0] width 0 height 0
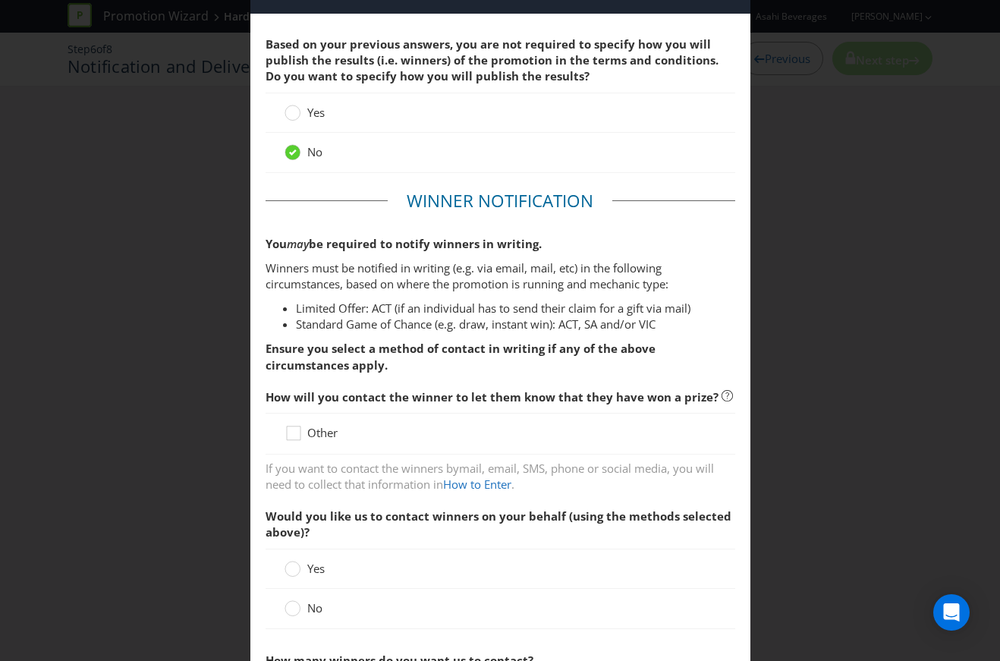
scroll to position [152, 0]
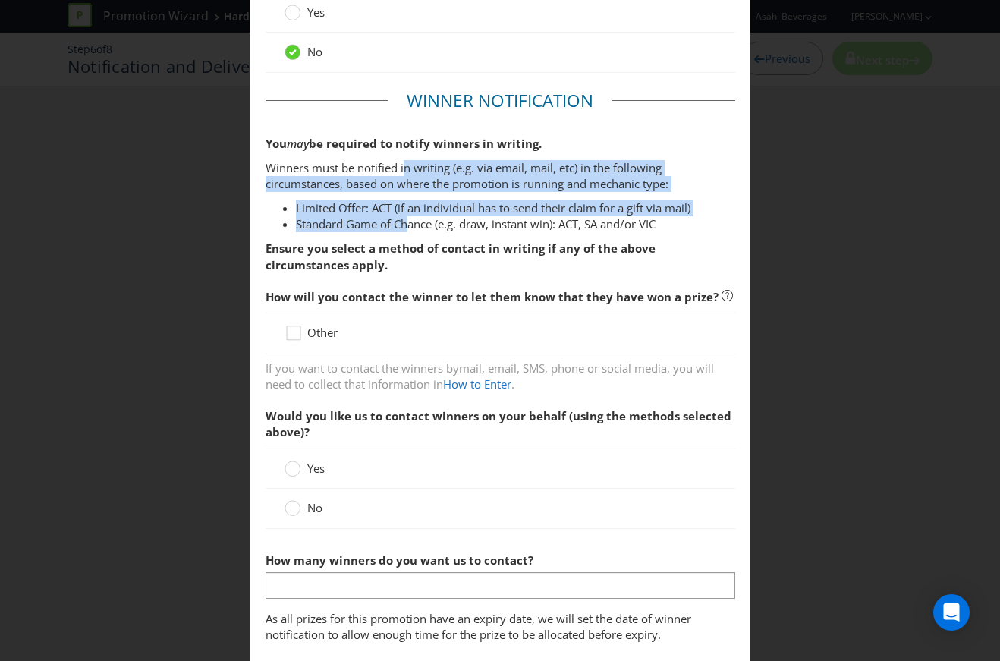
drag, startPoint x: 404, startPoint y: 163, endPoint x: 405, endPoint y: 230, distance: 66.8
click at [405, 230] on div "You may be required to notify winners in writing. Winners must be notified in w…" at bounding box center [501, 204] width 470 height 137
drag, startPoint x: 405, startPoint y: 230, endPoint x: 377, endPoint y: 280, distance: 57.4
click at [377, 279] on fieldset "Winner Notification You may be required to notify winners in writing. Winners m…" at bounding box center [501, 412] width 470 height 646
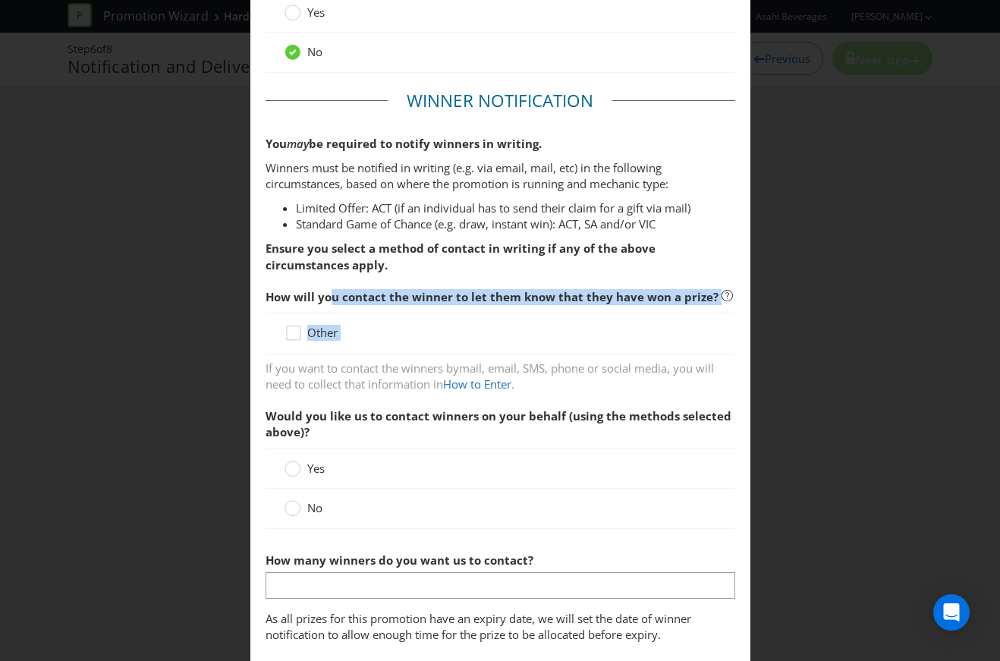
drag, startPoint x: 328, startPoint y: 305, endPoint x: 546, endPoint y: 313, distance: 218.0
click at [546, 313] on div "How will you contact the winner to let them know that they have won a prize? Ot…" at bounding box center [501, 338] width 470 height 112
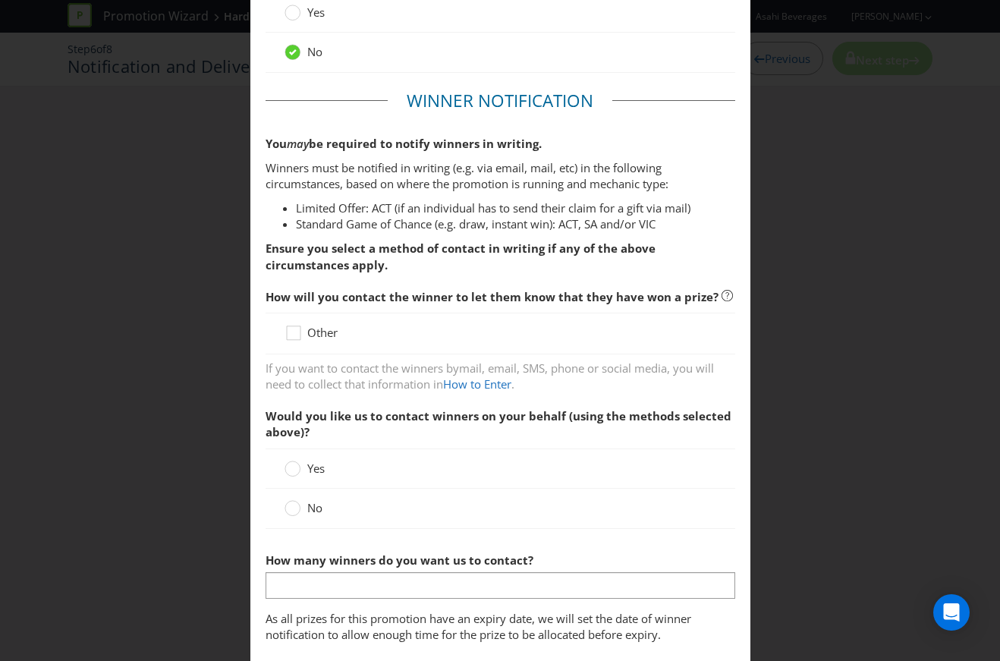
click at [439, 418] on span "Would you like us to contact winners on your behalf (using the methods selected…" at bounding box center [499, 423] width 466 height 31
click at [309, 514] on label "No" at bounding box center [305, 508] width 41 height 16
click at [0, 0] on input "No" at bounding box center [0, 0] width 0 height 0
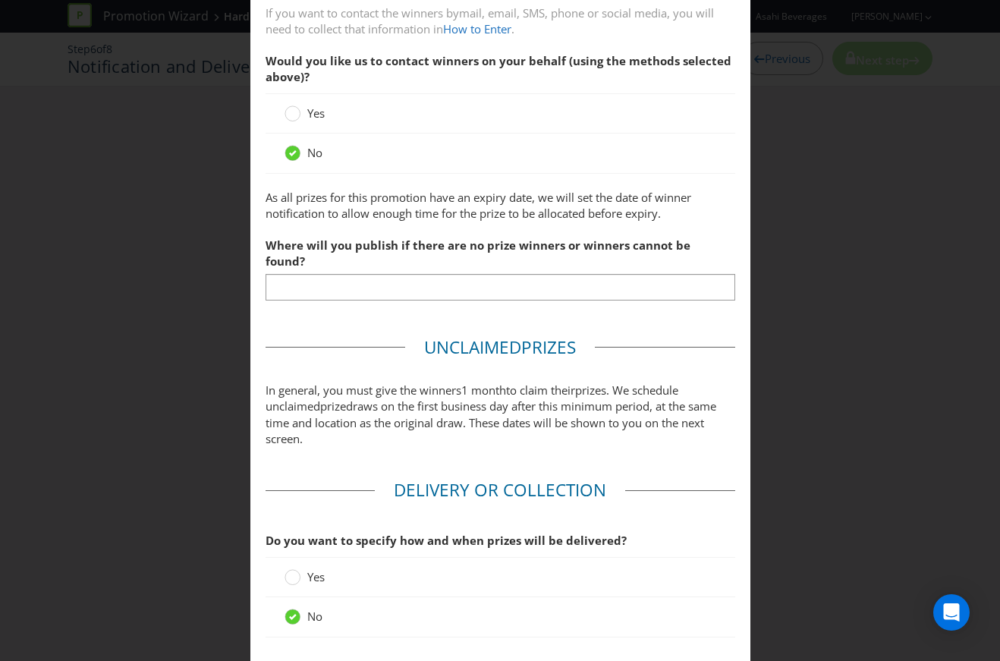
scroll to position [593, 0]
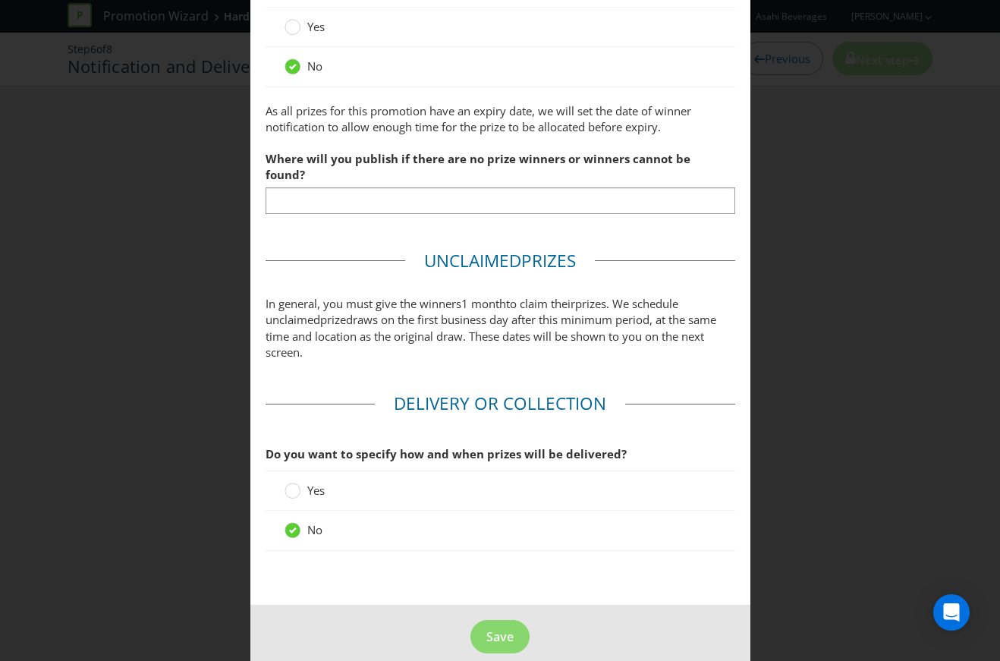
click at [307, 483] on span "Yes" at bounding box center [315, 490] width 17 height 15
click at [0, 0] on input "Yes" at bounding box center [0, 0] width 0 height 0
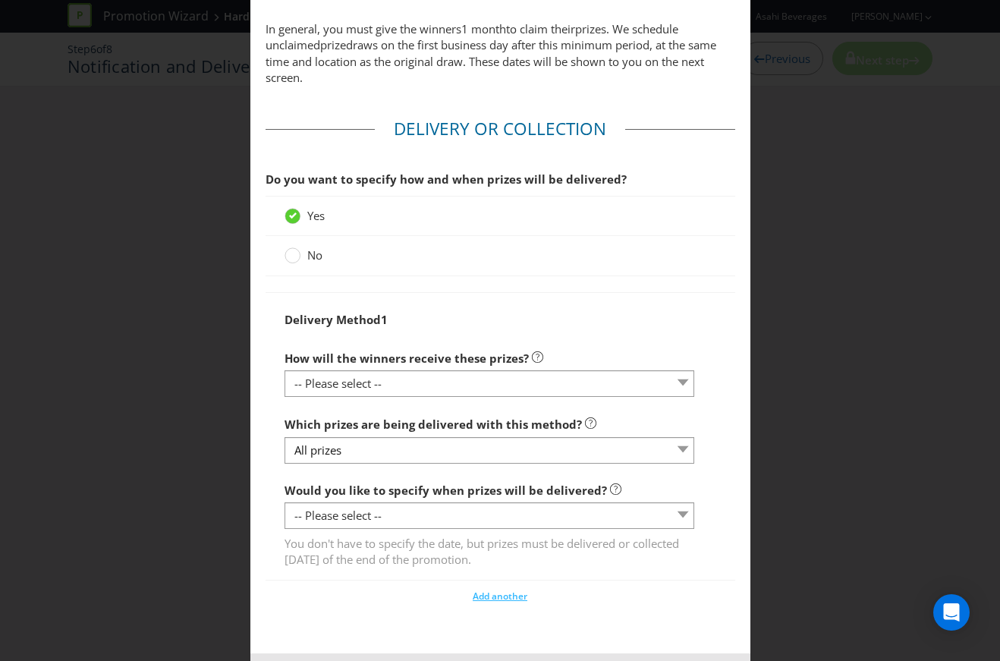
scroll to position [916, 0]
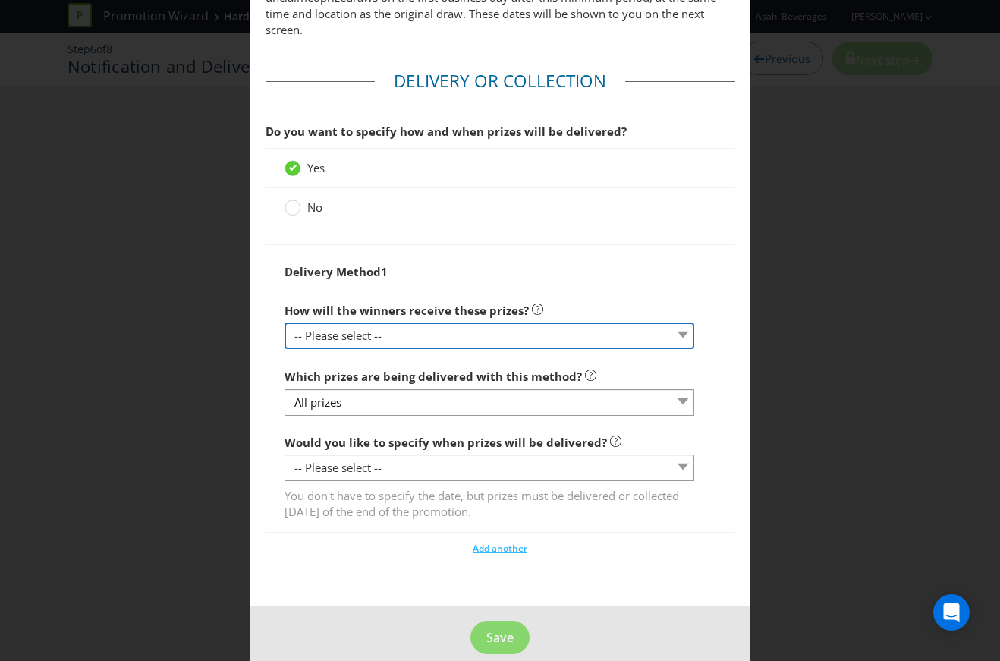
click at [420, 323] on select "-- Please select -- Delivered by mail Delivered by email Delivered in-person Co…" at bounding box center [490, 336] width 411 height 27
select select "EMAIL"
click at [285, 323] on select "-- Please select -- Delivered by mail Delivered by email Delivered in-person Co…" at bounding box center [490, 336] width 411 height 27
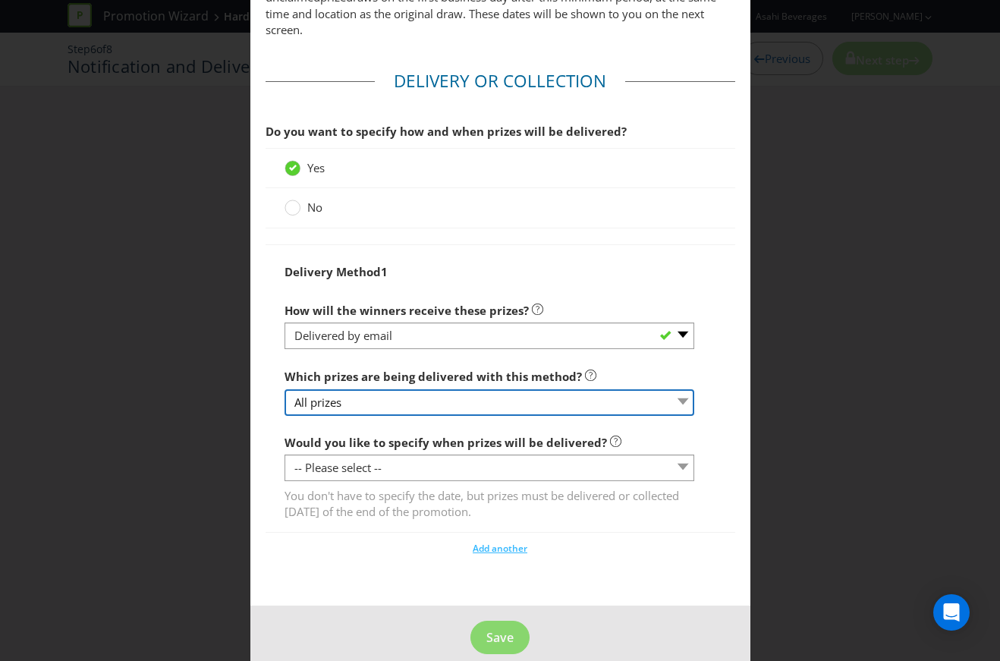
click at [411, 389] on select "All prizes" at bounding box center [490, 402] width 411 height 27
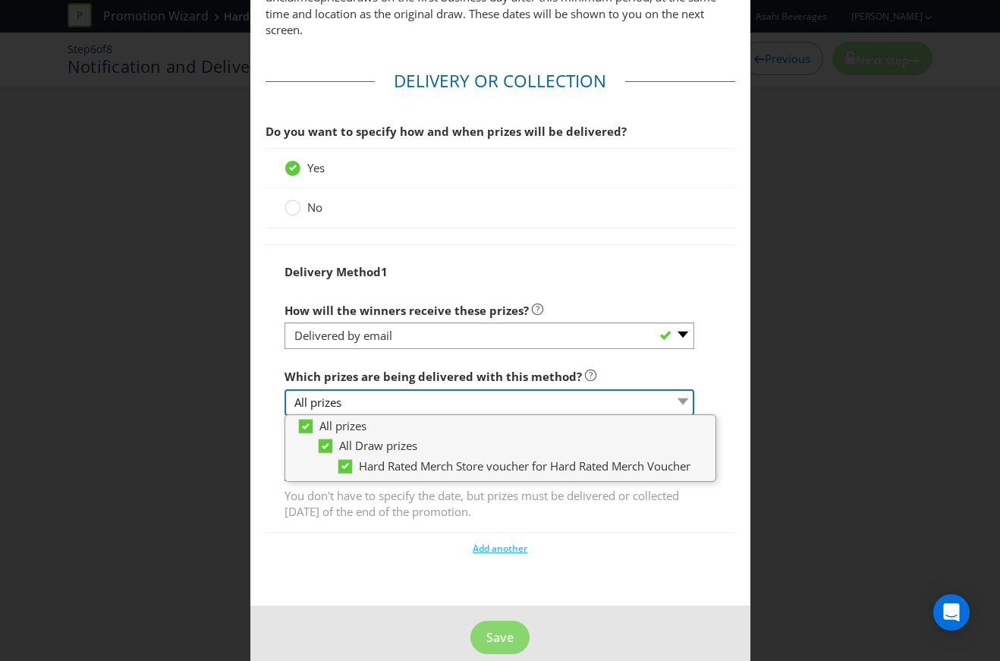
click at [411, 389] on select "All prizes" at bounding box center [490, 402] width 411 height 27
click at [423, 389] on select "All prizes" at bounding box center [490, 402] width 411 height 27
click at [433, 369] on span "Which prizes are being delivered with this method?" at bounding box center [433, 376] width 297 height 15
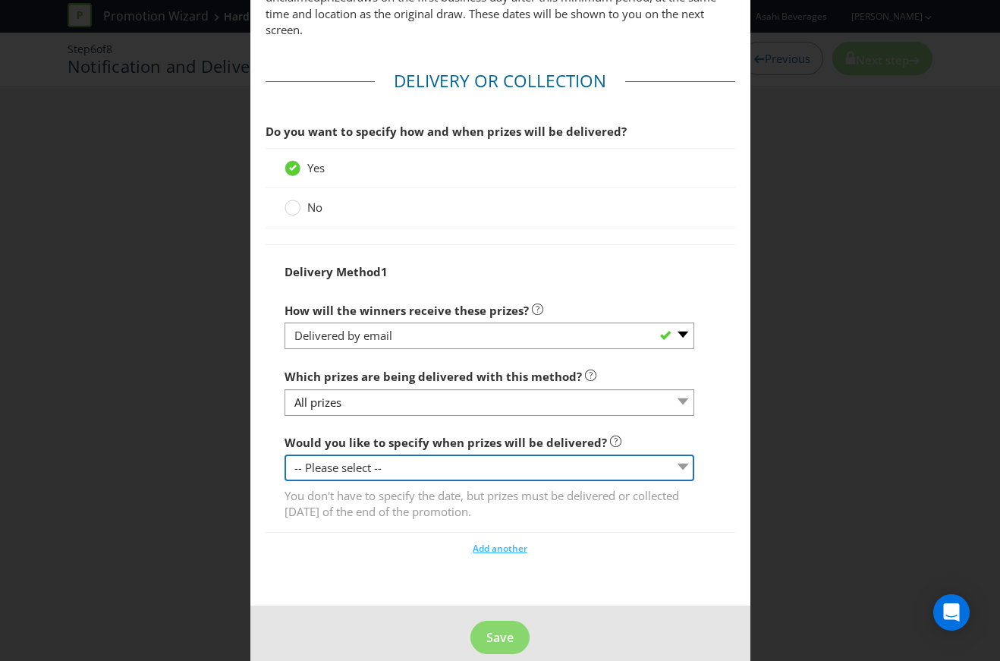
click at [513, 455] on select "-- Please select -- Yes, specific date (please specify) Yes, within a certain p…" at bounding box center [490, 468] width 411 height 27
select select "YES_SPECIFIC"
click at [285, 455] on select "-- Please select -- Yes, specific date (please specify) Yes, within a certain p…" at bounding box center [490, 468] width 411 height 27
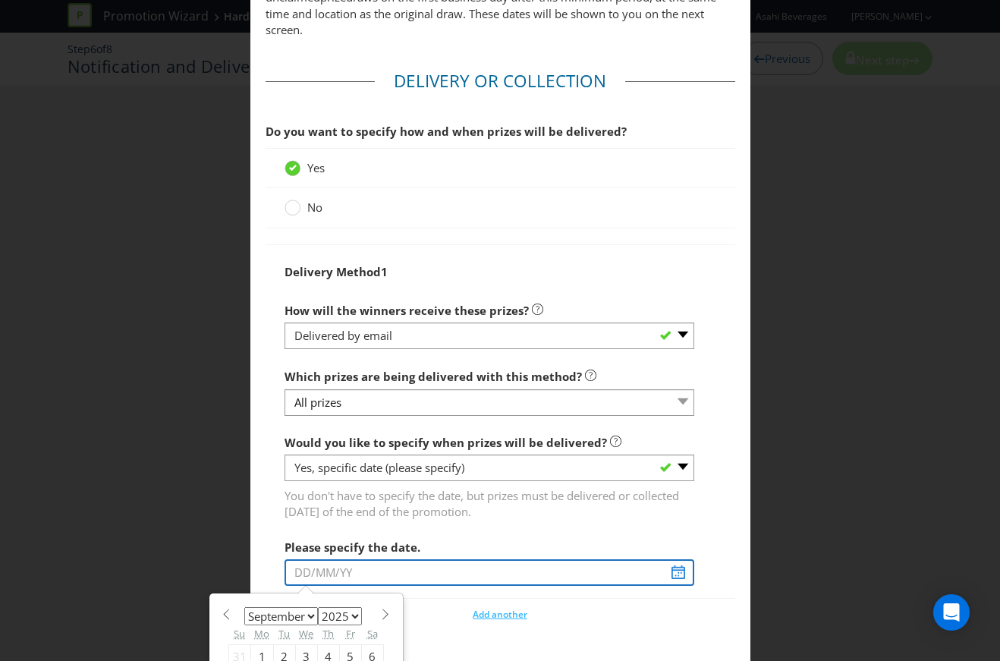
click at [671, 559] on input "text" at bounding box center [490, 572] width 411 height 27
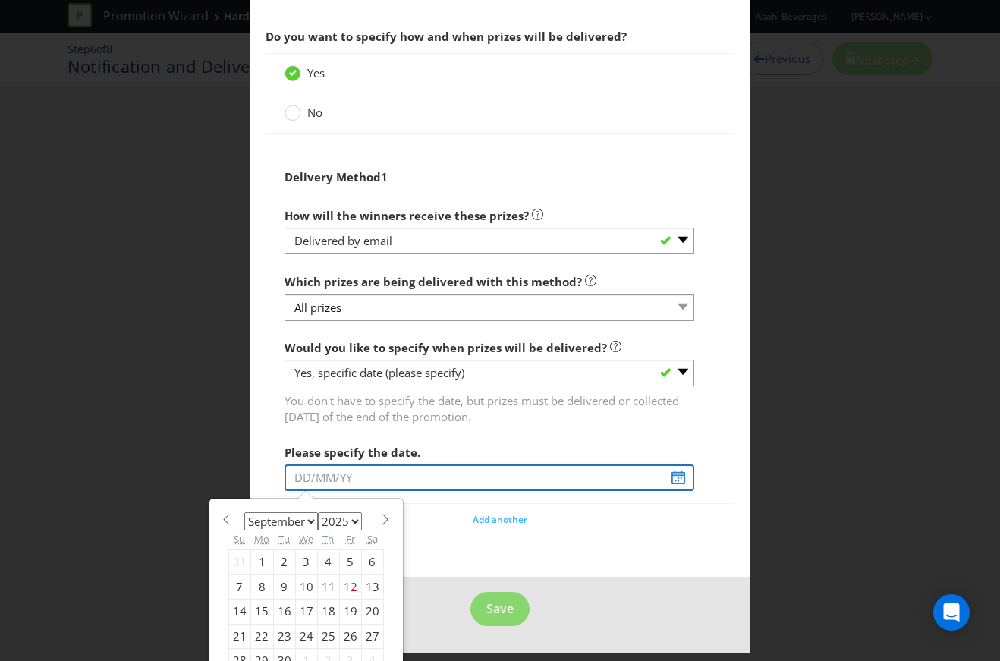
scroll to position [1018, 0]
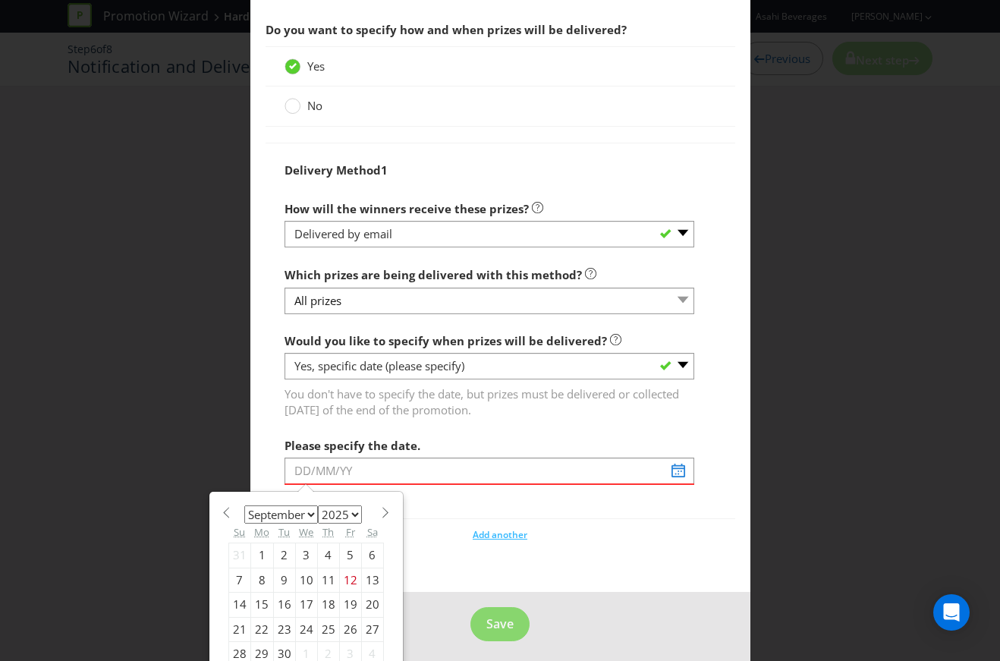
click at [370, 505] on section "January February March April May June July August September October November [D…" at bounding box center [306, 510] width 156 height 11
click at [307, 505] on select "January February March April May June July August September October November De…" at bounding box center [281, 514] width 74 height 18
select select "10"
click at [244, 505] on select "January February March April May June July August September October November De…" at bounding box center [281, 514] width 74 height 18
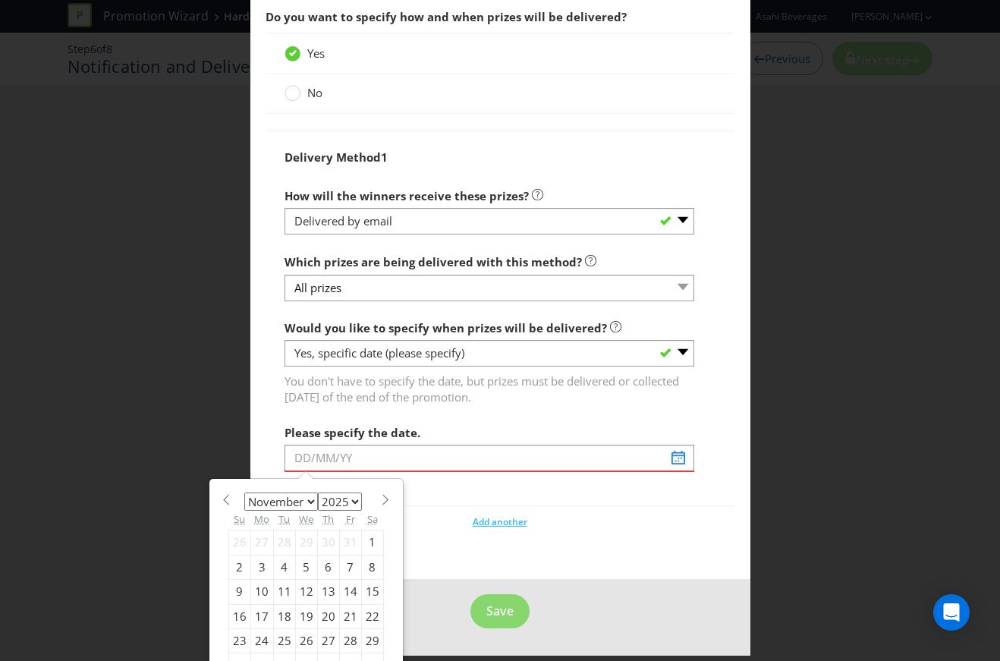
scroll to position [1042, 0]
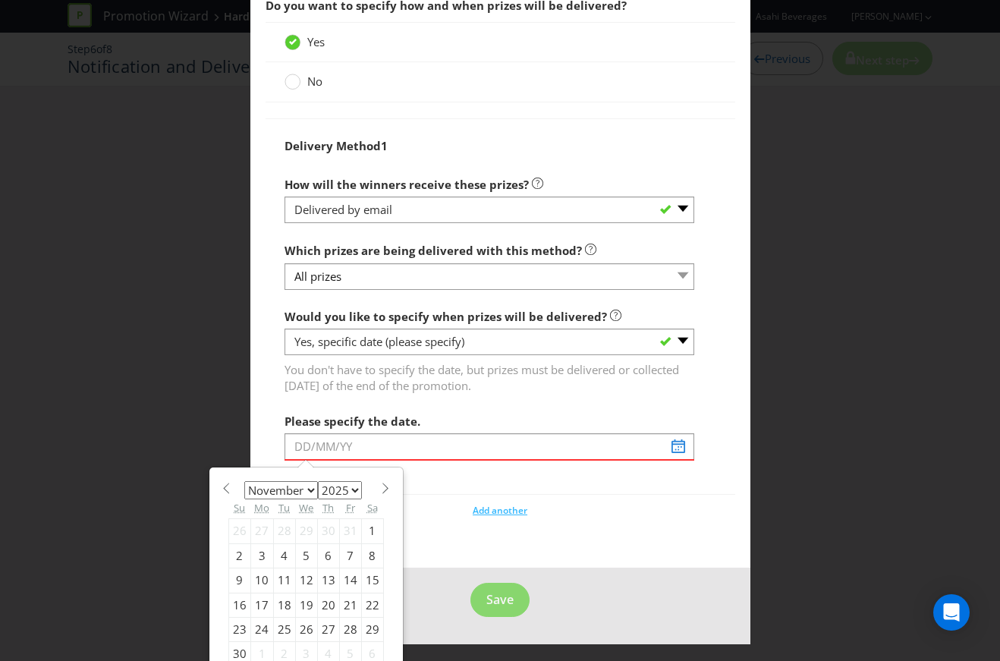
click at [305, 543] on div "5" at bounding box center [306, 555] width 22 height 24
type input "[DATE]"
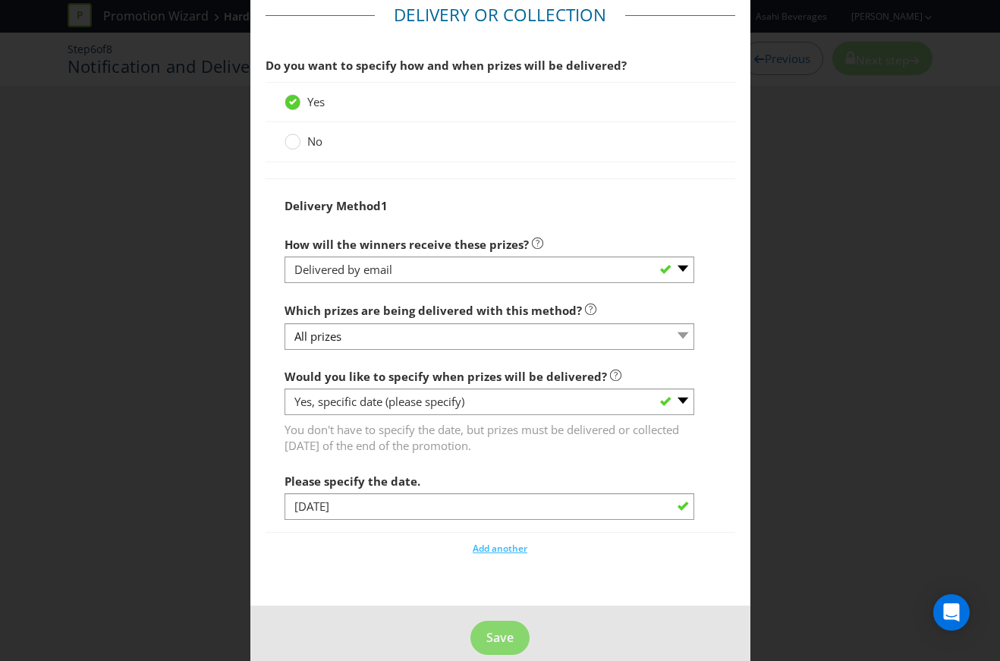
click at [351, 534] on div "Add another" at bounding box center [501, 545] width 470 height 23
click at [584, 606] on footer "Save" at bounding box center [500, 644] width 500 height 77
click at [495, 629] on span "Save" at bounding box center [499, 637] width 27 height 17
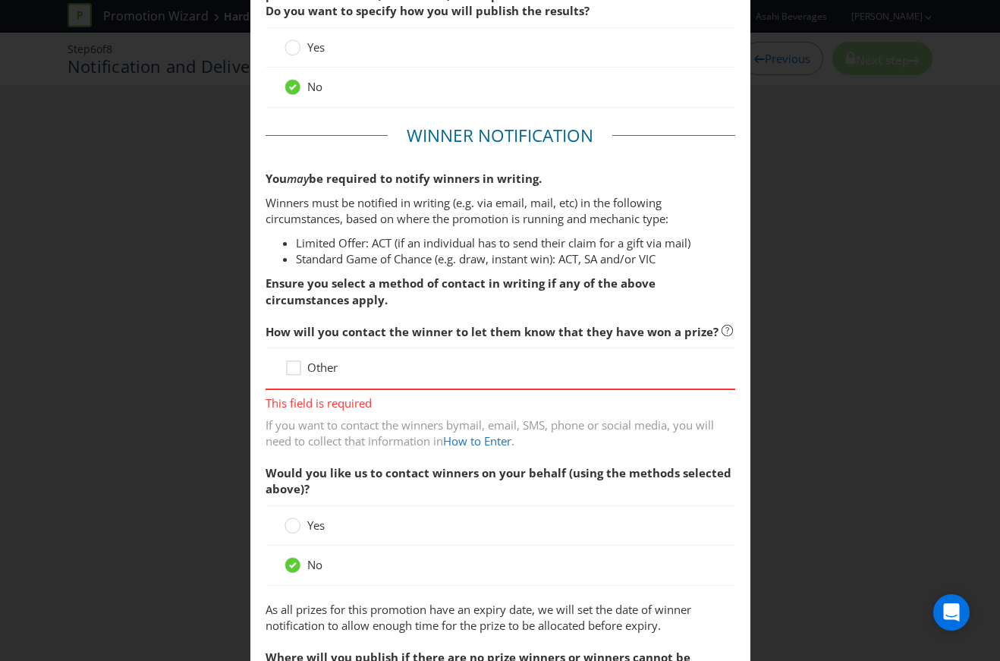
scroll to position [140, 0]
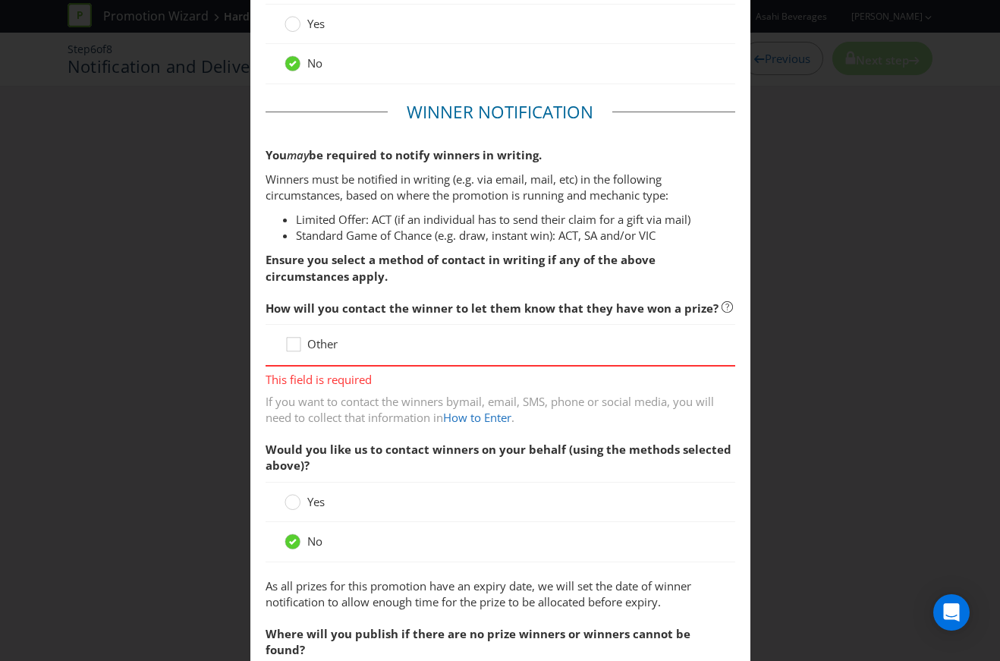
click at [315, 344] on span "Other" at bounding box center [322, 343] width 30 height 15
click at [0, 0] on input "Other" at bounding box center [0, 0] width 0 height 0
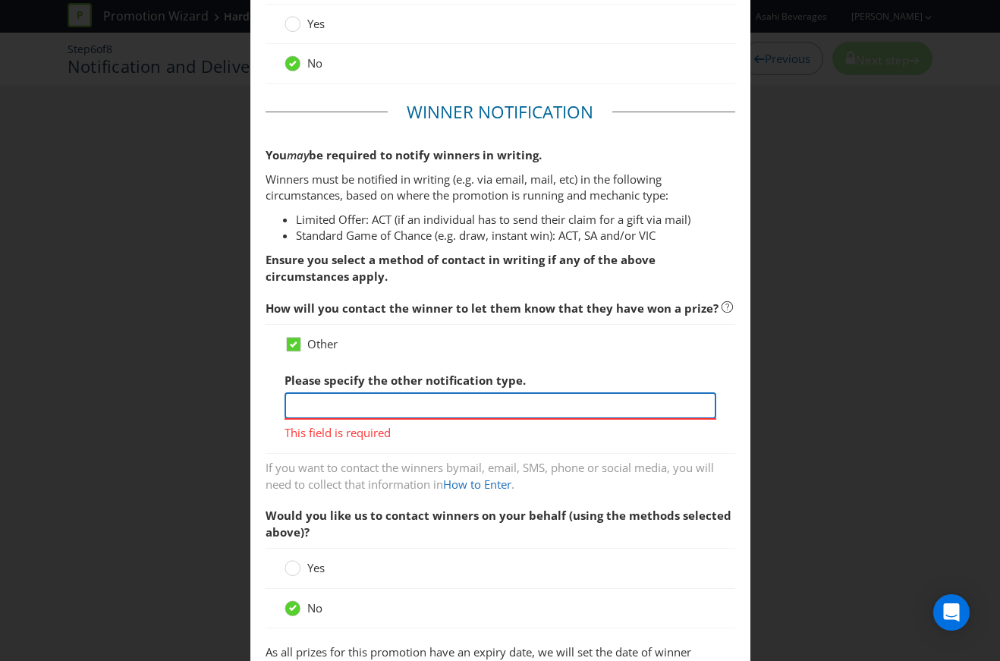
click at [360, 412] on input "text" at bounding box center [501, 405] width 432 height 27
click at [510, 395] on input "text" at bounding box center [501, 405] width 432 height 27
click at [506, 366] on label "Please specify the other notification type." at bounding box center [407, 377] width 244 height 24
click at [518, 403] on input "text" at bounding box center [501, 405] width 432 height 27
type input "Email"
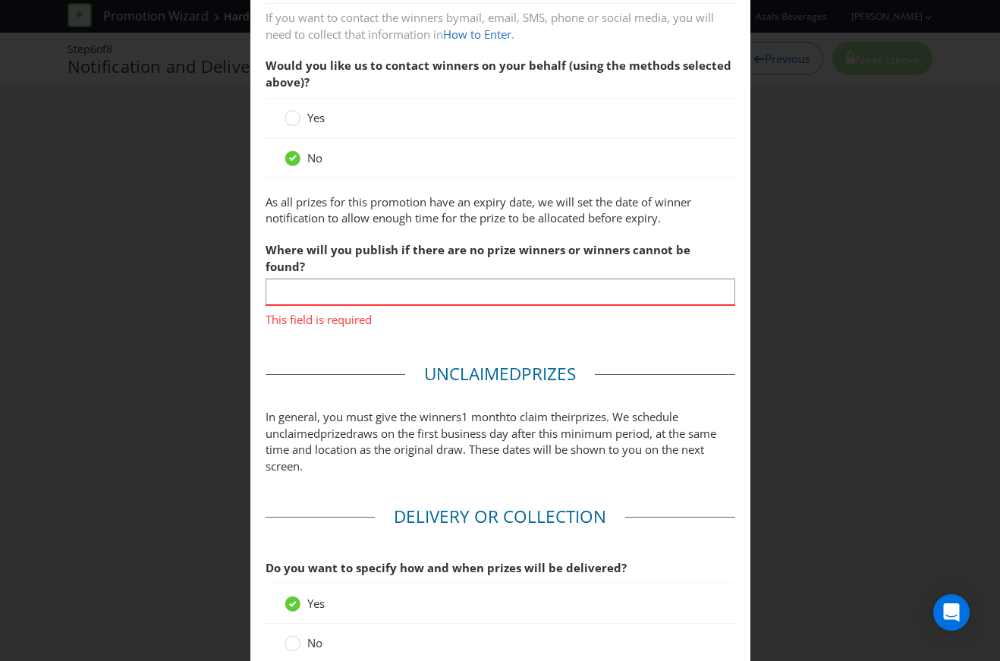
scroll to position [539, 0]
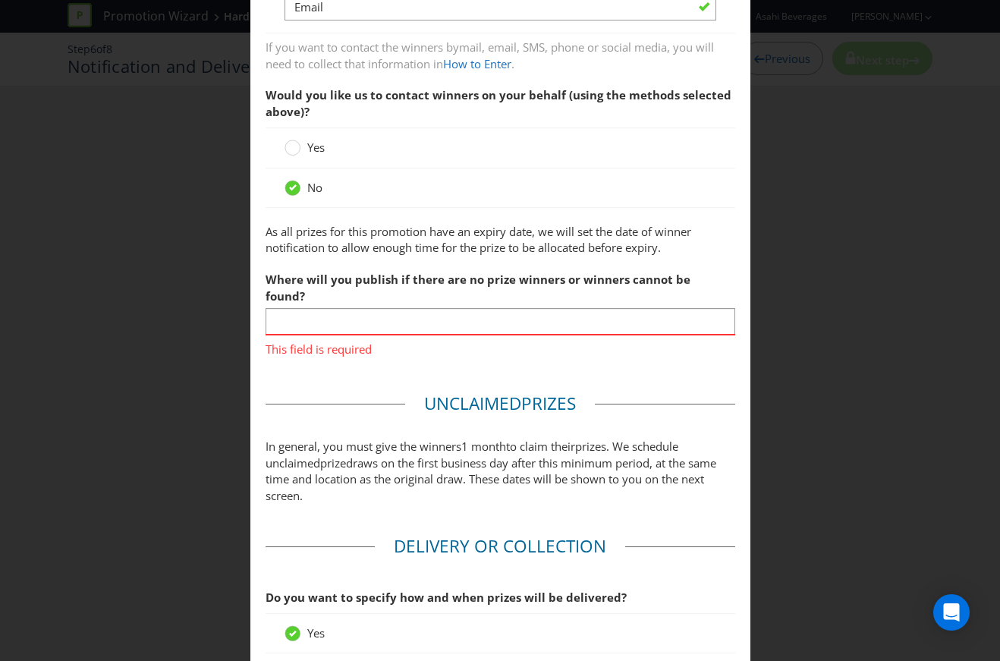
click at [434, 335] on span "This field is required" at bounding box center [501, 346] width 470 height 22
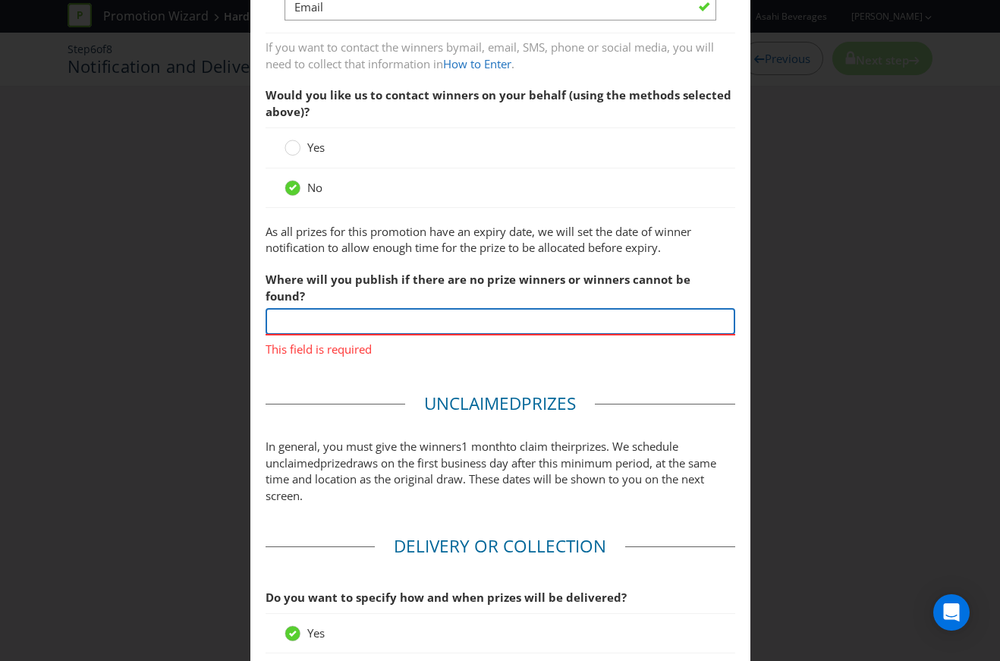
click at [434, 308] on input "text" at bounding box center [501, 321] width 470 height 27
type input "m"
type input "N/A - not publishing minor prize winners"
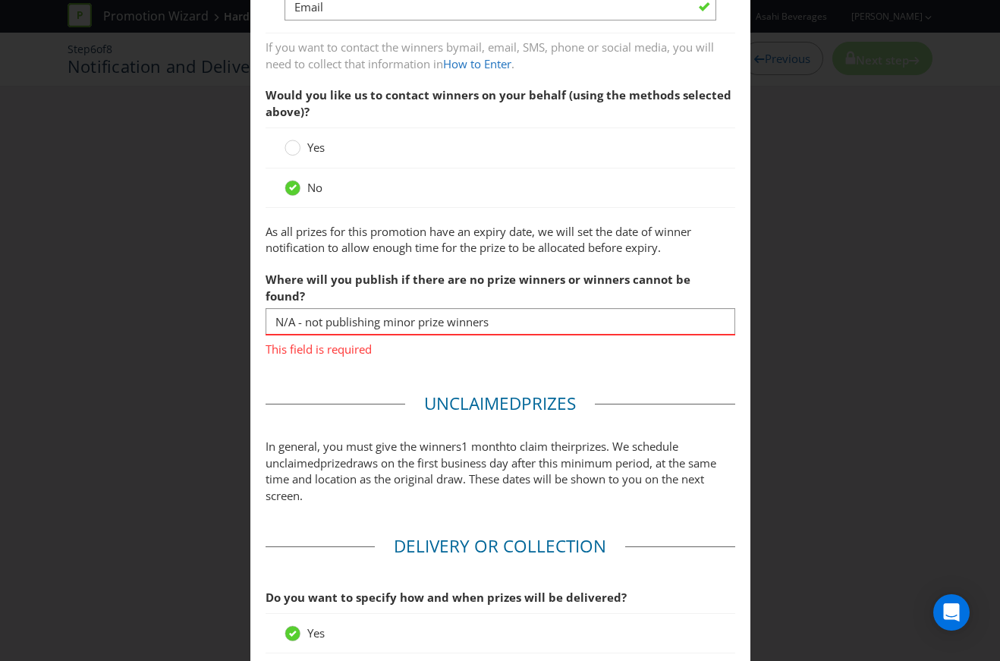
click at [368, 357] on main "Based on your previous answers, you are not required to specify how you will pu…" at bounding box center [500, 331] width 500 height 1611
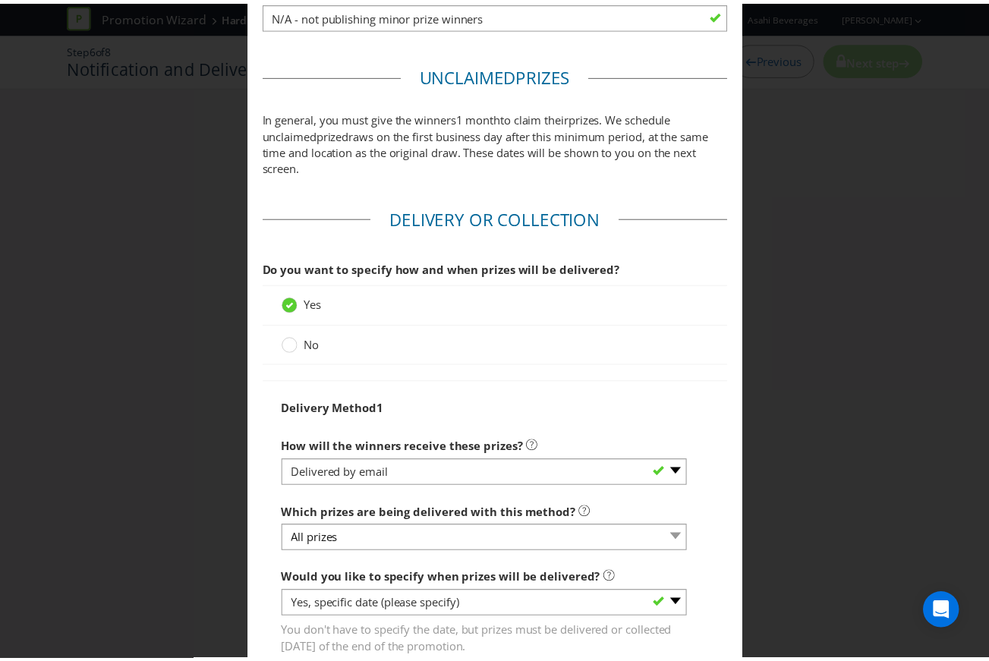
scroll to position [1049, 0]
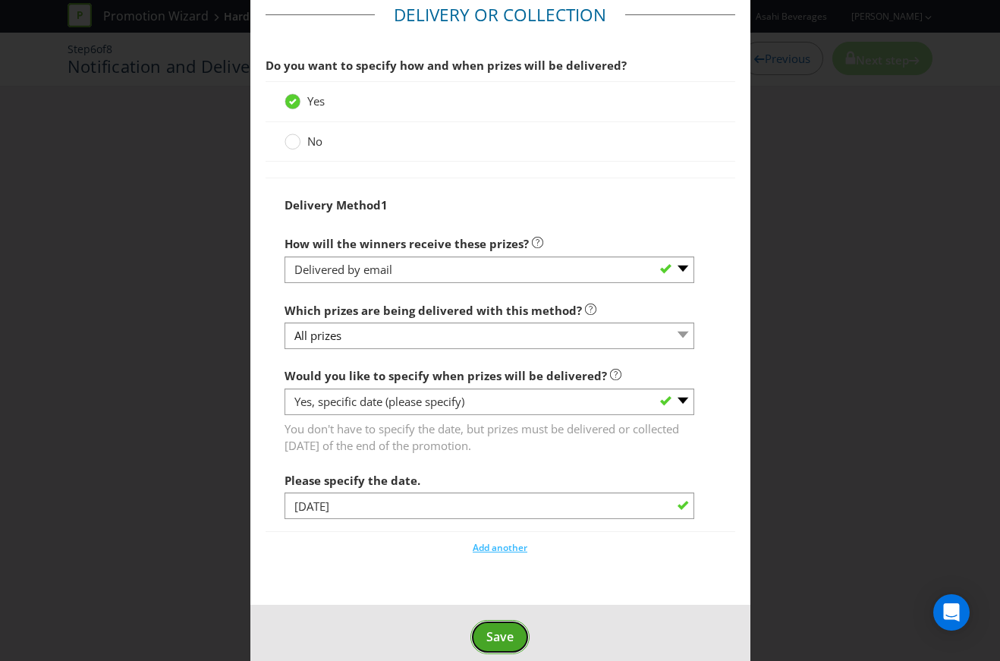
click at [497, 628] on span "Save" at bounding box center [499, 636] width 27 height 17
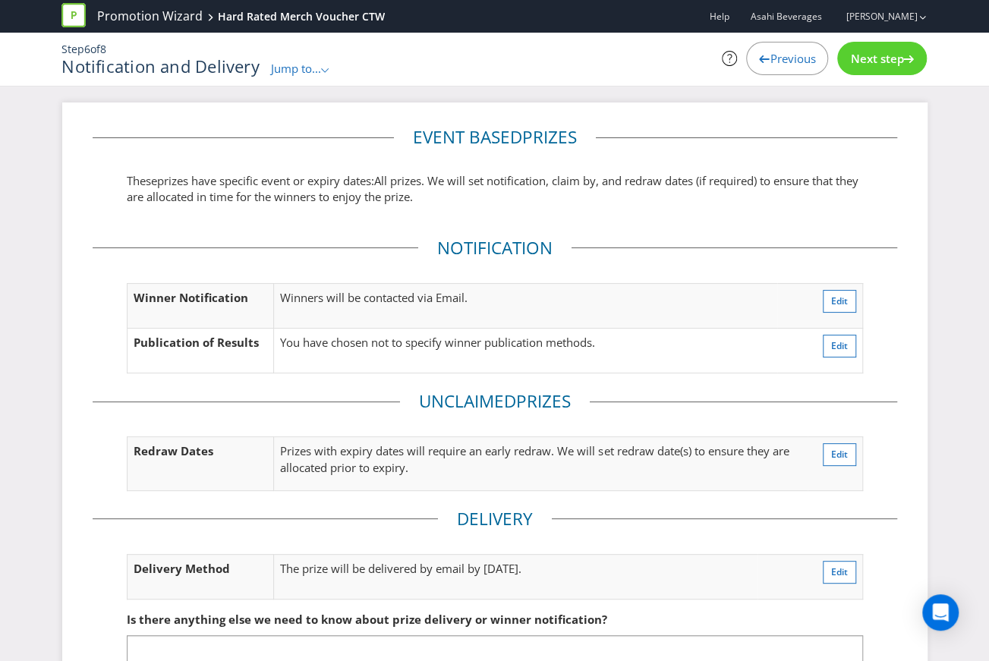
click at [893, 58] on span "Next step" at bounding box center [876, 58] width 53 height 15
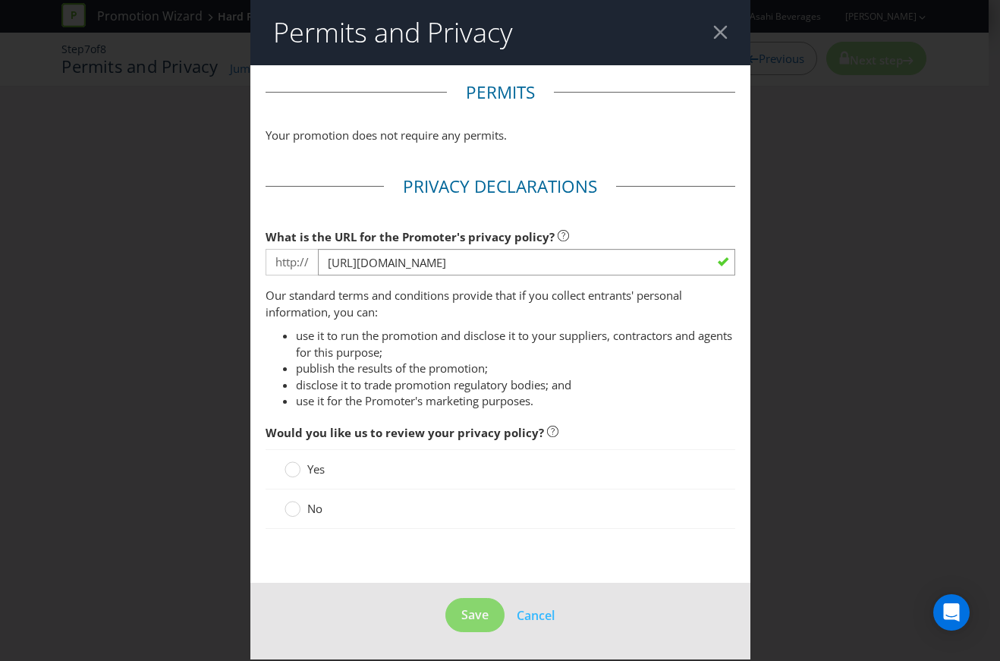
click at [308, 505] on span "No" at bounding box center [314, 508] width 15 height 15
click at [0, 0] on input "No" at bounding box center [0, 0] width 0 height 0
click at [474, 618] on span "Save" at bounding box center [474, 614] width 27 height 17
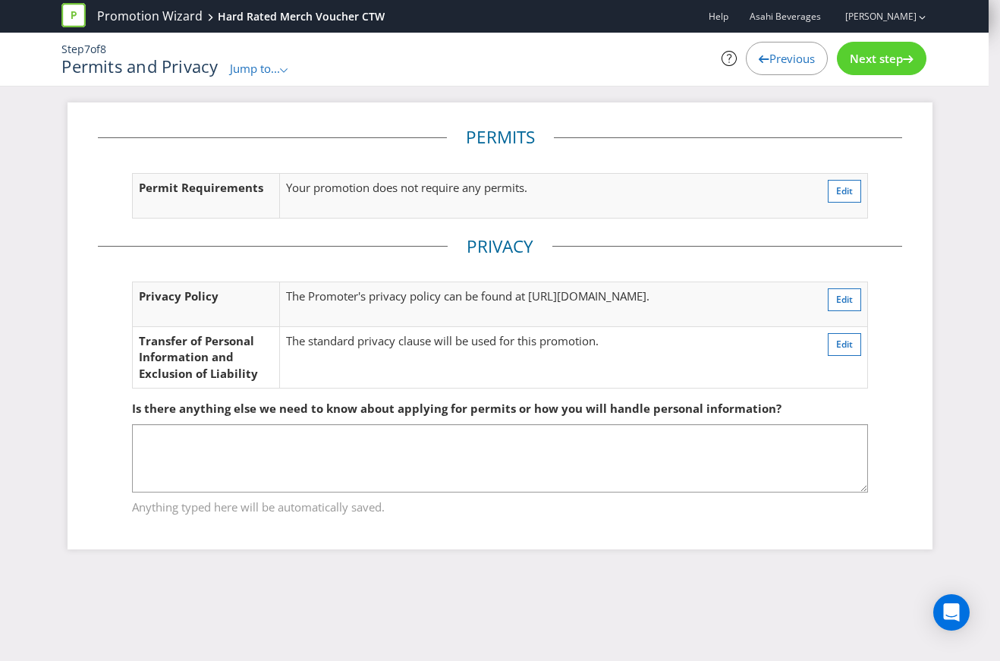
click at [920, 66] on div "Next step" at bounding box center [882, 58] width 90 height 33
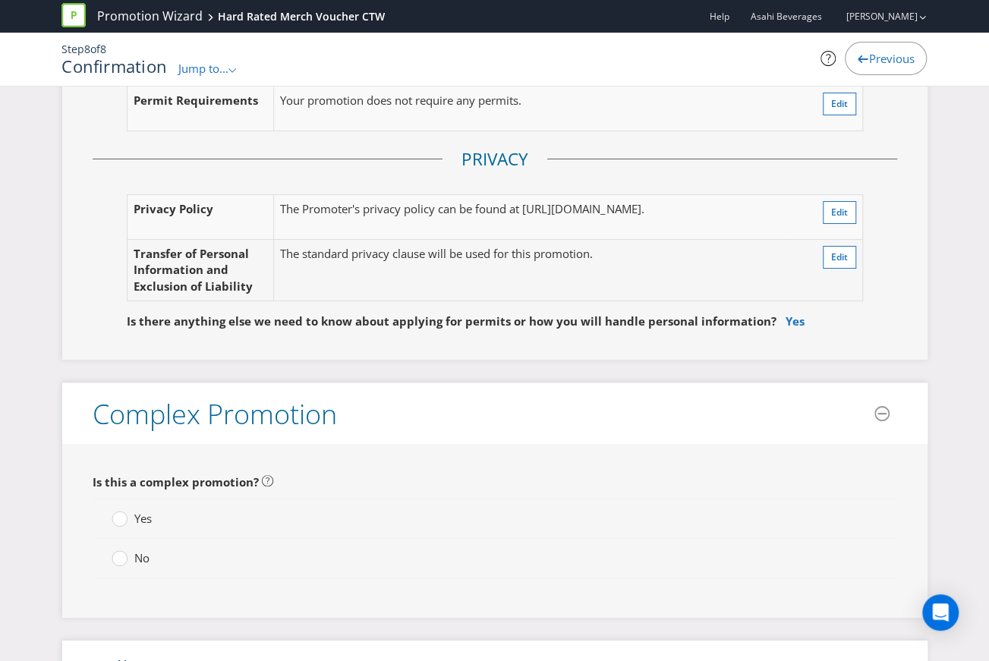
scroll to position [3112, 0]
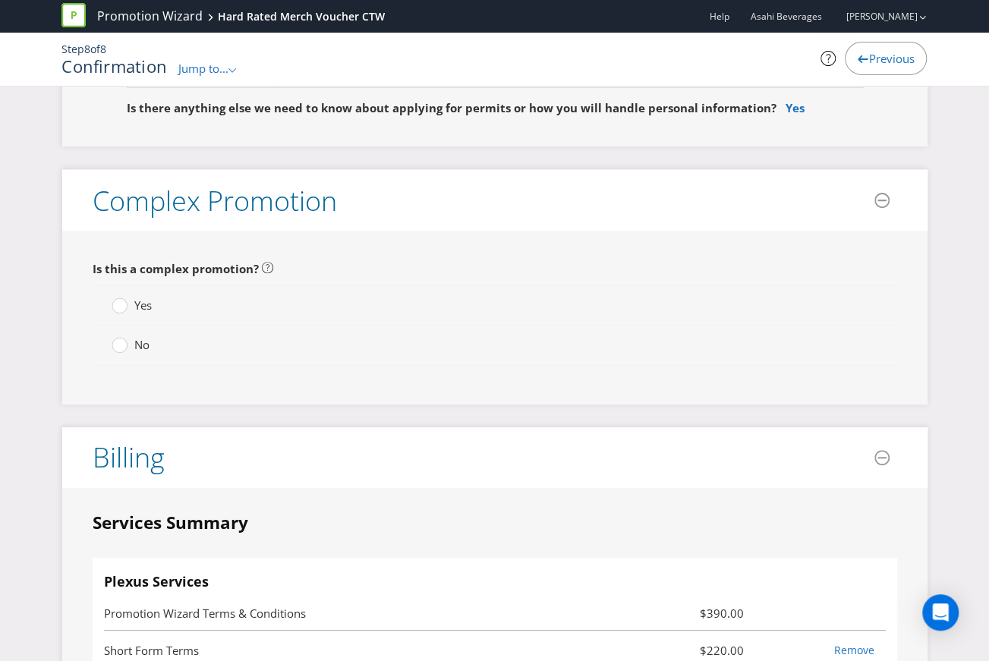
click at [136, 338] on div "No" at bounding box center [495, 345] width 804 height 39
click at [136, 337] on span "No" at bounding box center [141, 344] width 15 height 15
click at [0, 0] on input "No" at bounding box center [0, 0] width 0 height 0
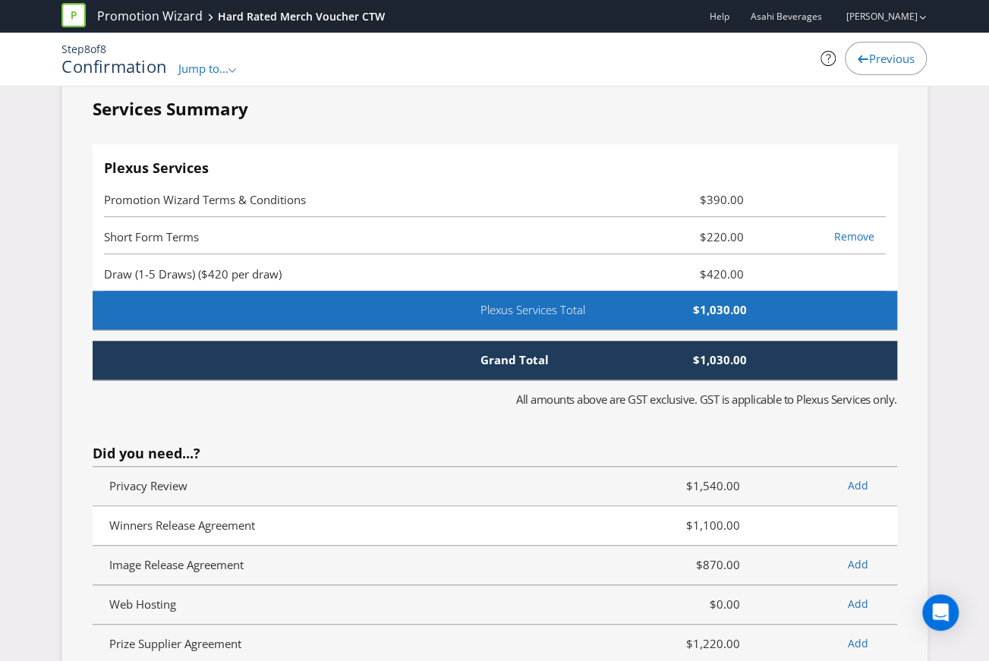
scroll to position [3491, 0]
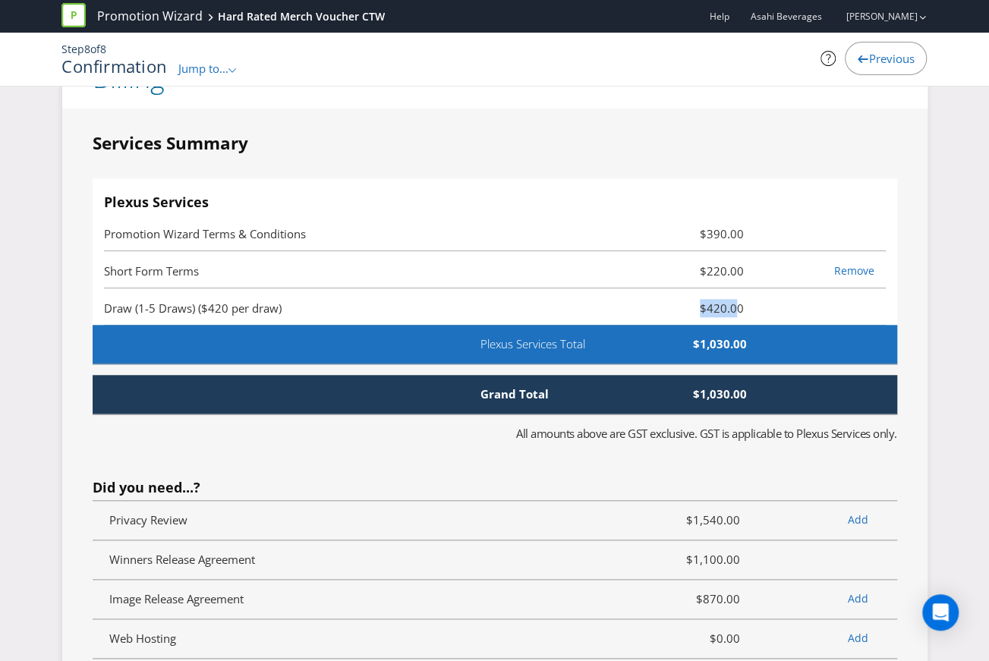
drag, startPoint x: 654, startPoint y: 288, endPoint x: 631, endPoint y: 288, distance: 22.8
click at [631, 299] on span "$420.00" at bounding box center [690, 308] width 131 height 18
drag, startPoint x: 246, startPoint y: 301, endPoint x: 202, endPoint y: 297, distance: 44.2
click at [235, 301] on li "Draw (1-5 Draws) ($420 per draw) $420.00" at bounding box center [495, 306] width 782 height 37
drag, startPoint x: 103, startPoint y: 289, endPoint x: 358, endPoint y: 309, distance: 255.8
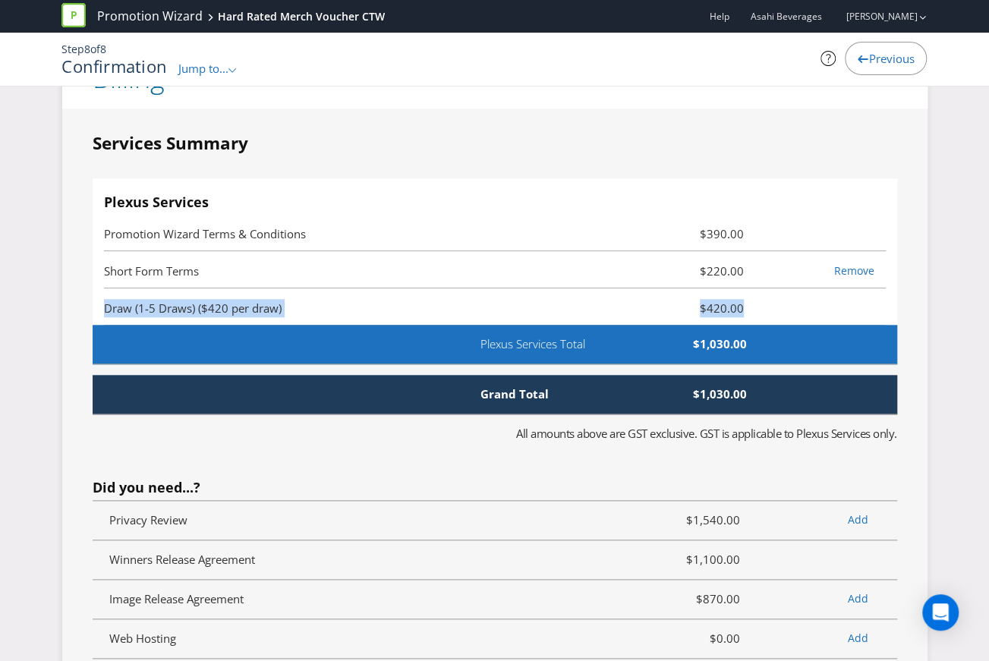
click at [358, 309] on fieldset "Services Summary Plexus Services Promotion Wizard Terms & Conditions $390.00 Sh…" at bounding box center [495, 485] width 804 height 708
click at [349, 436] on fieldset "Services Summary Plexus Services Promotion Wizard Terms & Conditions $390.00 Sh…" at bounding box center [495, 485] width 804 height 708
